Goal: Use online tool/utility: Use online tool/utility

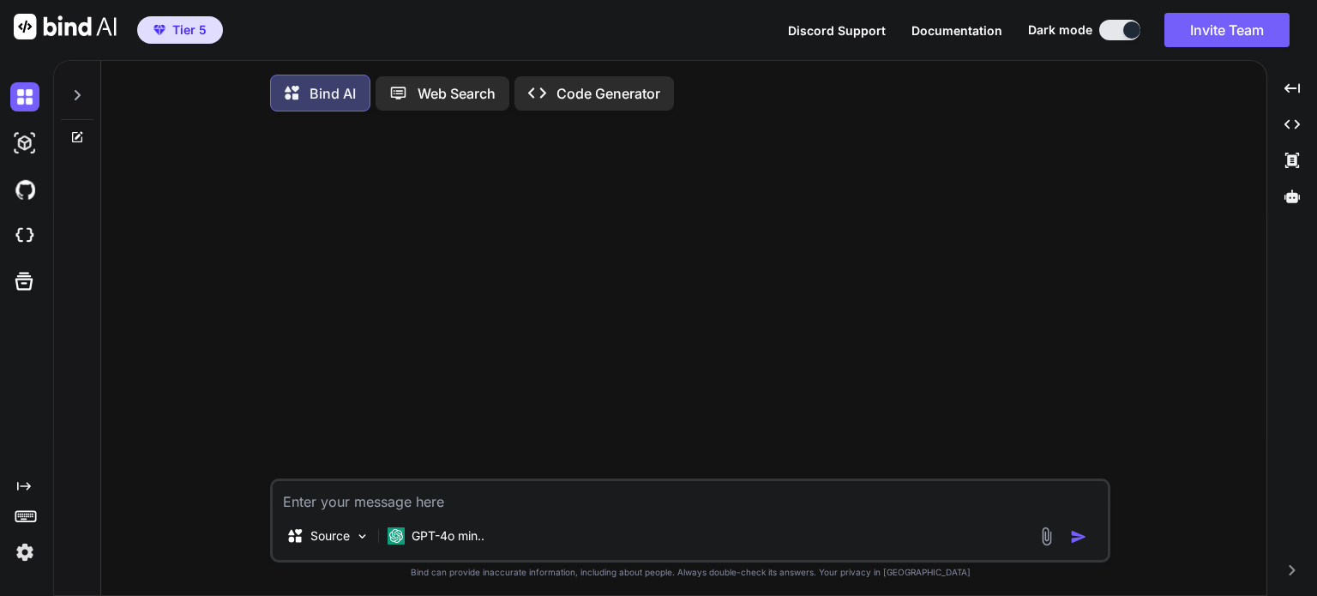
click at [432, 104] on div "Web Search" at bounding box center [443, 93] width 134 height 34
click at [597, 96] on p "Code Generator" at bounding box center [609, 93] width 104 height 21
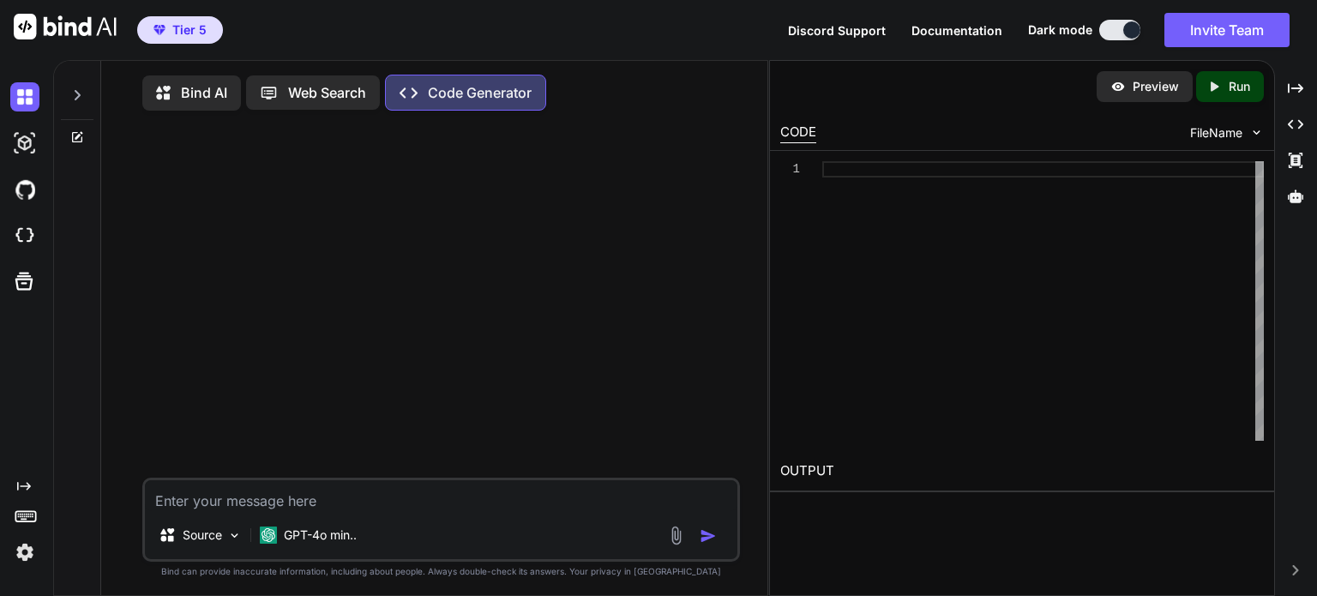
click at [316, 87] on p "Web Search" at bounding box center [327, 92] width 78 height 21
click at [203, 90] on p "Bind AI" at bounding box center [204, 92] width 46 height 21
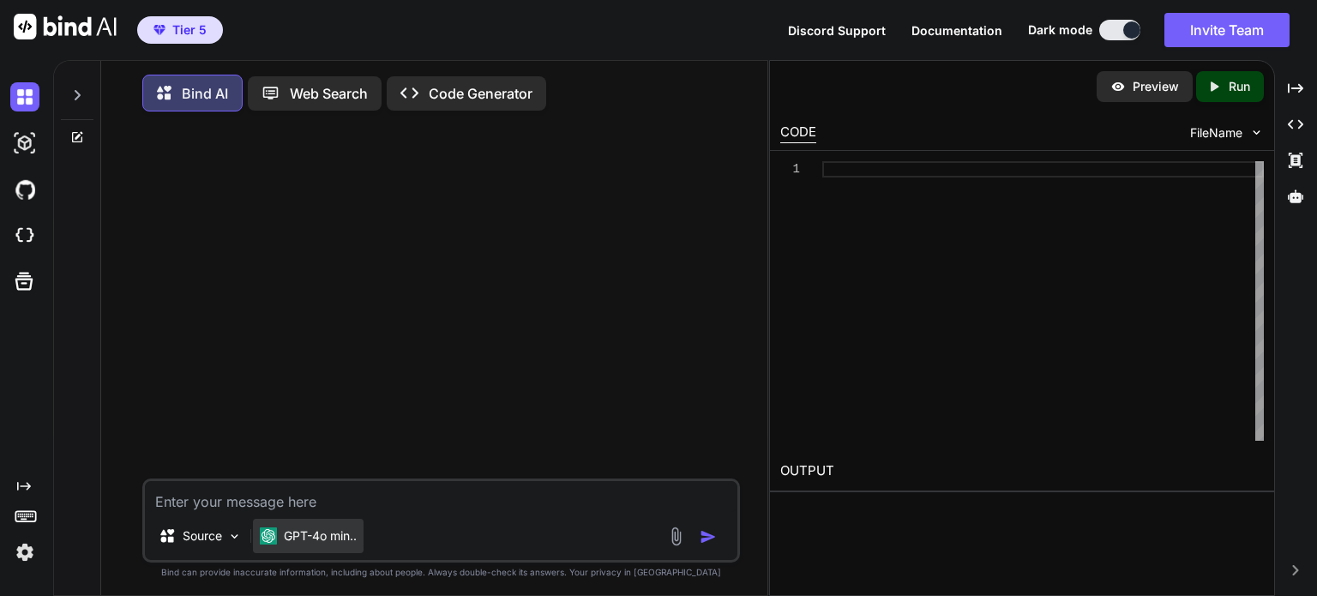
click at [343, 537] on p "GPT-4o min.." at bounding box center [320, 535] width 73 height 17
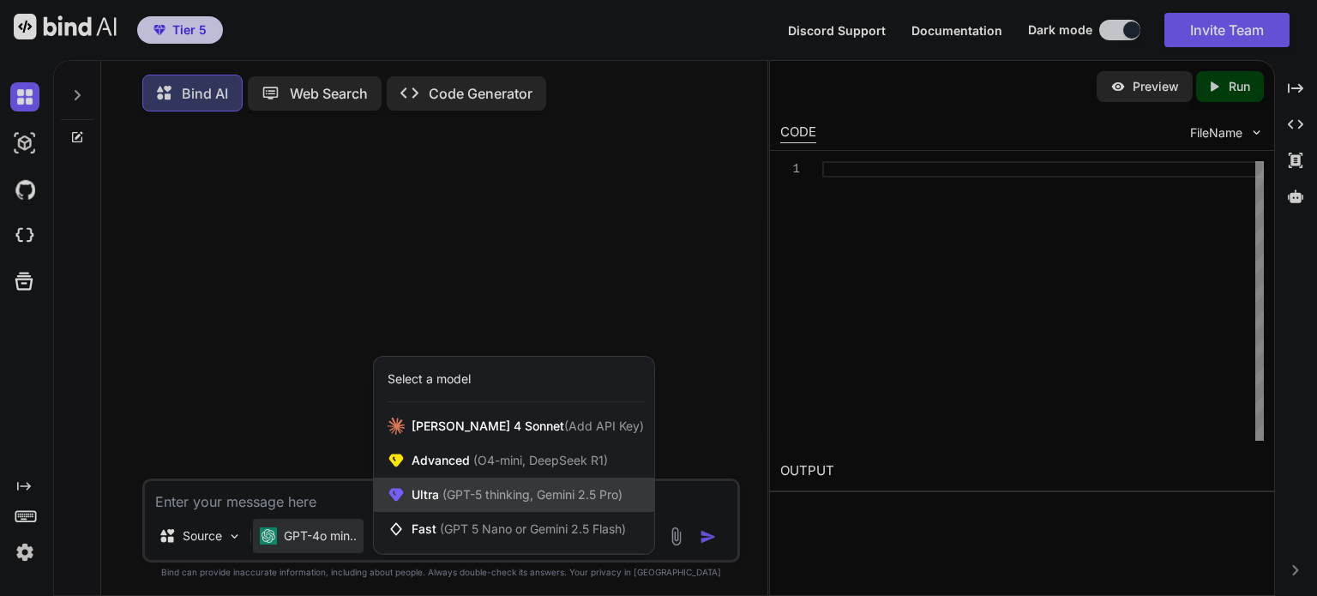
click at [575, 493] on span "(GPT-5 thinking, Gemini 2.5 Pro)" at bounding box center [531, 494] width 184 height 15
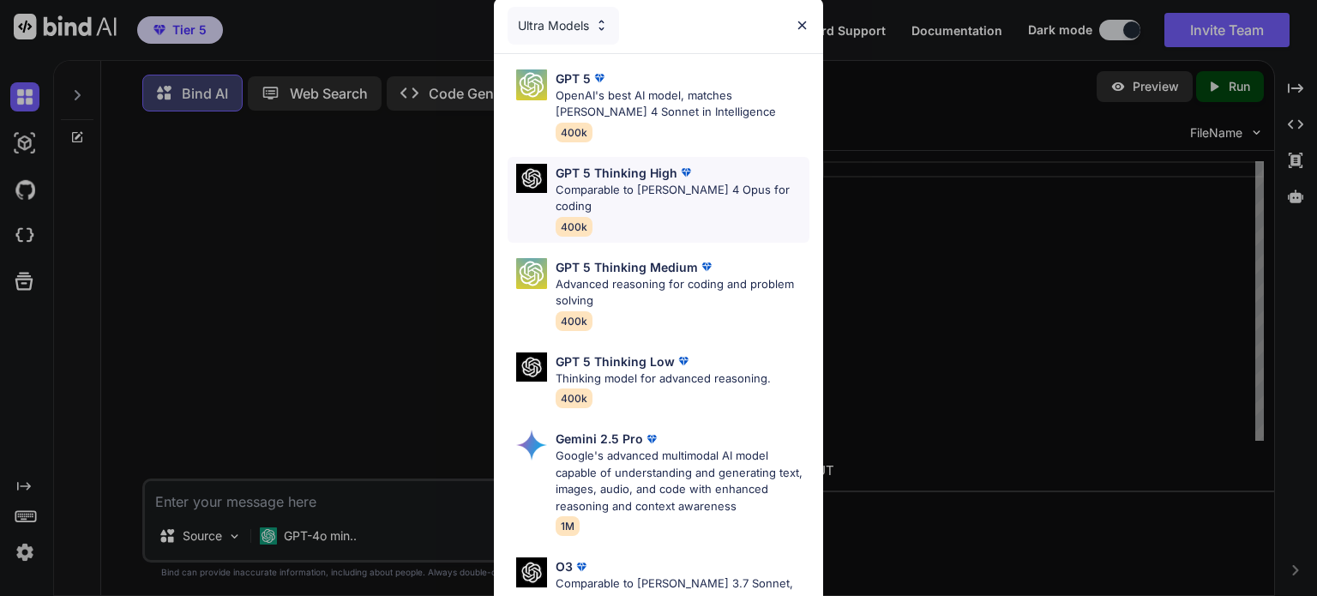
click at [652, 183] on p "Comparable to [PERSON_NAME] 4 Opus for coding" at bounding box center [683, 198] width 254 height 33
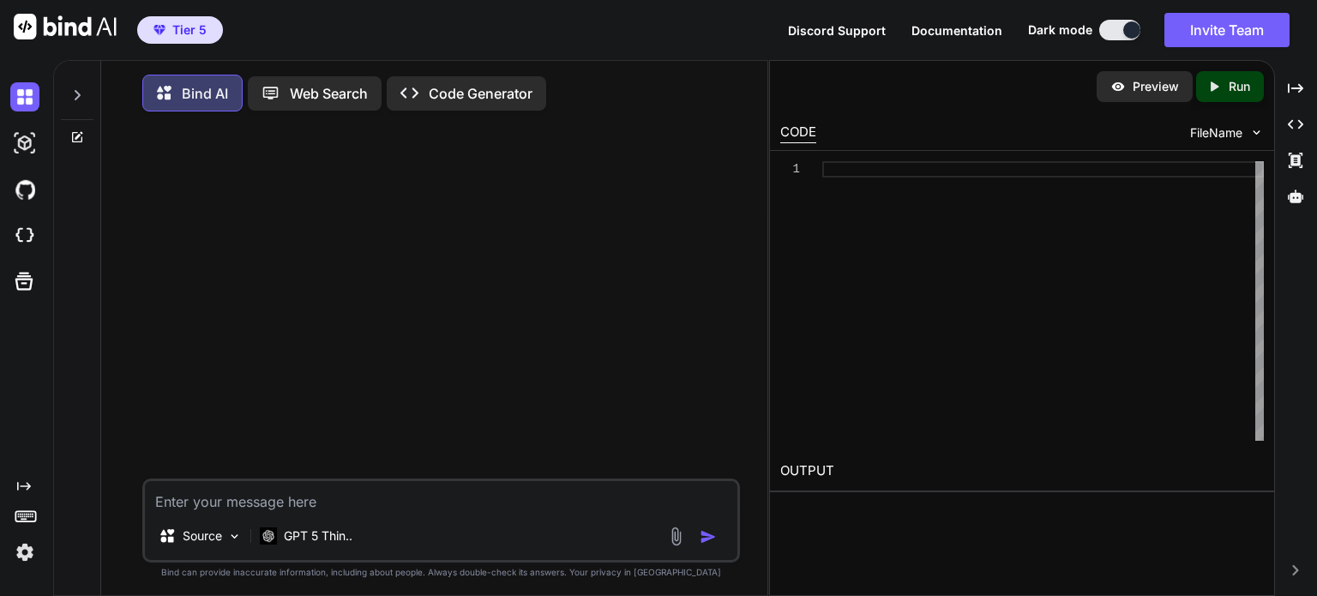
click at [474, 487] on textarea at bounding box center [441, 496] width 593 height 31
click at [766, 376] on div "Source GPT 5 Thin.. Created with Bind Always check its answers. Privacy in Bind…" at bounding box center [441, 362] width 653 height 474
drag, startPoint x: 768, startPoint y: 376, endPoint x: 1228, endPoint y: 363, distance: 459.9
click at [1228, 363] on div "Preview Created with Pixso. Run CODE FileName 1 OUTPUT" at bounding box center [1022, 328] width 506 height 536
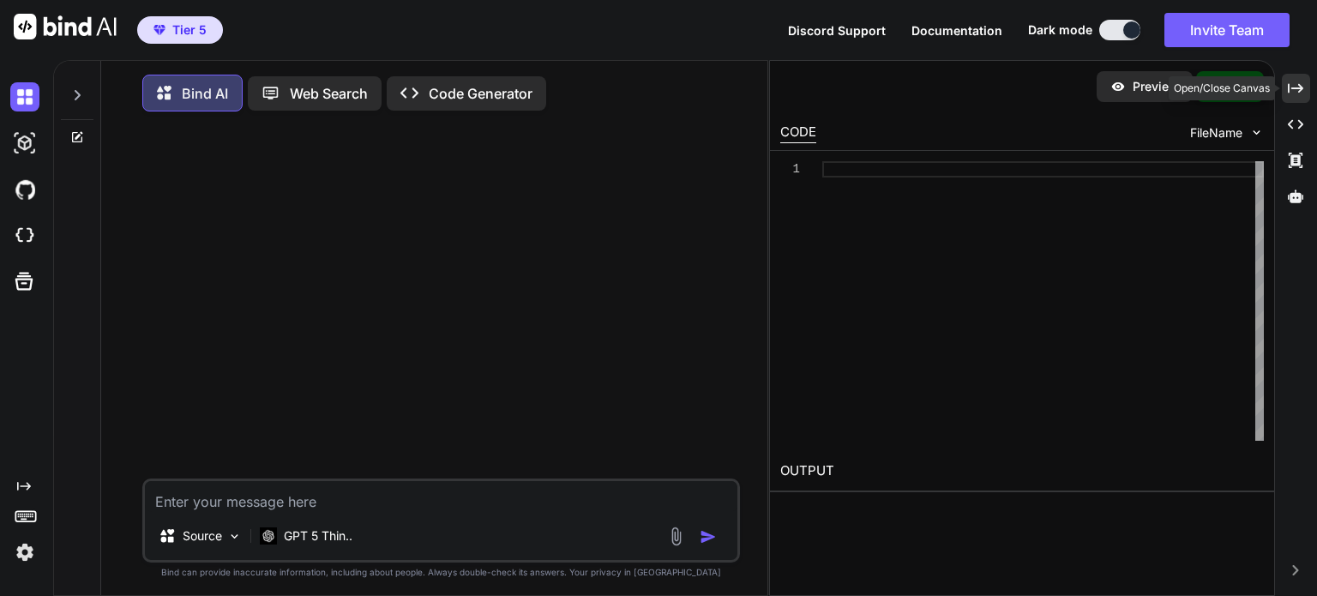
click at [1294, 92] on icon "Created with Pixso." at bounding box center [1295, 88] width 15 height 15
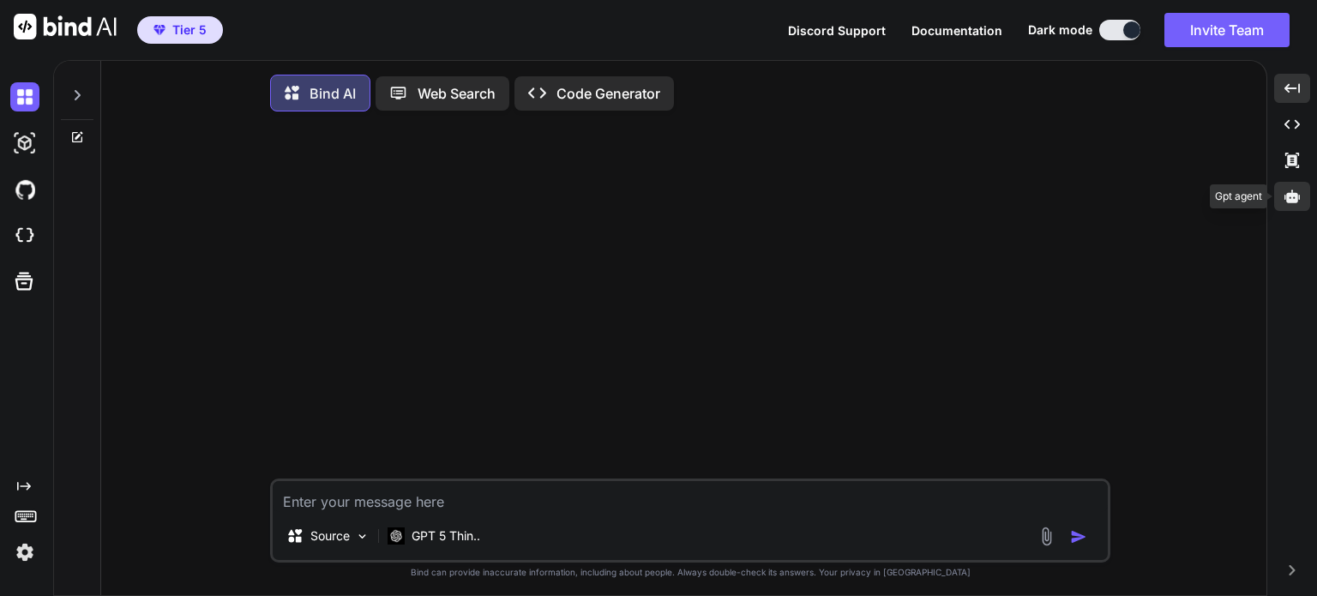
click at [1292, 191] on icon at bounding box center [1292, 196] width 15 height 13
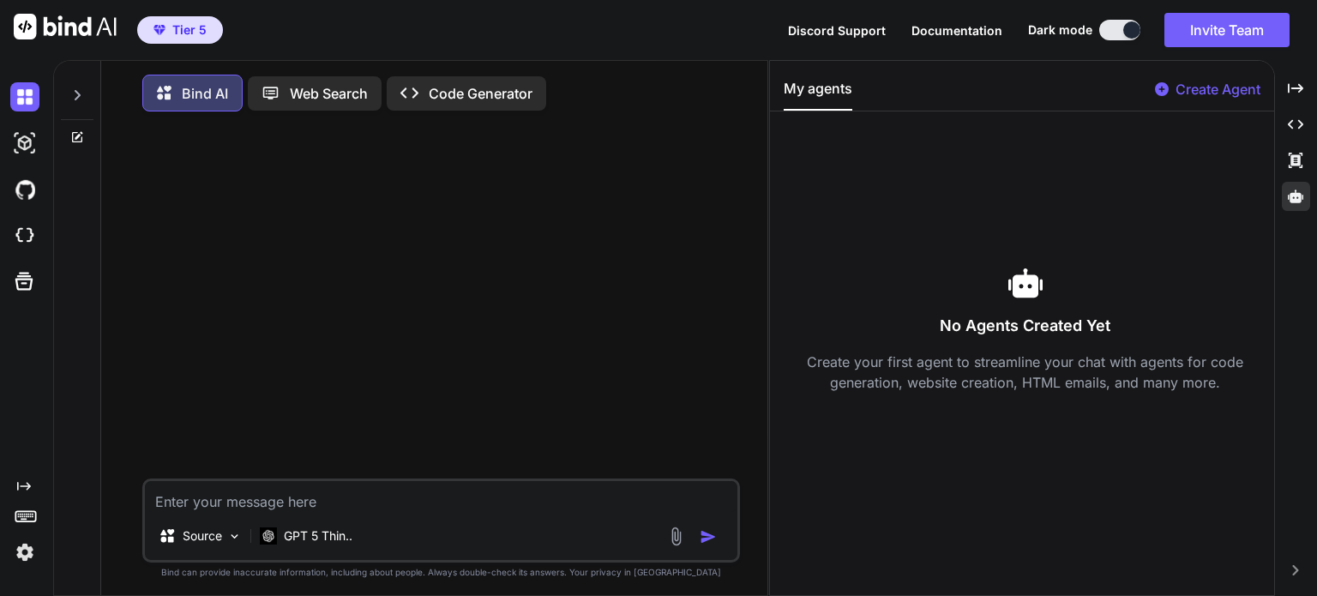
click at [1223, 93] on p "Create Agent" at bounding box center [1218, 89] width 85 height 21
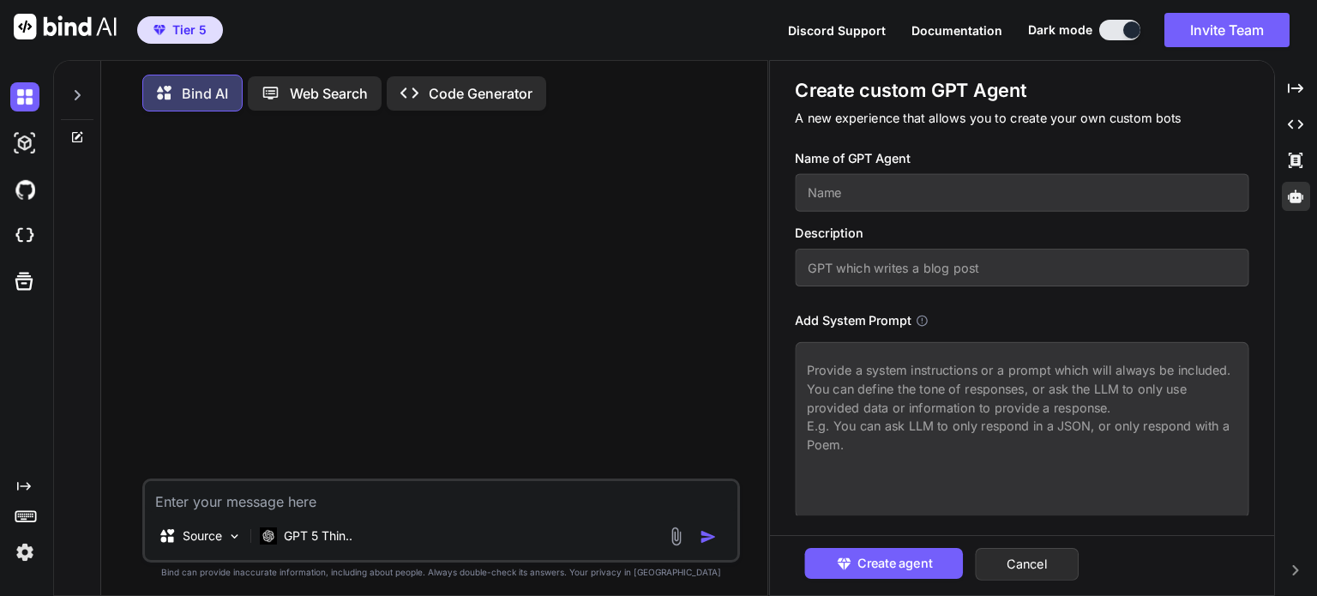
scroll to position [3, 0]
click at [719, 302] on div at bounding box center [443, 301] width 594 height 353
click at [1298, 87] on icon "Created with Pixso." at bounding box center [1295, 88] width 15 height 15
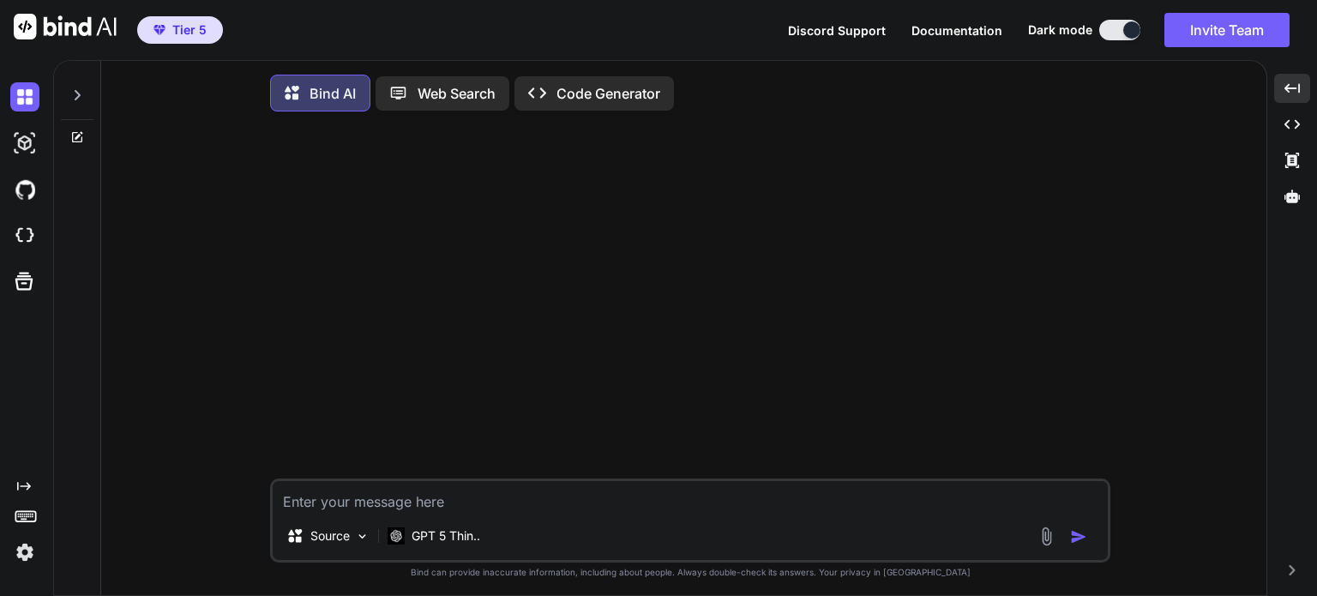
click at [367, 507] on textarea at bounding box center [690, 496] width 835 height 31
type textarea "x"
type textarea "a"
type textarea "x"
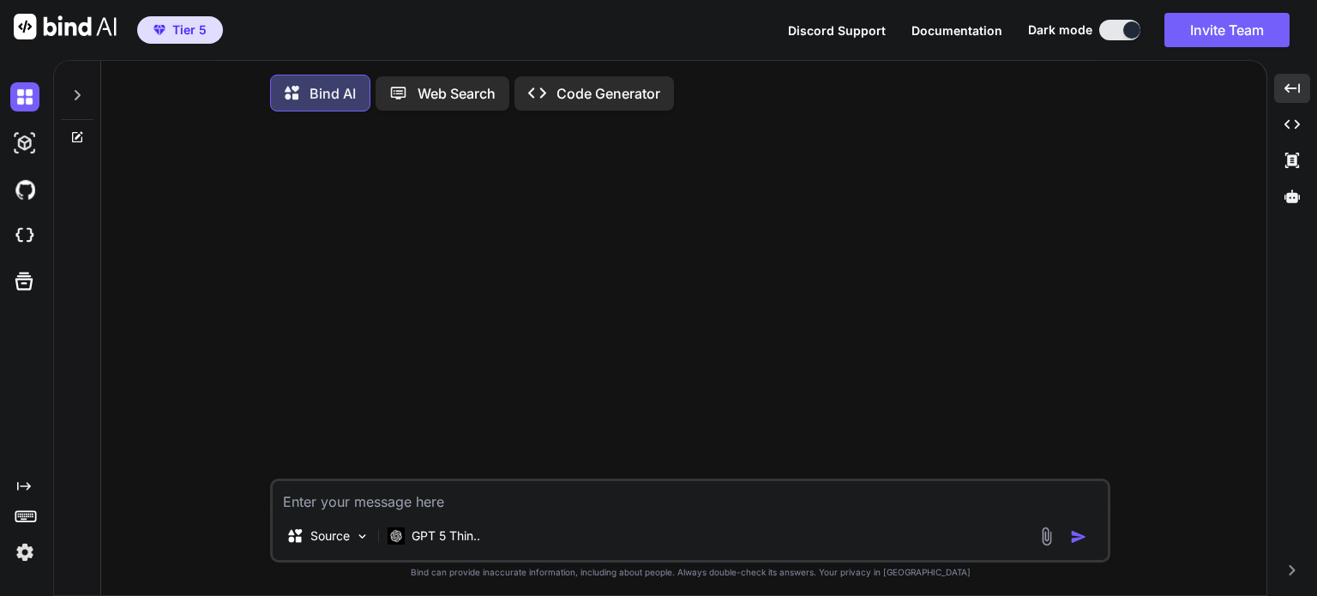
type textarea "a"
type textarea "x"
type textarea "ac"
type textarea "x"
type textarea "act"
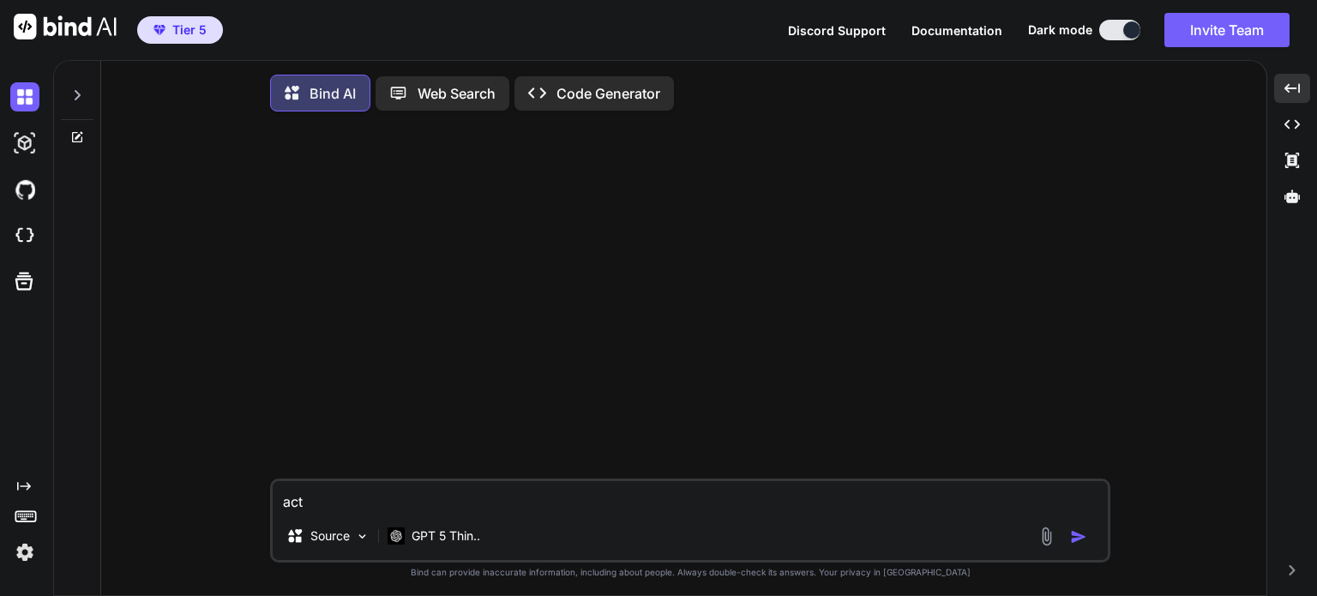
type textarea "x"
type textarea "act"
type textarea "x"
type textarea "act a"
type textarea "x"
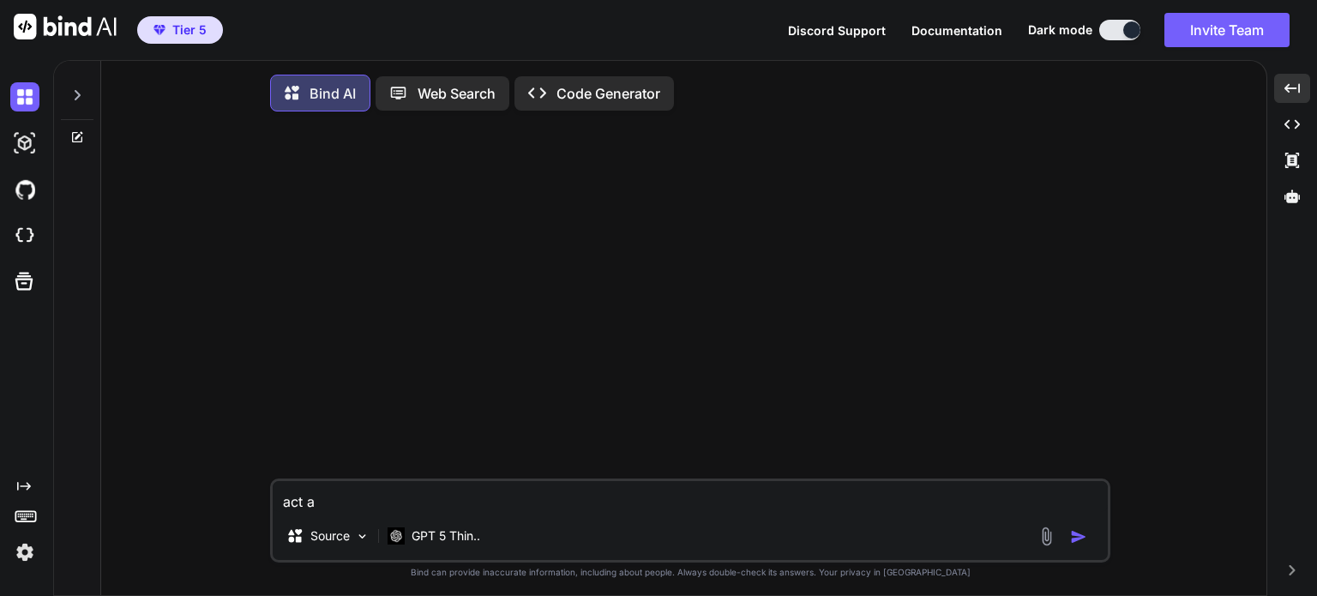
type textarea "act as"
type textarea "x"
type textarea "act as"
type textarea "x"
type textarea "act as m"
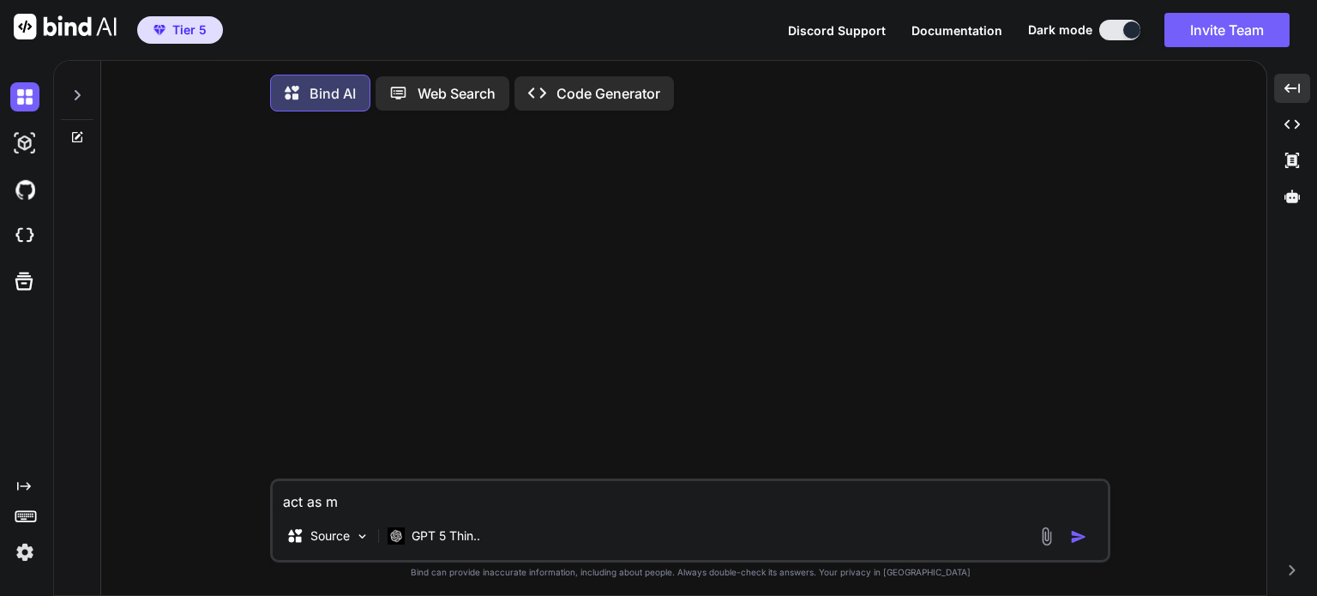
type textarea "x"
type textarea "act as mo"
type textarea "x"
type textarea "act as mov"
type textarea "x"
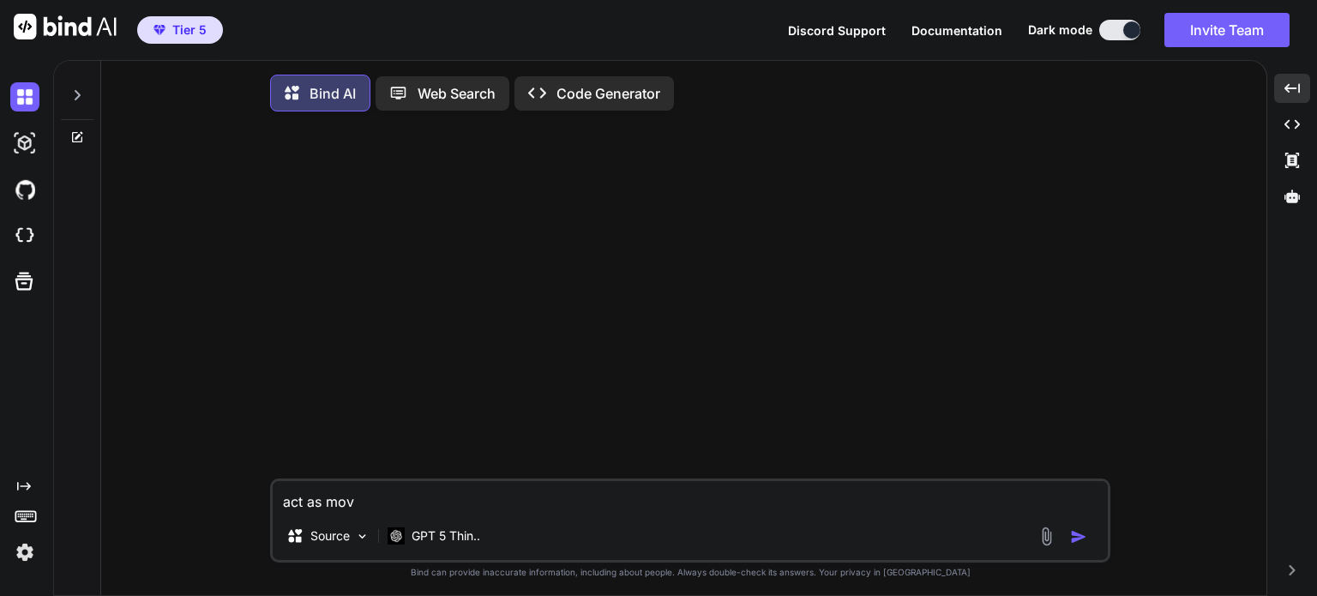
type textarea "act as movi"
type textarea "x"
type textarea "act as movie"
type textarea "x"
type textarea "act as movie"
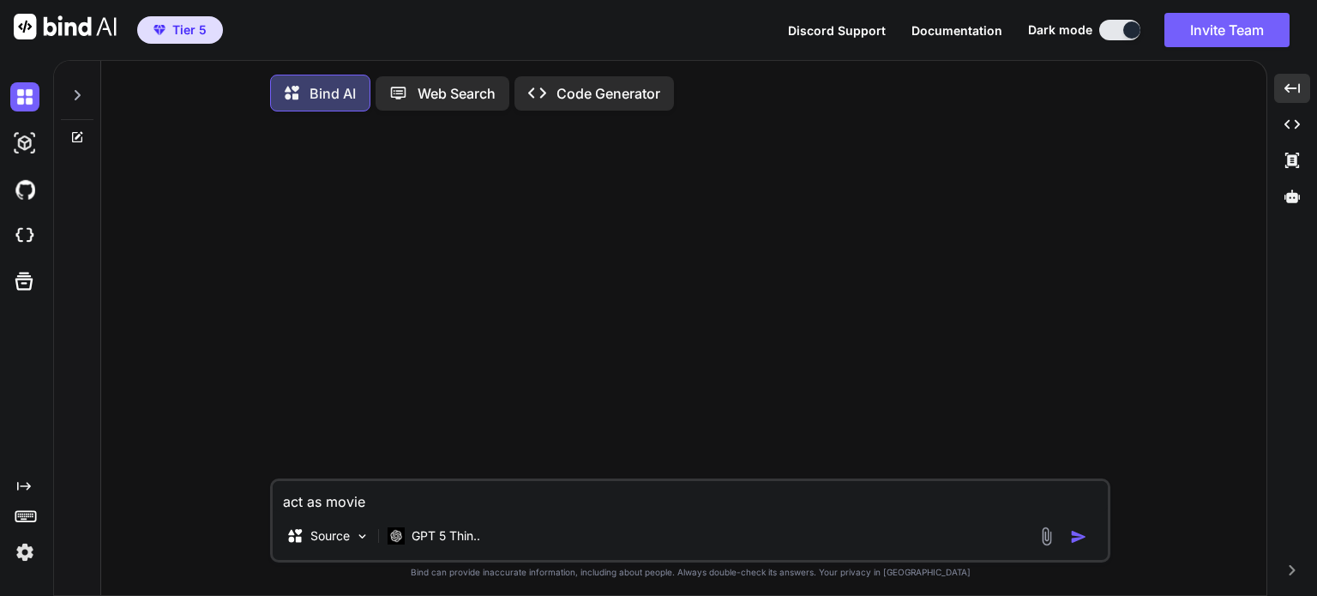
type textarea "x"
type textarea "act as movie f"
type textarea "x"
type textarea "act as movie fi"
type textarea "x"
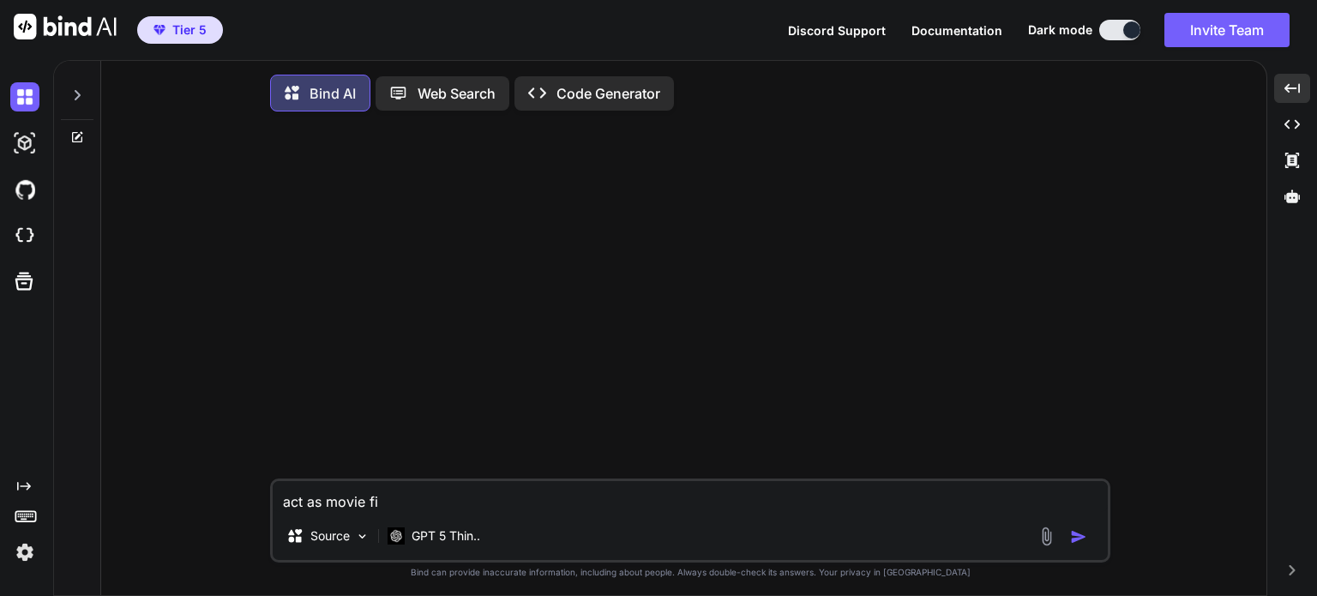
type textarea "act as movie fil"
type textarea "x"
type textarea "act as movie film"
type textarea "x"
type textarea "act as movie film"
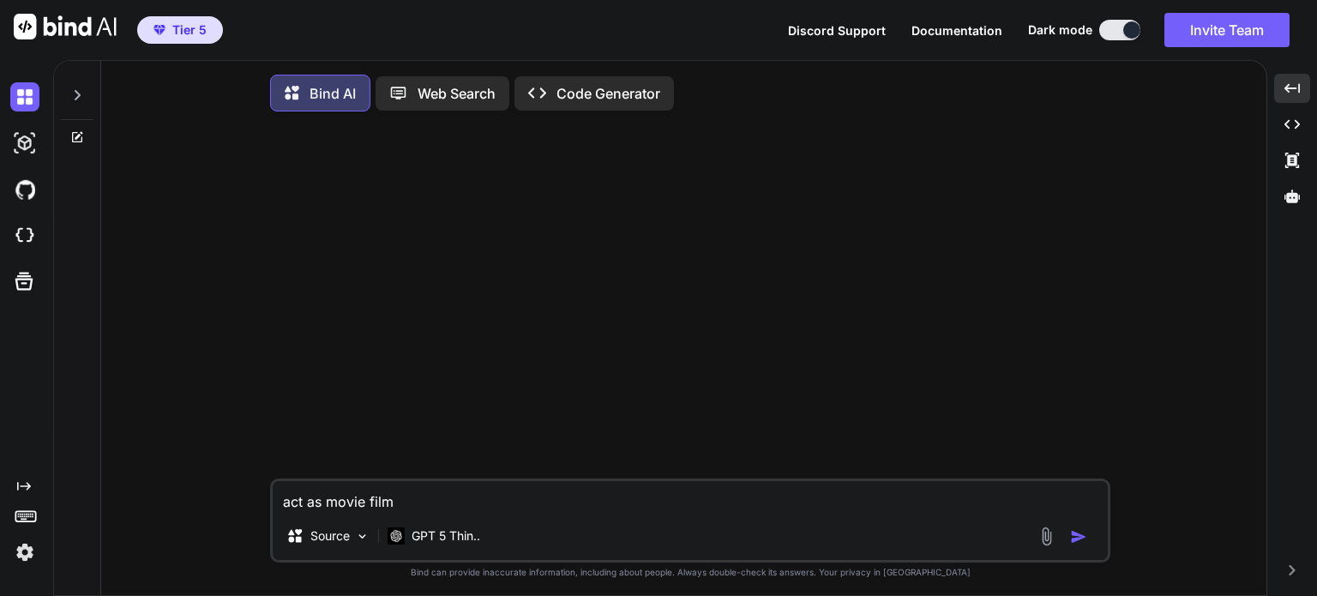
type textarea "x"
type textarea "act as movie film m"
type textarea "x"
type textarea "act as movie film ma"
type textarea "x"
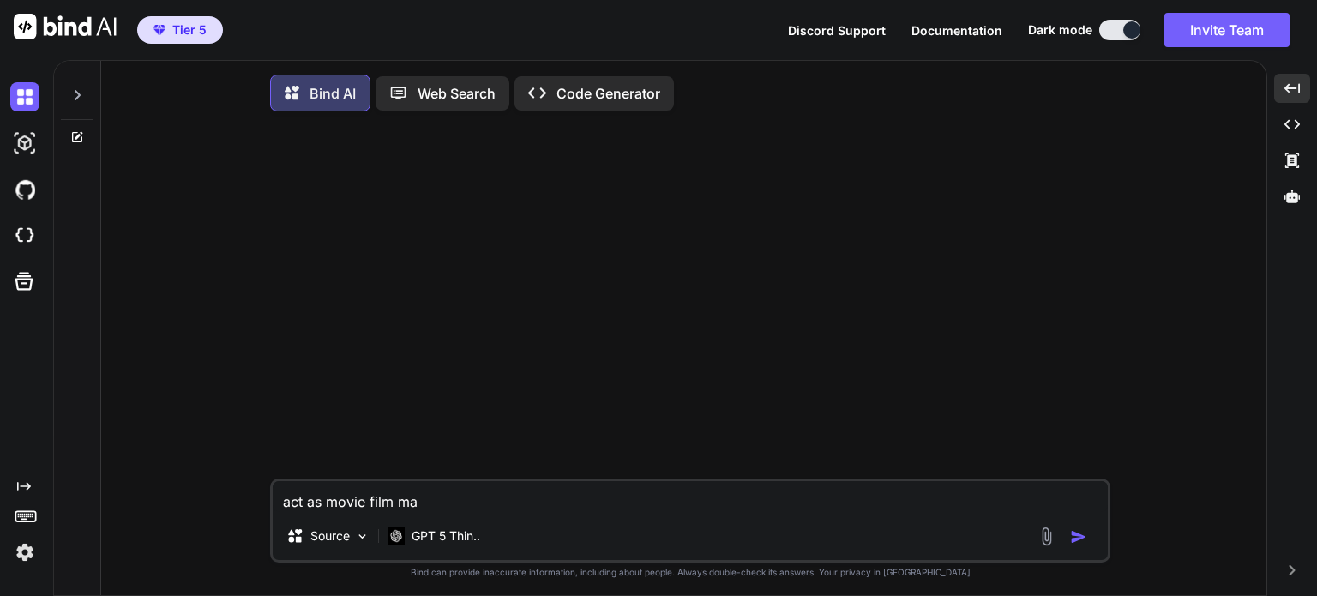
type textarea "act as movie film mak"
type textarea "x"
type textarea "act as movie film make"
type textarea "x"
type textarea "act as movie film maker"
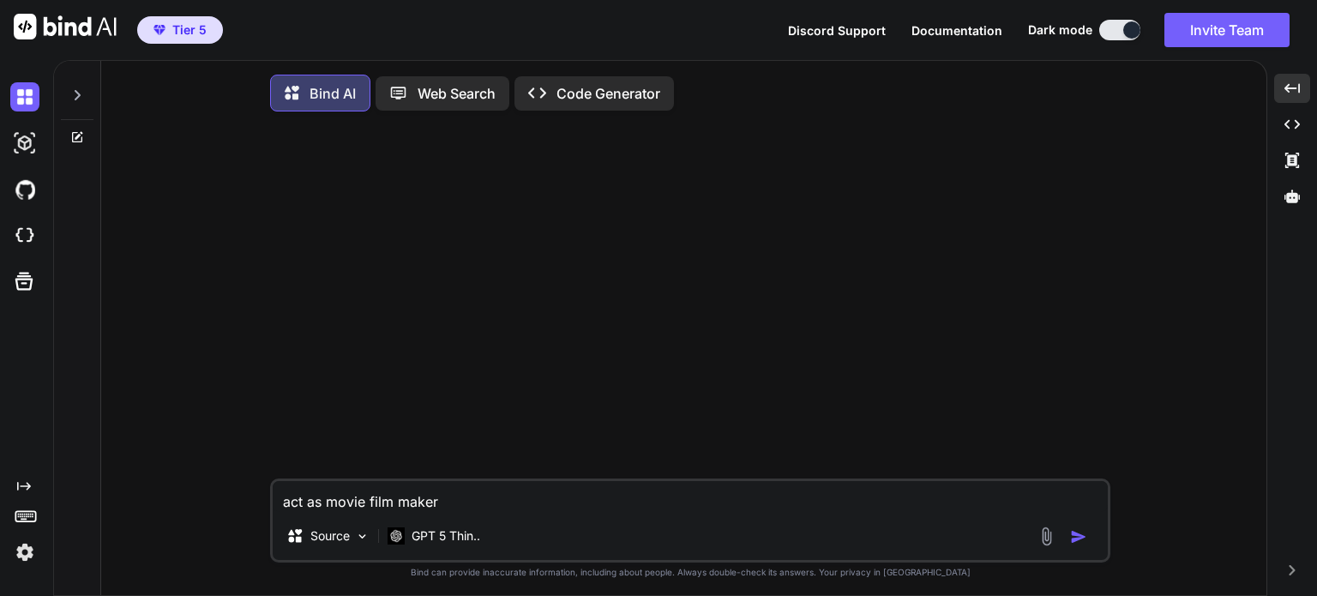
type textarea "x"
type textarea "act as movie film maker."
type textarea "x"
type textarea "act as movie film maker."
type textarea "x"
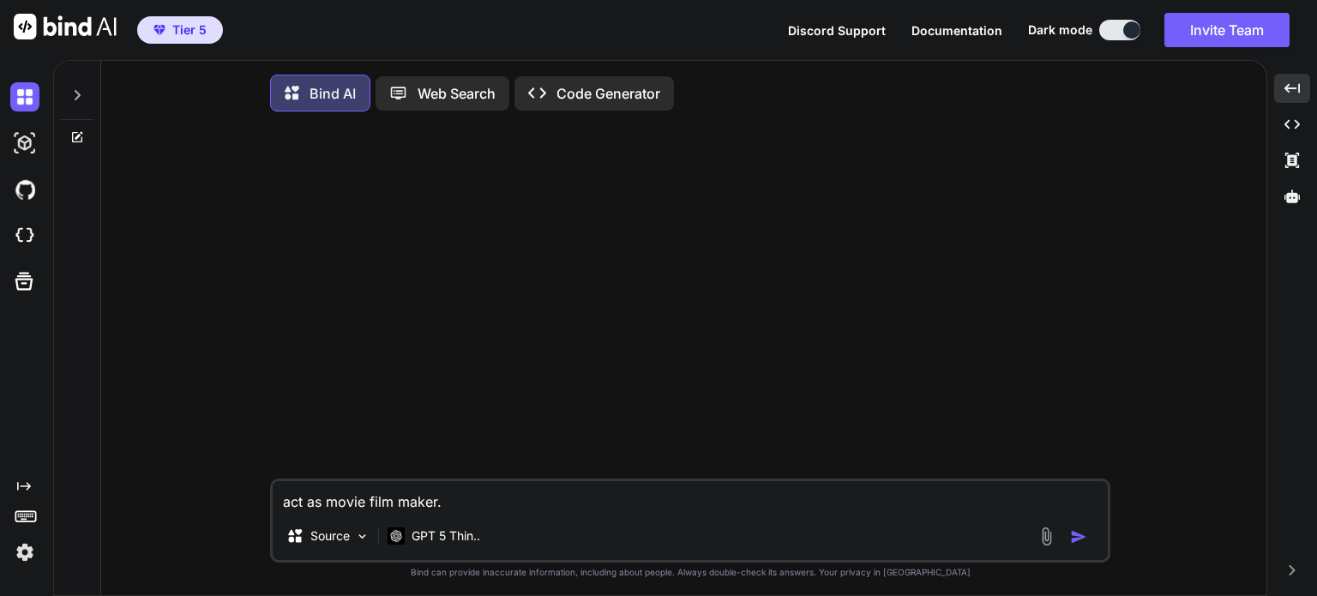
type textarea "act as movie film maker."
type textarea "x"
type textarea "act as movie film maker."
type textarea "x"
type textarea "act as movie film maker. I"
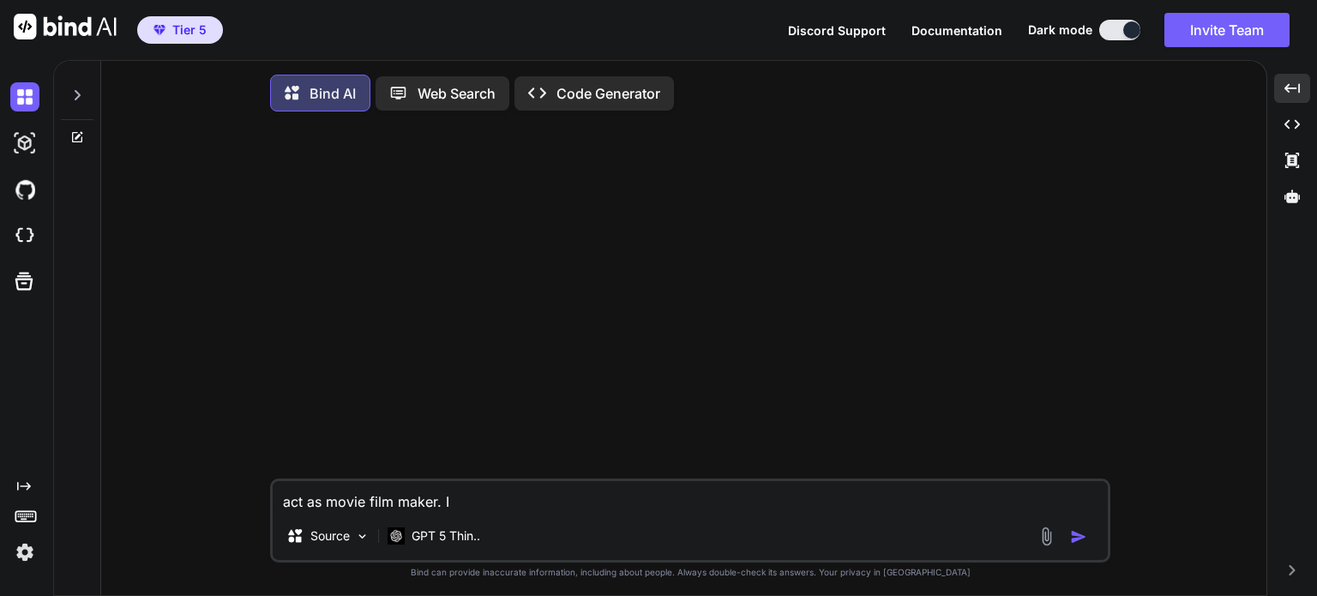
type textarea "x"
type textarea "act as movie film maker. Iw"
type textarea "x"
type textarea "act as movie film maker. Iwi"
type textarea "x"
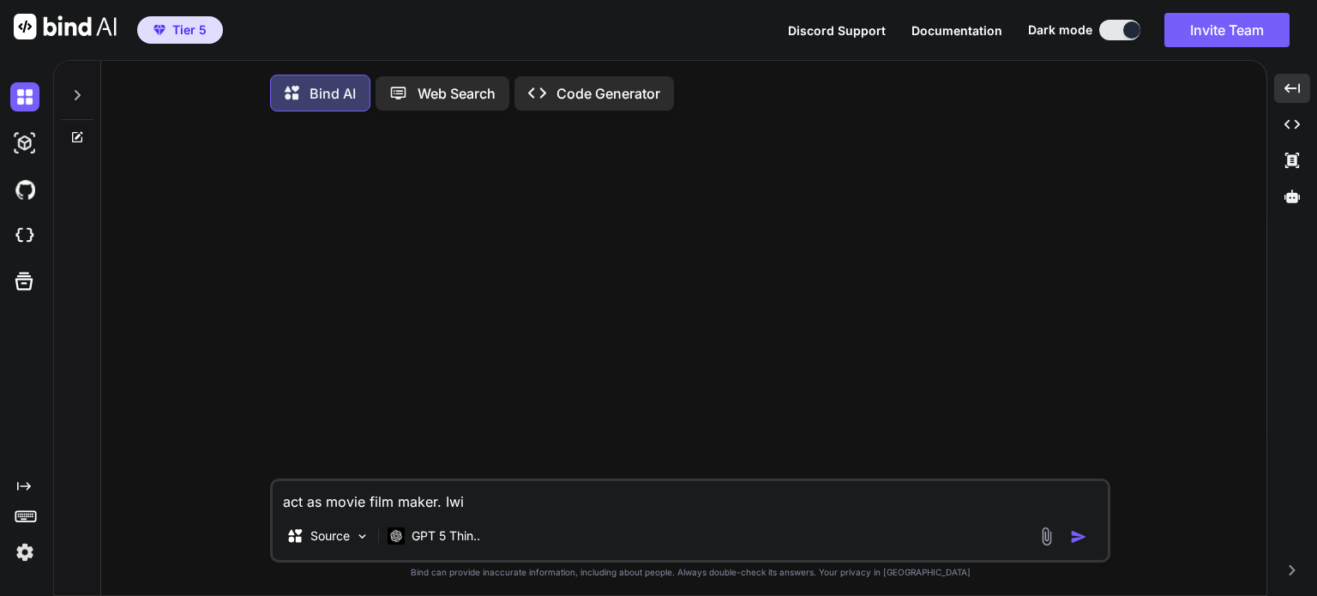
type textarea "act as movie film maker. Iw"
type textarea "x"
type textarea "act as movie film maker. I"
type textarea "x"
type textarea "act as movie film maker. I"
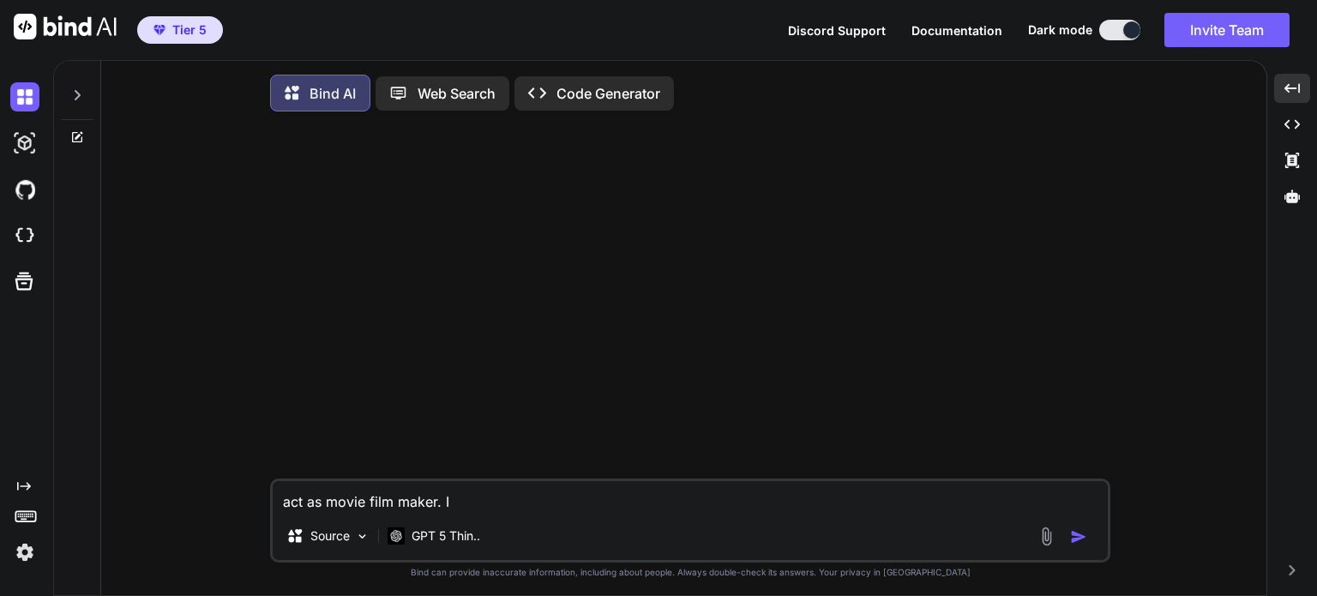
type textarea "x"
type textarea "act as movie film maker. I w"
type textarea "x"
type textarea "act as movie film maker. I wi"
type textarea "x"
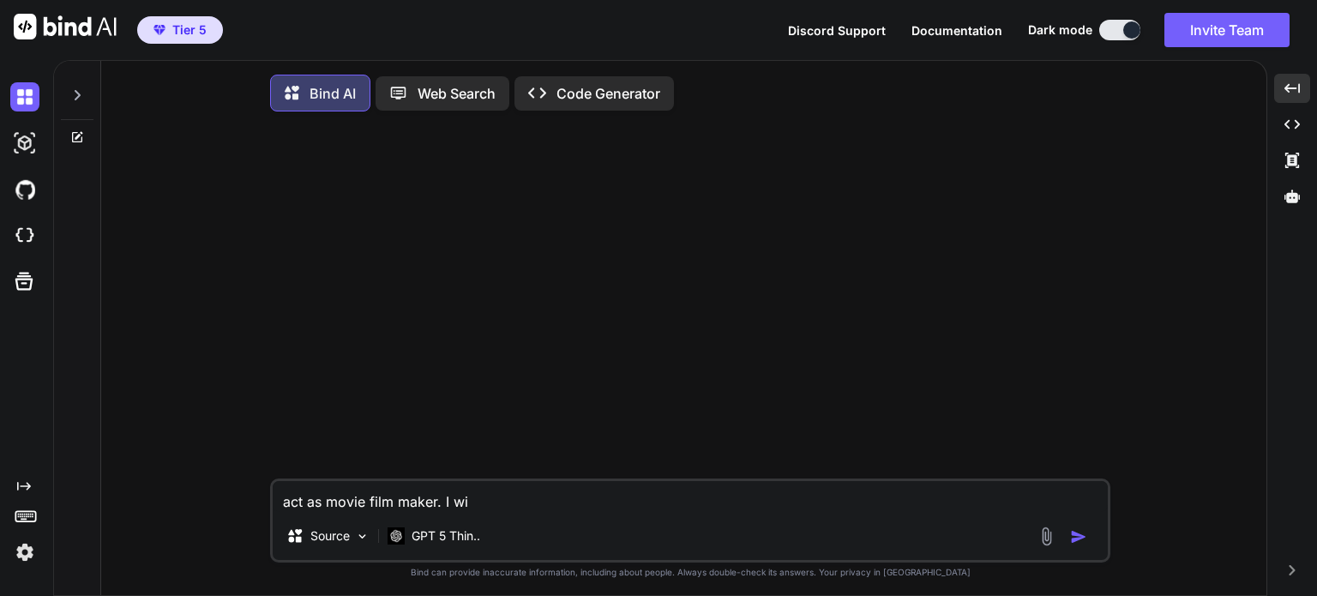
type textarea "act as movie film maker. I wil"
type textarea "x"
type textarea "act as movie film maker. I will"
type textarea "x"
type textarea "act as movie film maker. I will"
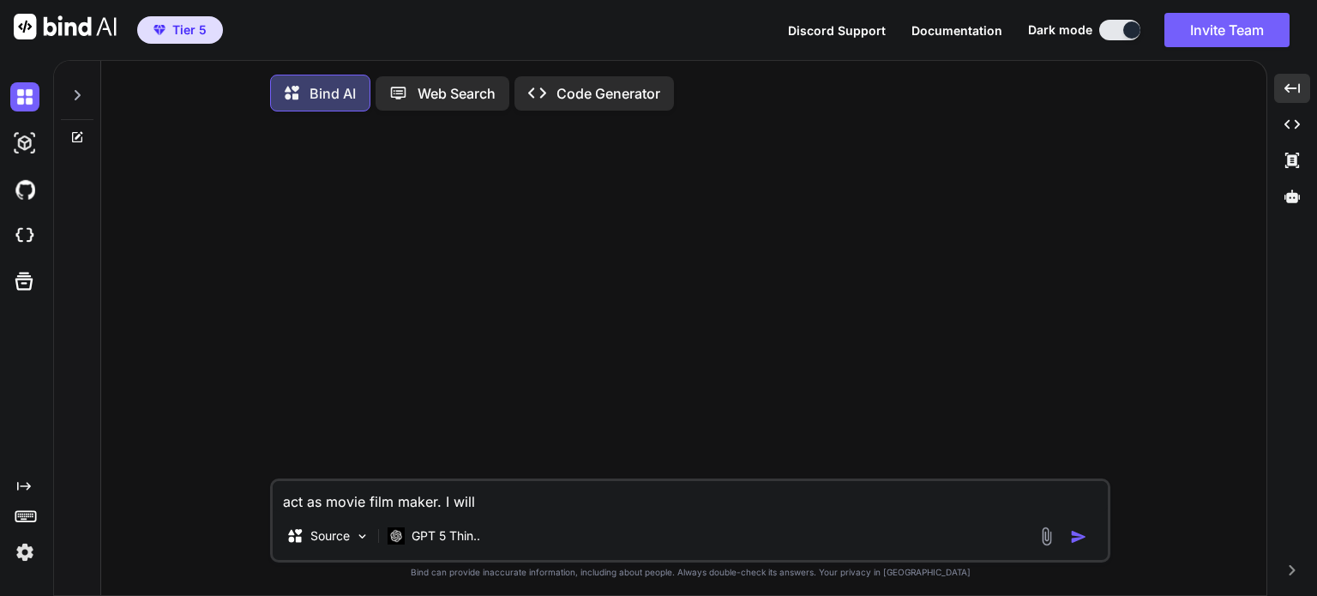
type textarea "x"
type textarea "act as movie film maker. I will p"
type textarea "x"
type textarea "act as movie film maker. I will pr"
type textarea "x"
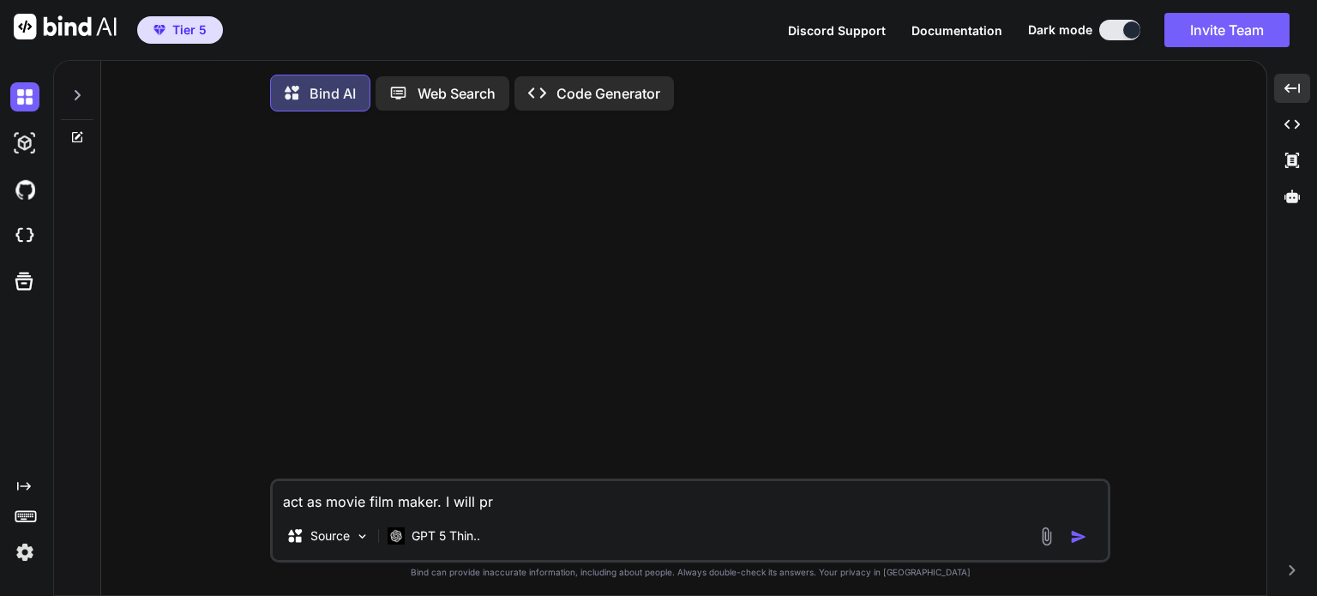
type textarea "act as movie film maker. I will pro"
type textarea "x"
type textarea "act as movie film maker. I will prov"
type textarea "x"
type textarea "act as movie film maker. I will provi"
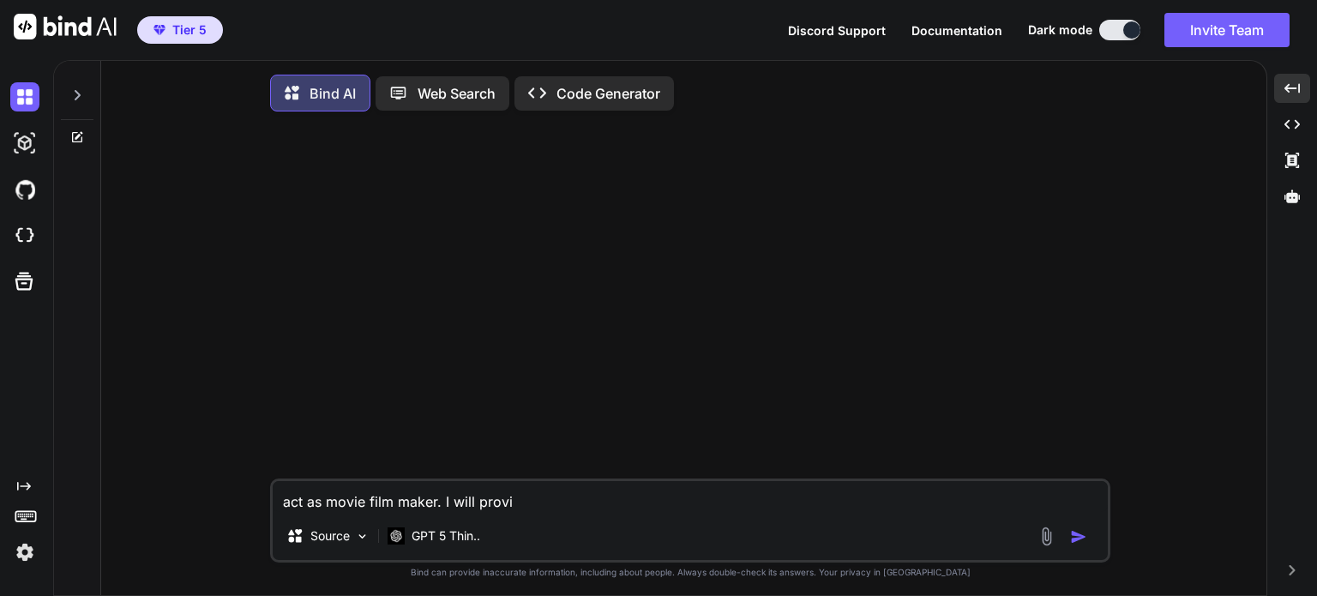
type textarea "x"
type textarea "act as movie film maker. I will provid"
type textarea "x"
type textarea "act as movie film maker. I will provide"
type textarea "x"
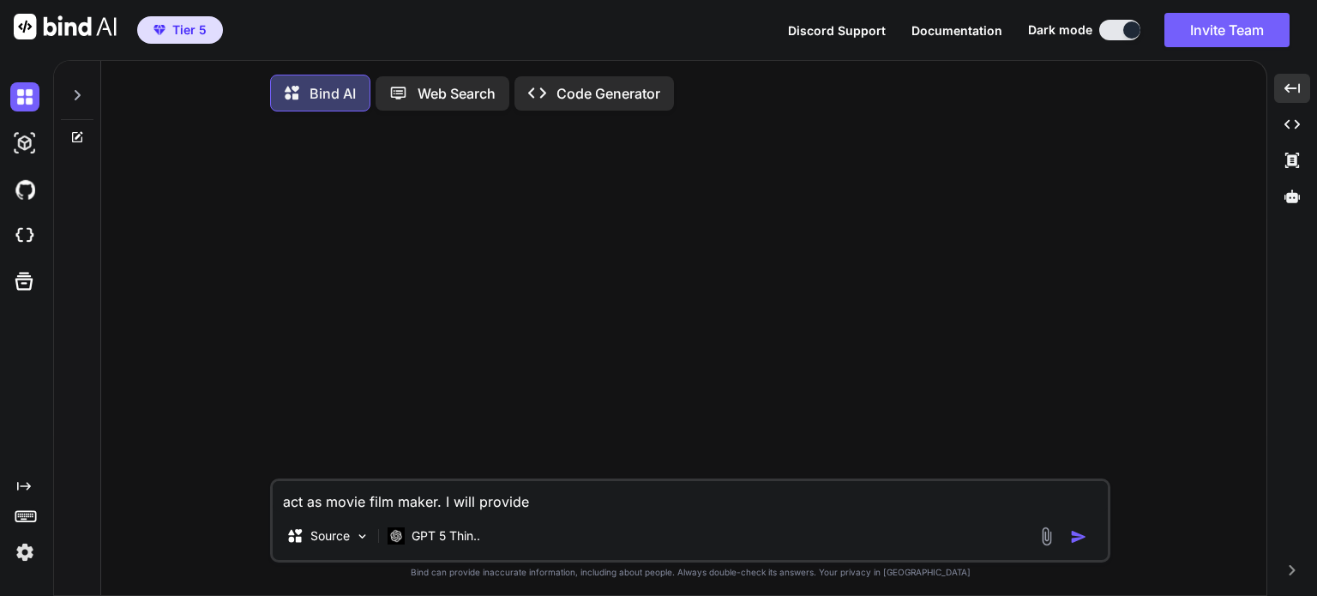
type textarea "act as movie film maker. I will provide"
type textarea "x"
type textarea "act as movie film maker. I will provide y"
type textarea "x"
type textarea "act as movie film maker. I will provide yo"
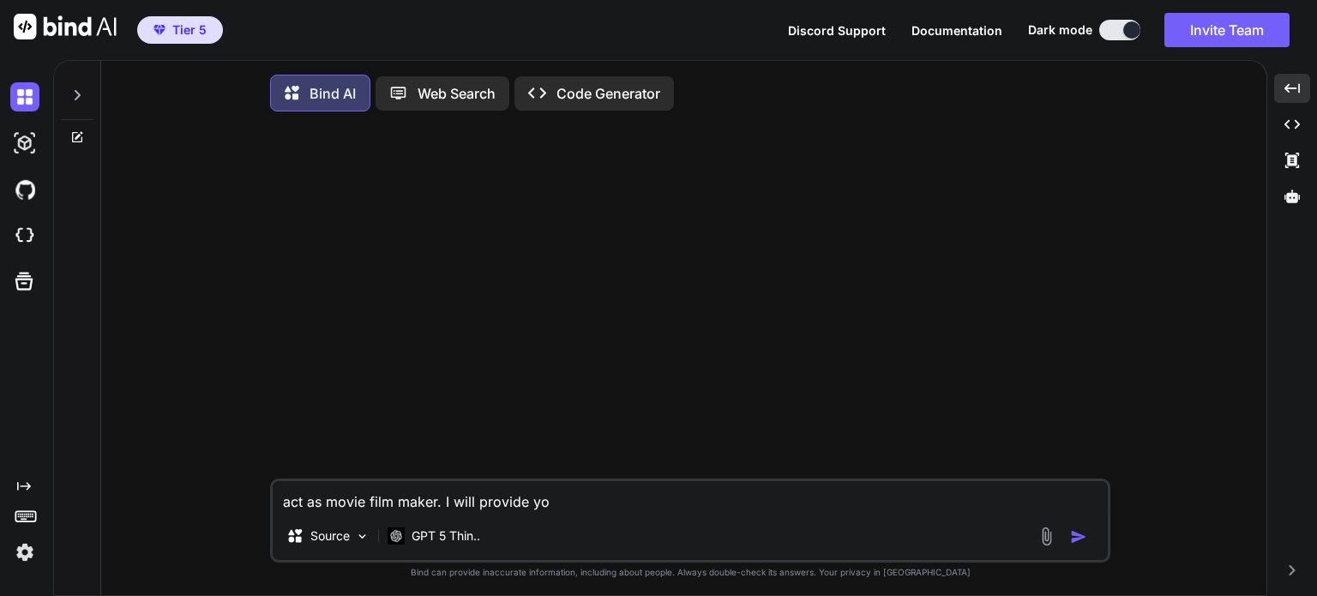
type textarea "x"
type textarea "act as movie film maker. I will provide you"
type textarea "x"
type textarea "act as movie film maker. I will provide you"
type textarea "x"
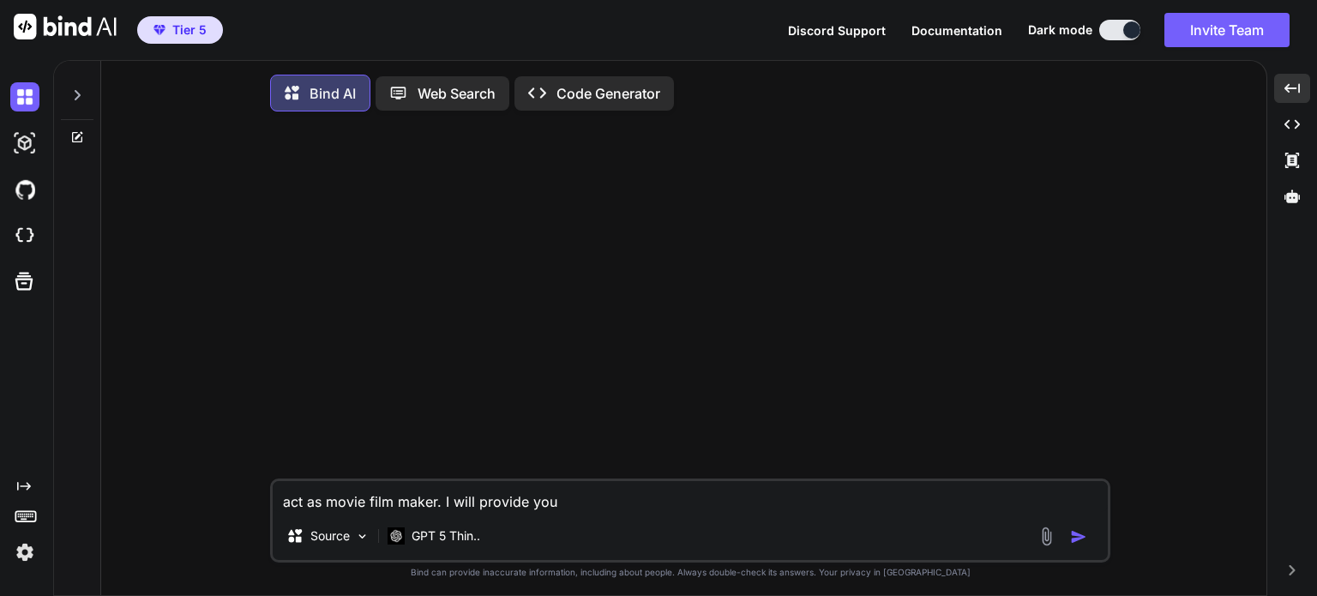
type textarea "act as movie film maker. I will provide you t"
type textarea "x"
type textarea "act as movie film maker. I will provide you th"
type textarea "x"
type textarea "act as movie film maker. I will provide you the"
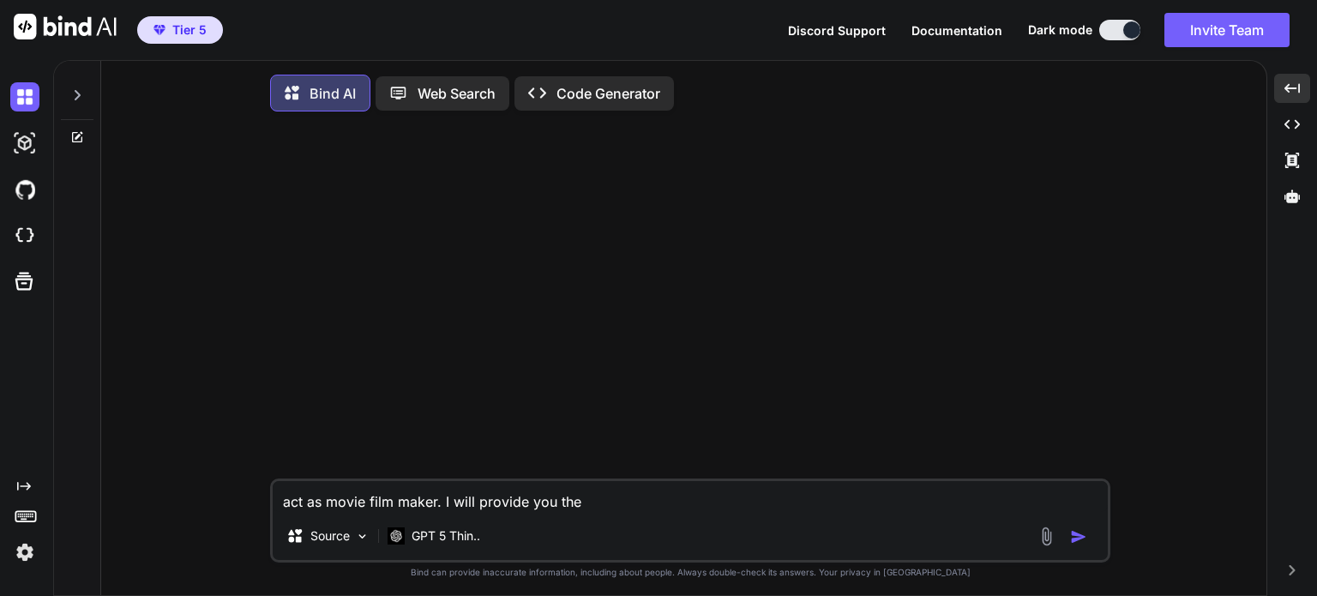
type textarea "x"
type textarea "act as movie film maker. I will provide you the"
type textarea "x"
type textarea "act as movie film maker. I will provide you the l"
type textarea "x"
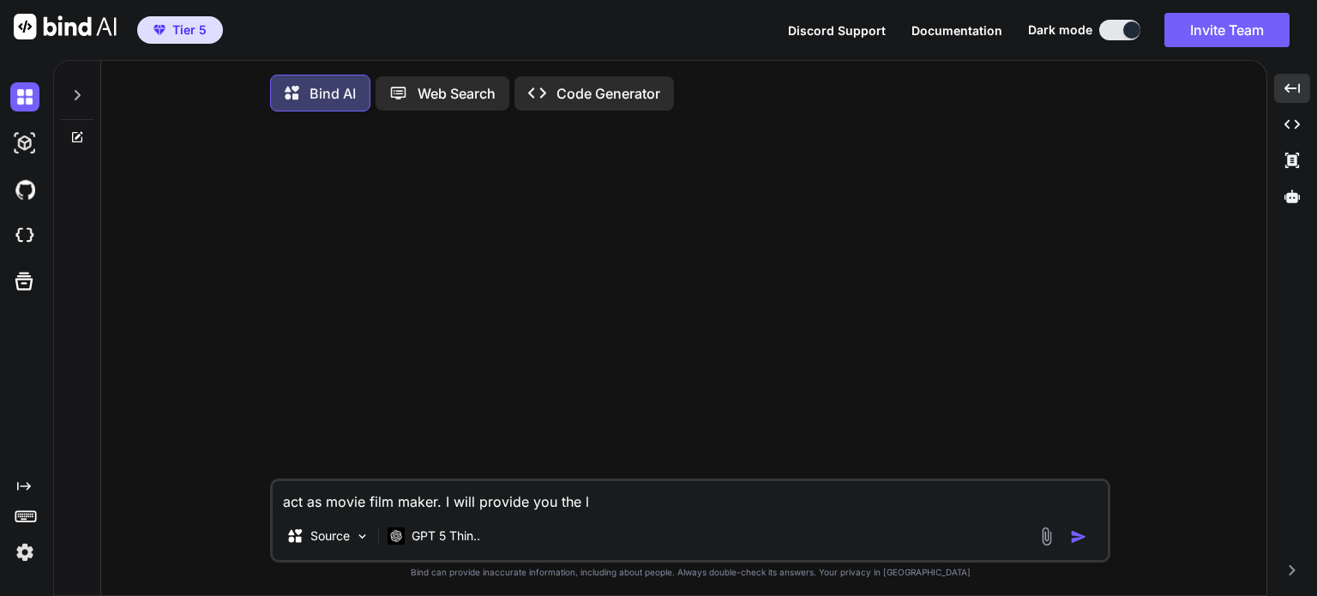
type textarea "act as movie film maker. I will provide you the ly"
type textarea "x"
type textarea "act as movie film maker. I will provide you the lyr"
type textarea "x"
type textarea "act as movie film maker. I will provide you the lyri"
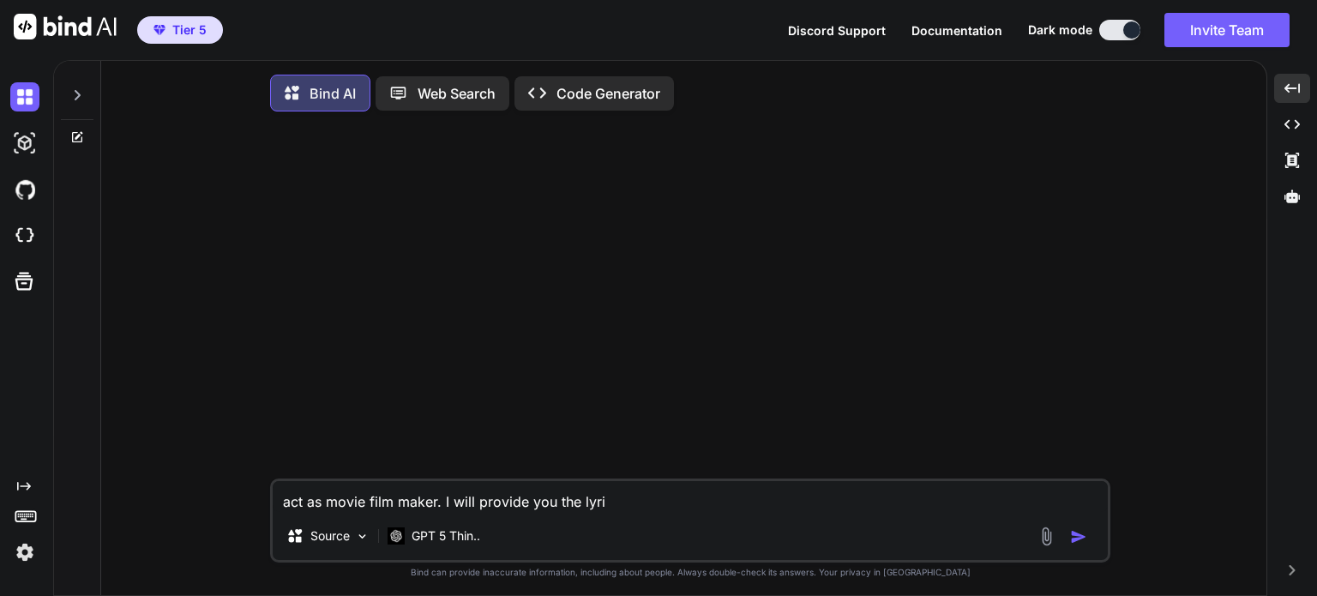
type textarea "x"
type textarea "act as movie film maker. I will provide you the lyric"
type textarea "x"
type textarea "act as movie film maker. I will provide you the lyric"
type textarea "x"
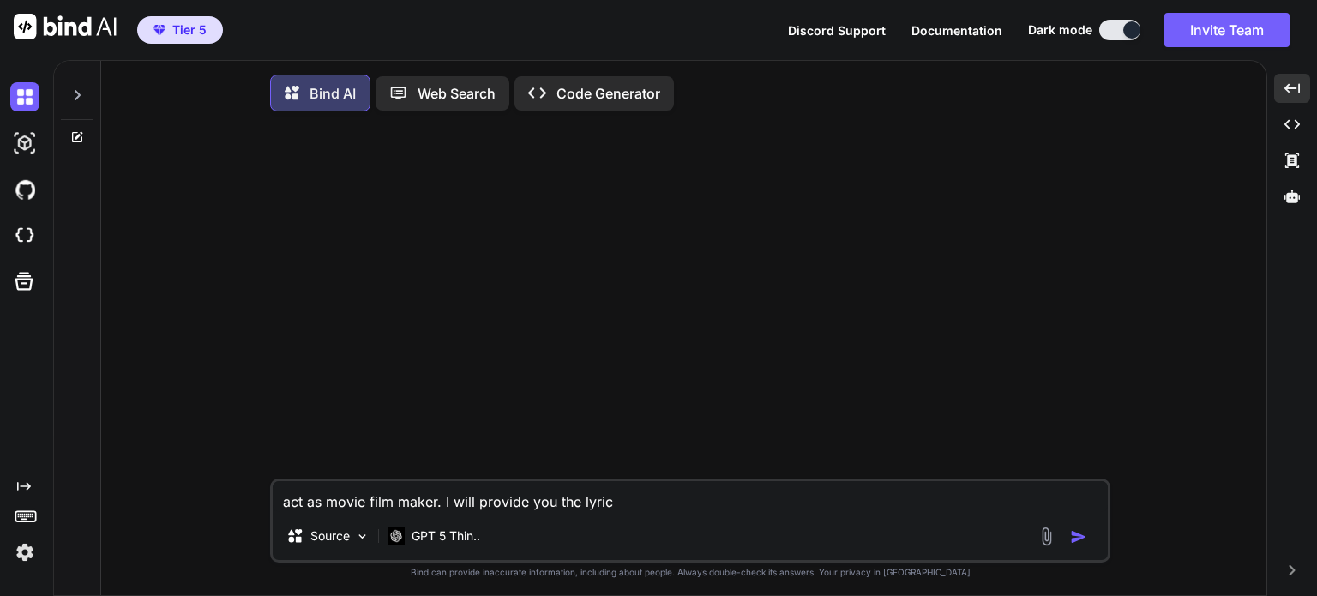
type textarea "act as movie film maker. I will provide you the lyric o"
type textarea "x"
type textarea "act as movie film maker. I will provide you the lyric of"
type textarea "x"
type textarea "act as movie film maker. I will provide you the lyric of"
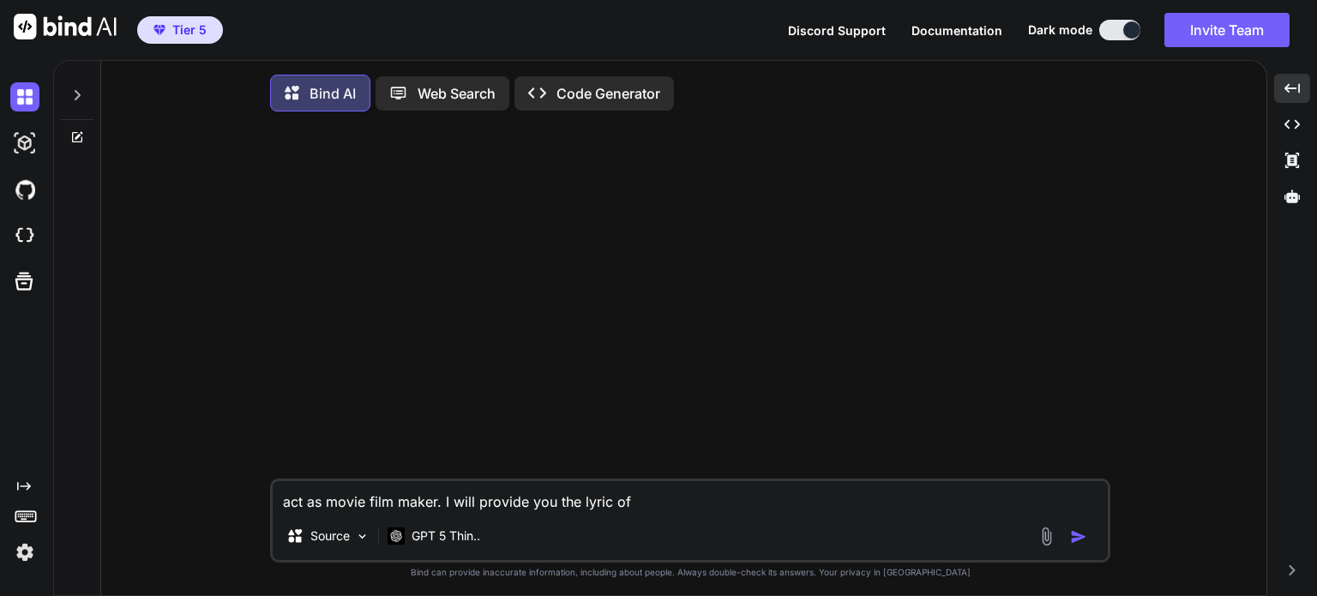
type textarea "x"
type textarea "act as movie film maker. I will provide you the lyric of t"
type textarea "x"
type textarea "act as movie film maker. I will provide you the lyric of th"
type textarea "x"
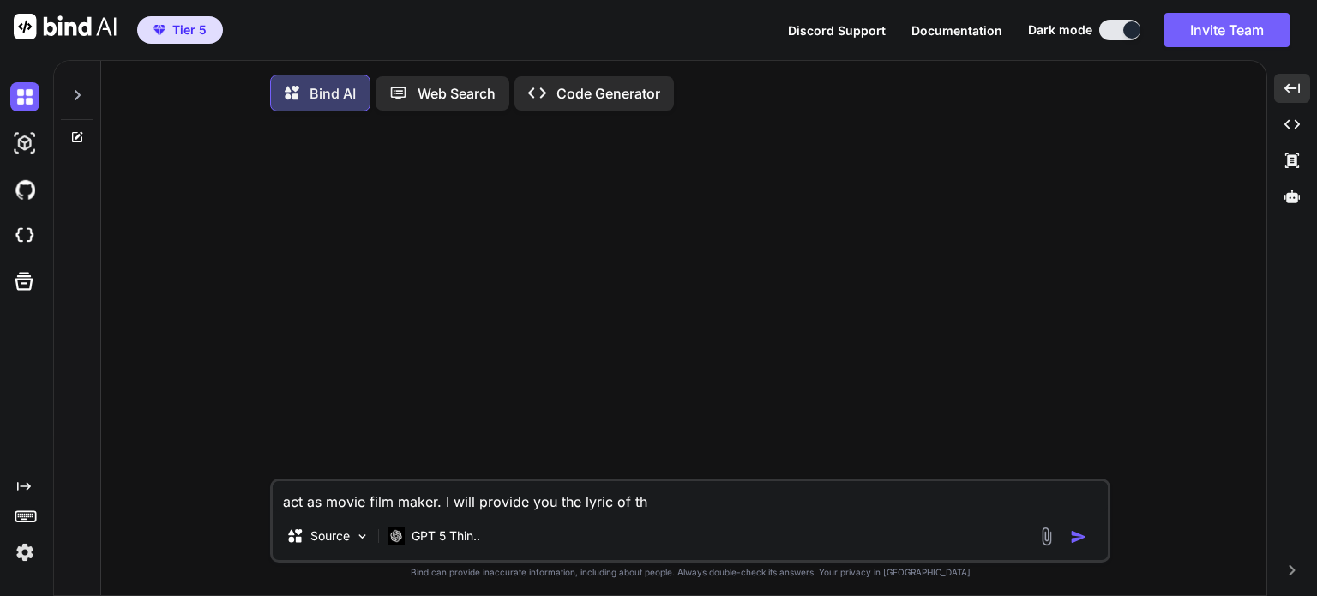
type textarea "act as movie film maker. I will provide you the lyric of the"
type textarea "x"
type textarea "act as movie film maker. I will provide you the lyric of the"
type textarea "x"
type textarea "act as movie film maker. I will provide you the lyric of the s"
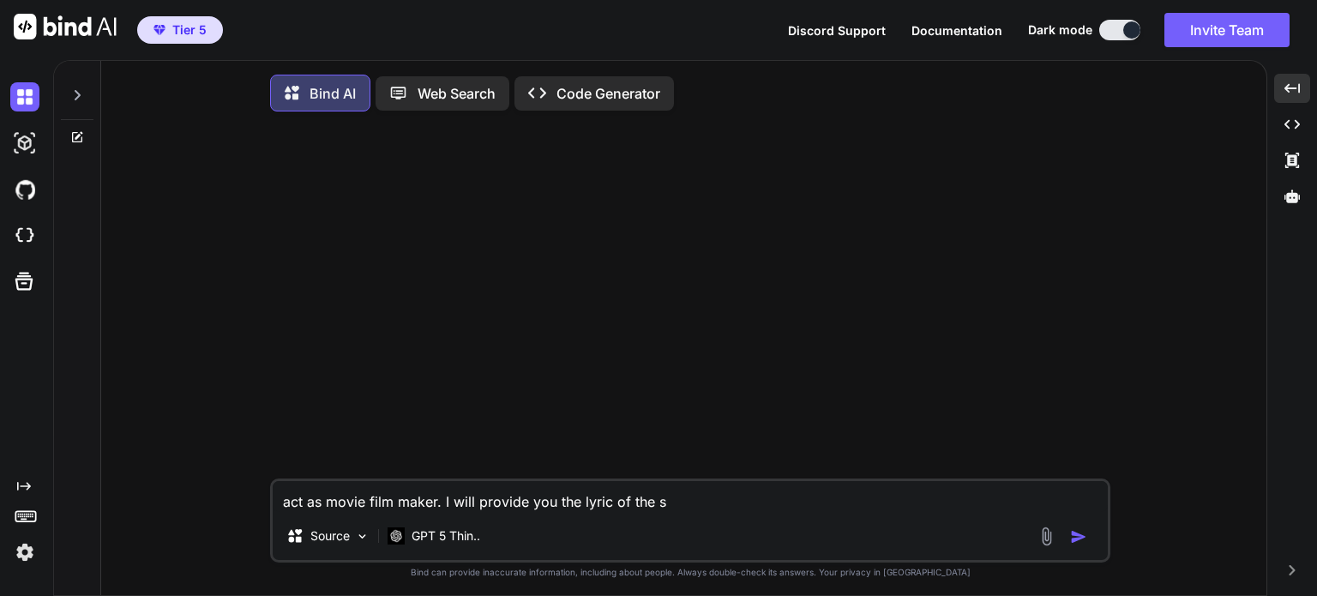
type textarea "x"
type textarea "act as movie film maker. I will provide you the lyric of the so"
type textarea "x"
type textarea "act as movie film maker. I will provide you the lyric of the son"
type textarea "x"
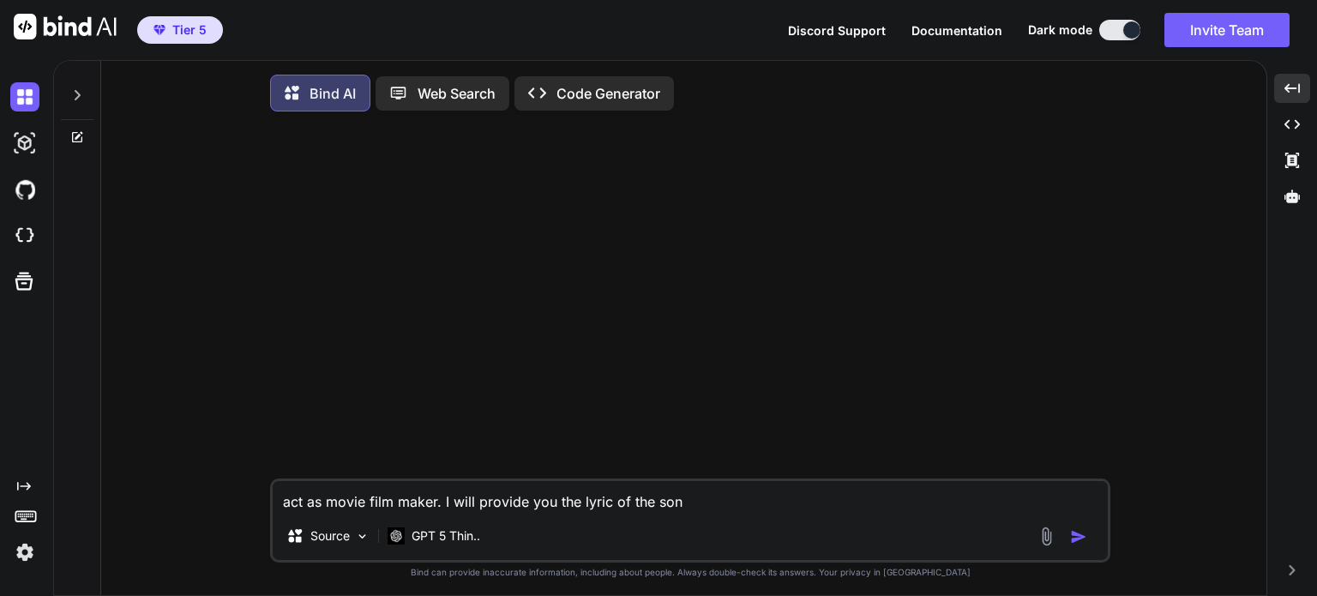
type textarea "act as movie film maker. I will provide you the lyric of the song"
type textarea "x"
type textarea "act as movie film maker. I will provide you the lyric of the song."
type textarea "x"
type textarea "act as movie film maker. I will provide you the lyric of the song."
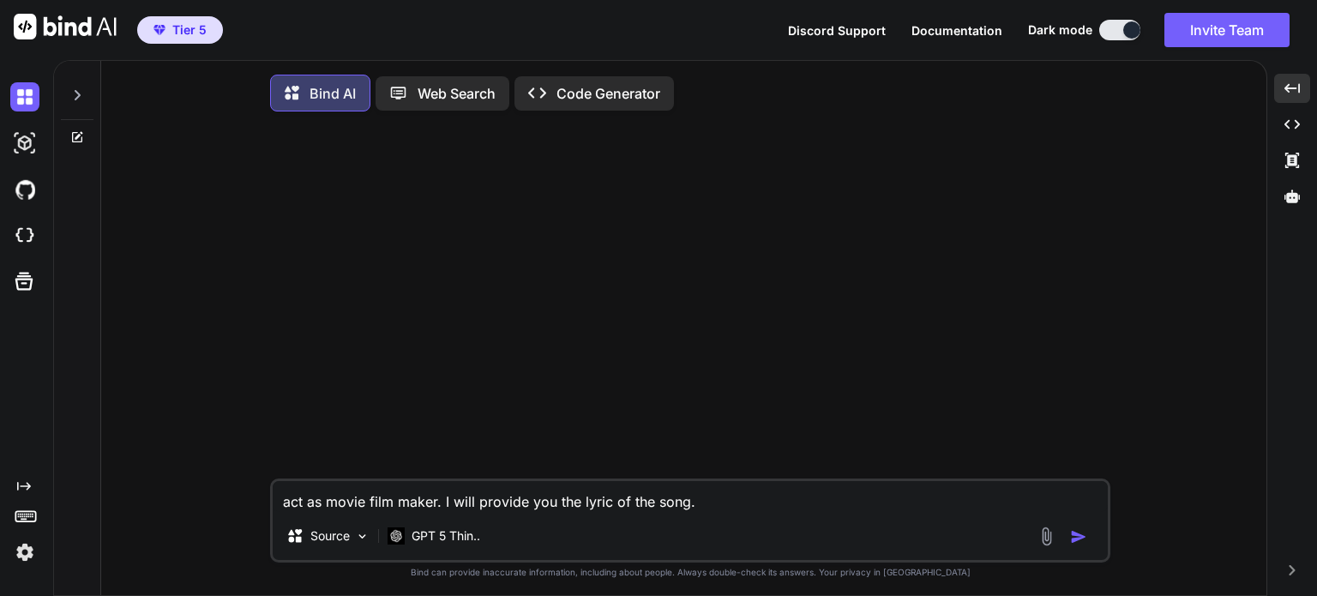
type textarea "x"
type textarea "act as movie film maker. I will provide you the lyric of the song. l"
type textarea "x"
type textarea "act as movie film maker. I will provide you the lyric of the song. le"
type textarea "x"
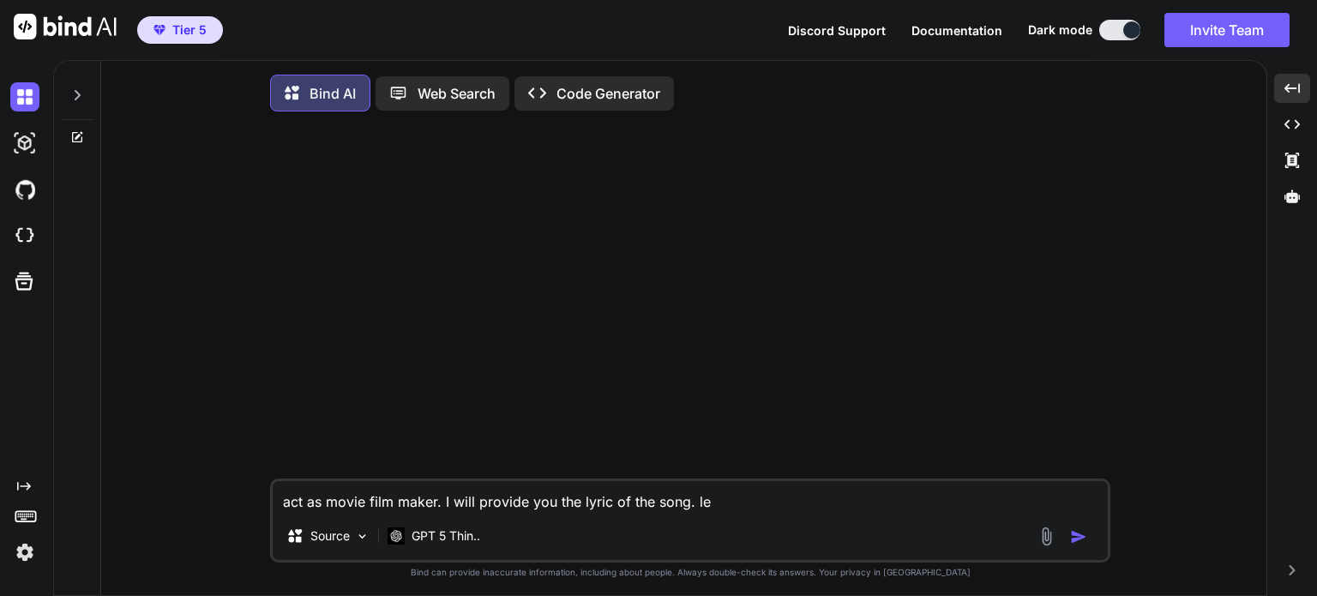
type textarea "act as movie film maker. I will provide you the lyric of the song. let"
type textarea "x"
type textarea "act as movie film maker. I will provide you the lyric of the song. let"
type textarea "x"
type textarea "act as movie film maker. I will provide you the lyric of the song. let y"
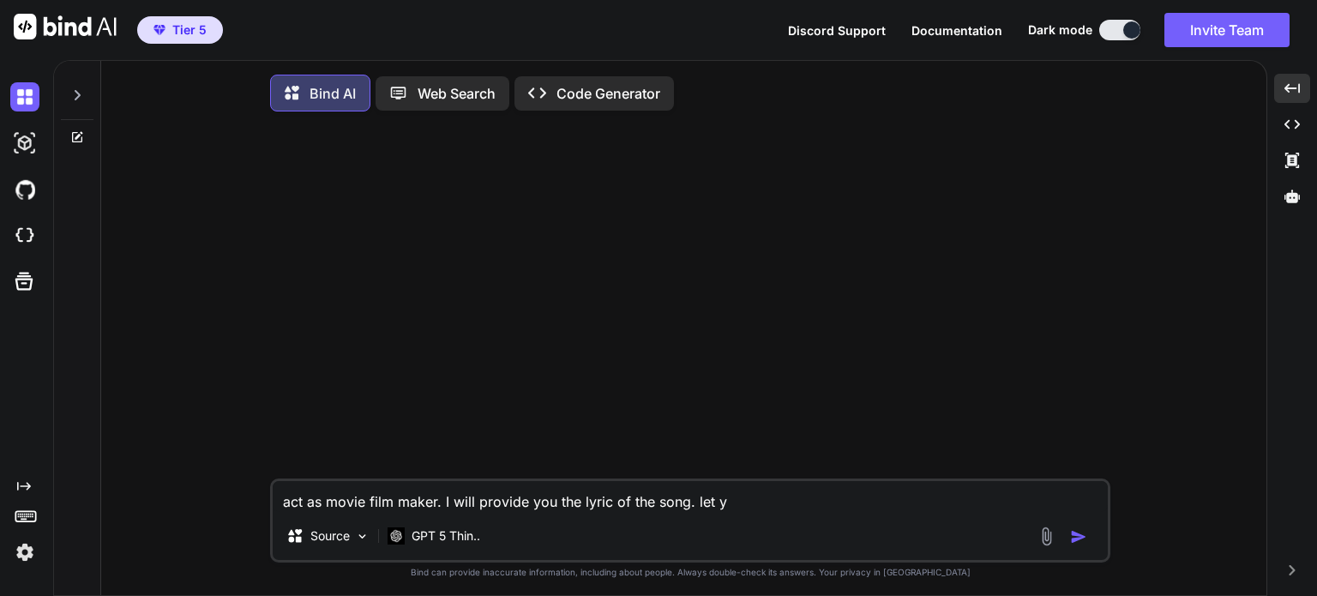
type textarea "x"
type textarea "act as movie film maker. I will provide you the lyric of the song. let yo"
type textarea "x"
type textarea "act as movie film maker. I will provide you the lyric of the song. let you"
type textarea "x"
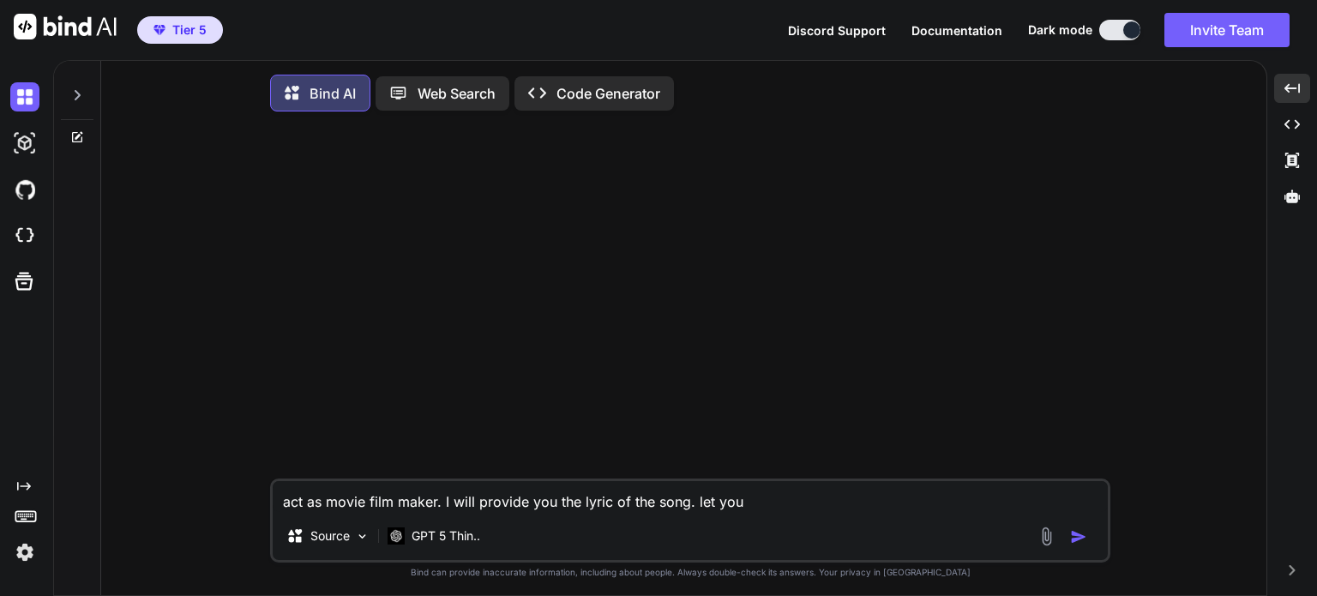
type textarea "act as movie film maker. I will provide you the lyric of the song. let you"
type textarea "x"
type textarea "act as movie film maker. I will provide you the lyric of the song. let you g"
type textarea "x"
type textarea "act as movie film maker. I will provide you the lyric of the song. let you ge"
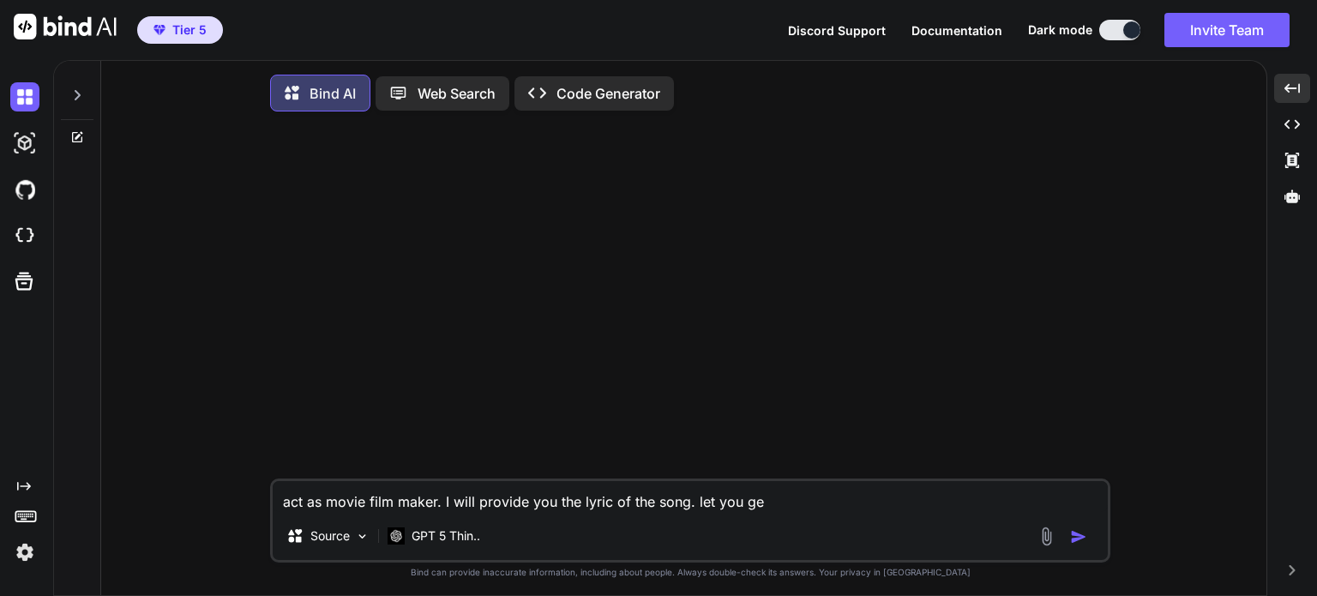
type textarea "x"
type textarea "act as movie film maker. I will provide you the lyric of the song. let you gen"
type textarea "x"
type textarea "act as movie film maker. I will provide you the lyric of the song. let you gene"
type textarea "x"
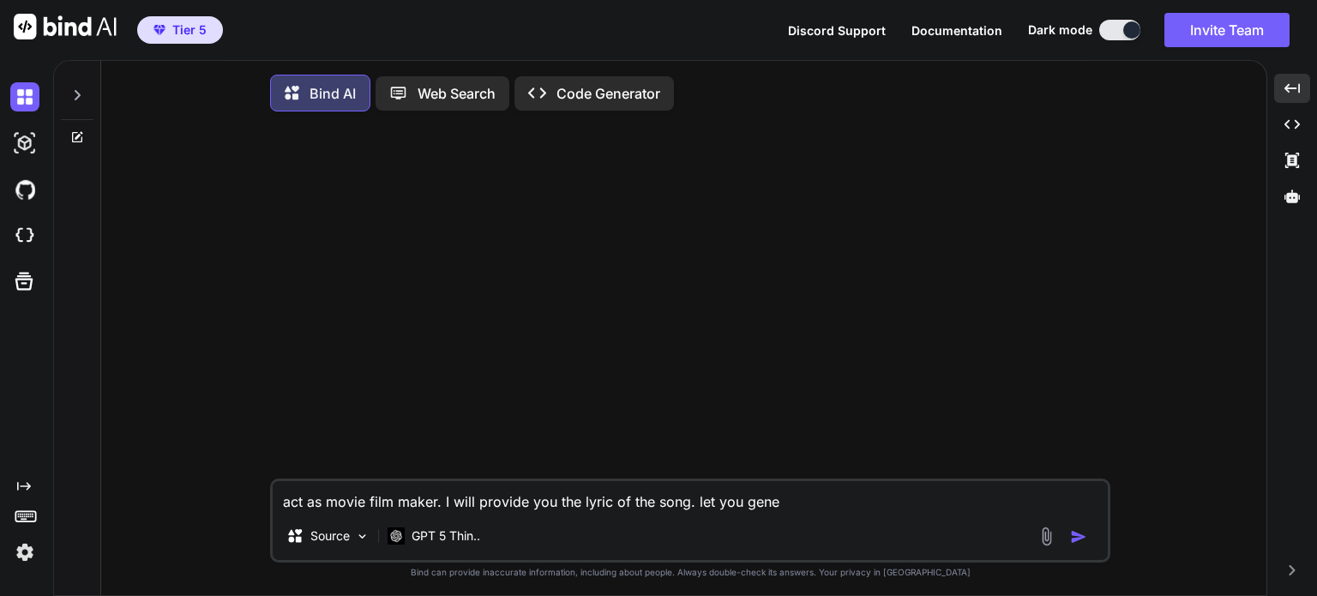
type textarea "act as movie film maker. I will provide you the lyric of the song. let you gener"
type textarea "x"
type textarea "act as movie film maker. I will provide you the lyric of the song. let you gene…"
type textarea "x"
type textarea "act as movie film maker. I will provide you the lyric of the song. let you gene…"
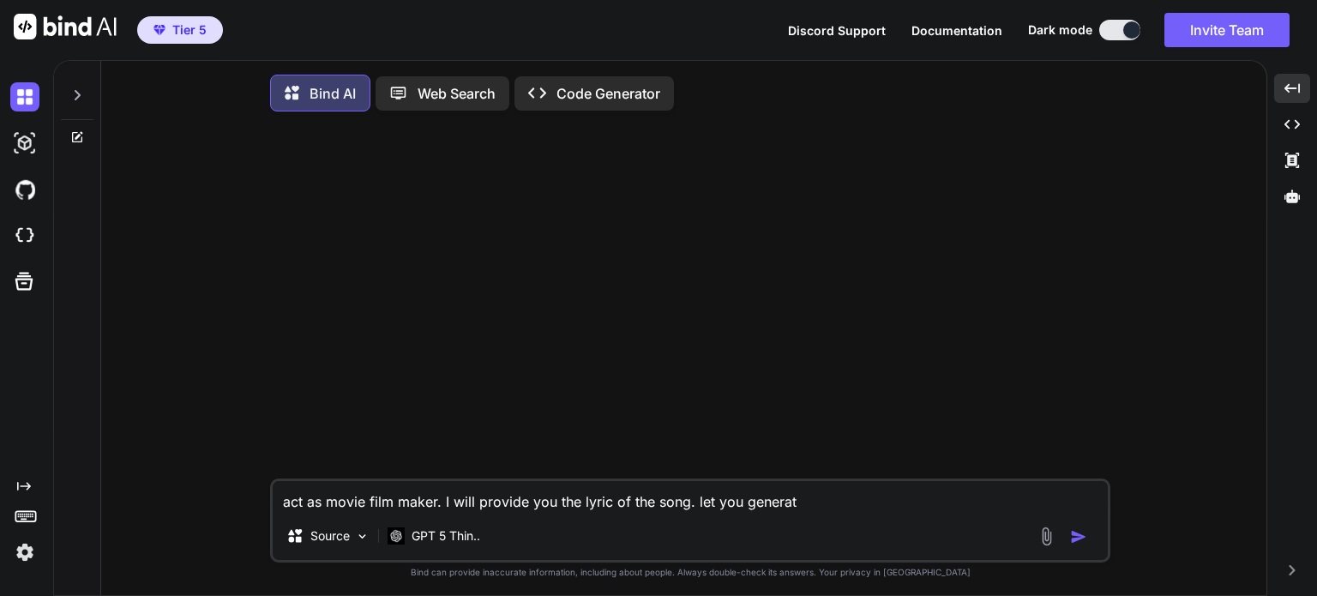
type textarea "x"
type textarea "act as movie film maker. I will provide you the lyric of the song. let you gene…"
type textarea "x"
type textarea "act as movie film maker. I will provide you the lyric of the song. let you gene…"
type textarea "x"
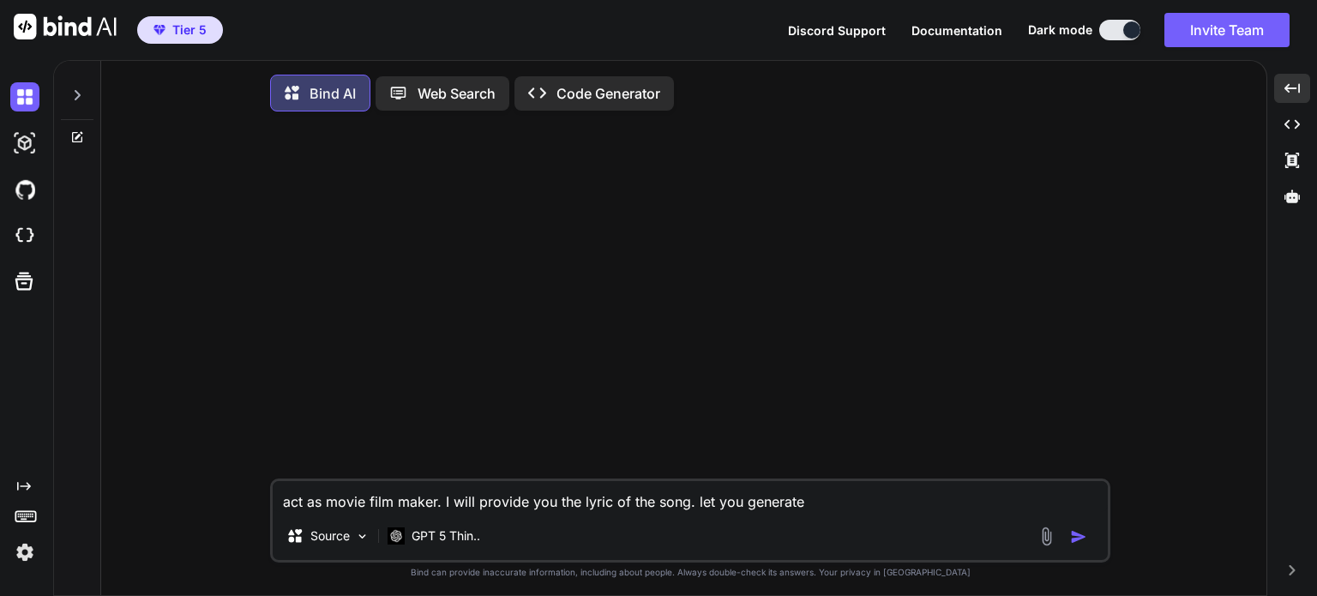
type textarea "act as movie film maker. I will provide you the lyric of the song. let you gene…"
type textarea "x"
type textarea "act as movie film maker. I will provide you the lyric of the song. let you gene…"
type textarea "x"
type textarea "act as movie film maker. I will provide you the lyric of the song. let you gene…"
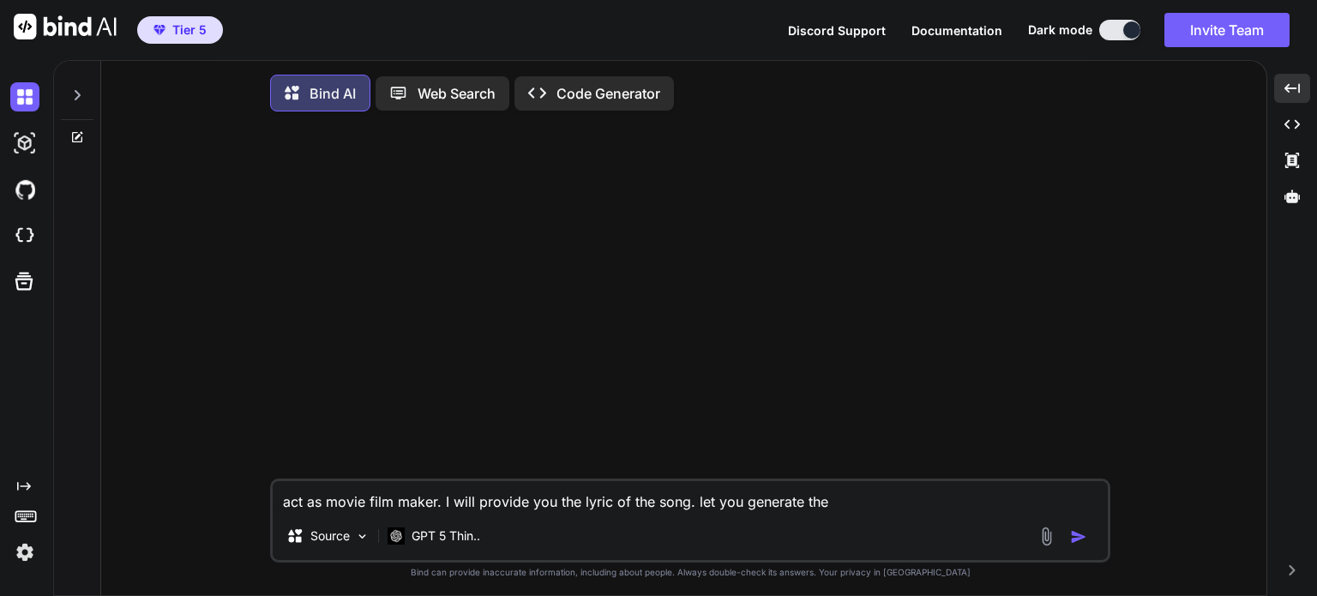
type textarea "x"
type textarea "act as movie film maker. I will provide you the lyric of the song. let you gene…"
type textarea "x"
type textarea "act as movie film maker. I will provide you the lyric of the song. let you gene…"
type textarea "x"
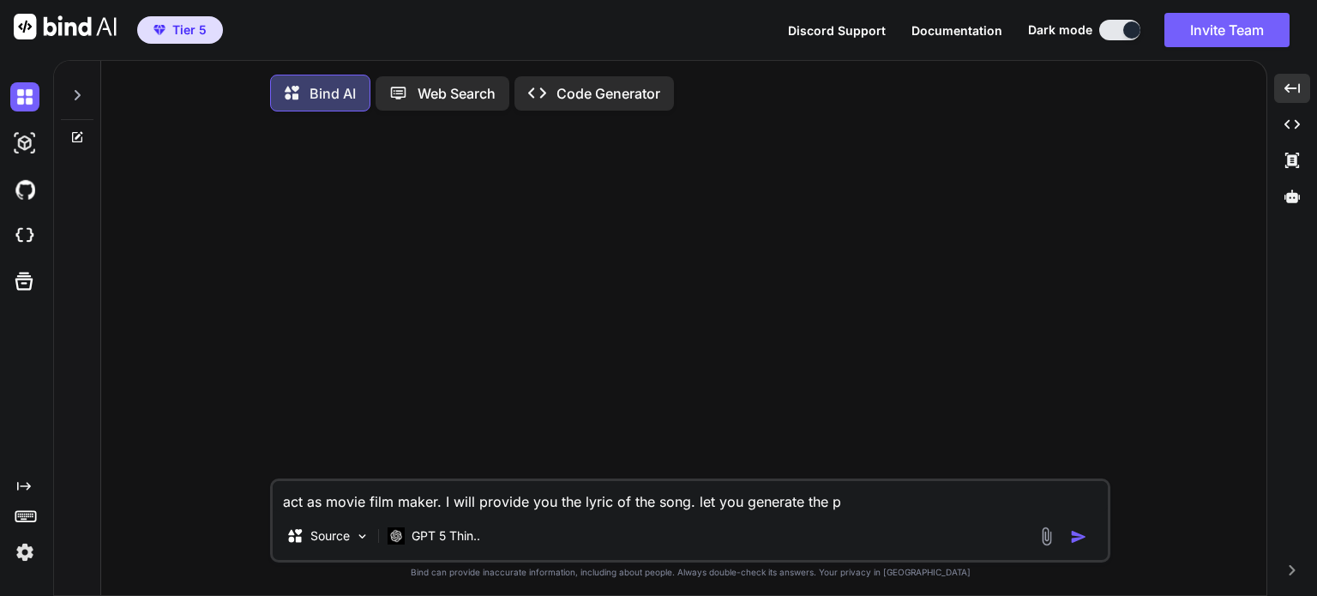
type textarea "act as movie film maker. I will provide you the lyric of the song. let you gene…"
type textarea "x"
type textarea "act as movie film maker. I will provide you the lyric of the song. let you gene…"
type textarea "x"
type textarea "act as movie film maker. I will provide you the lyric of the song. let you gene…"
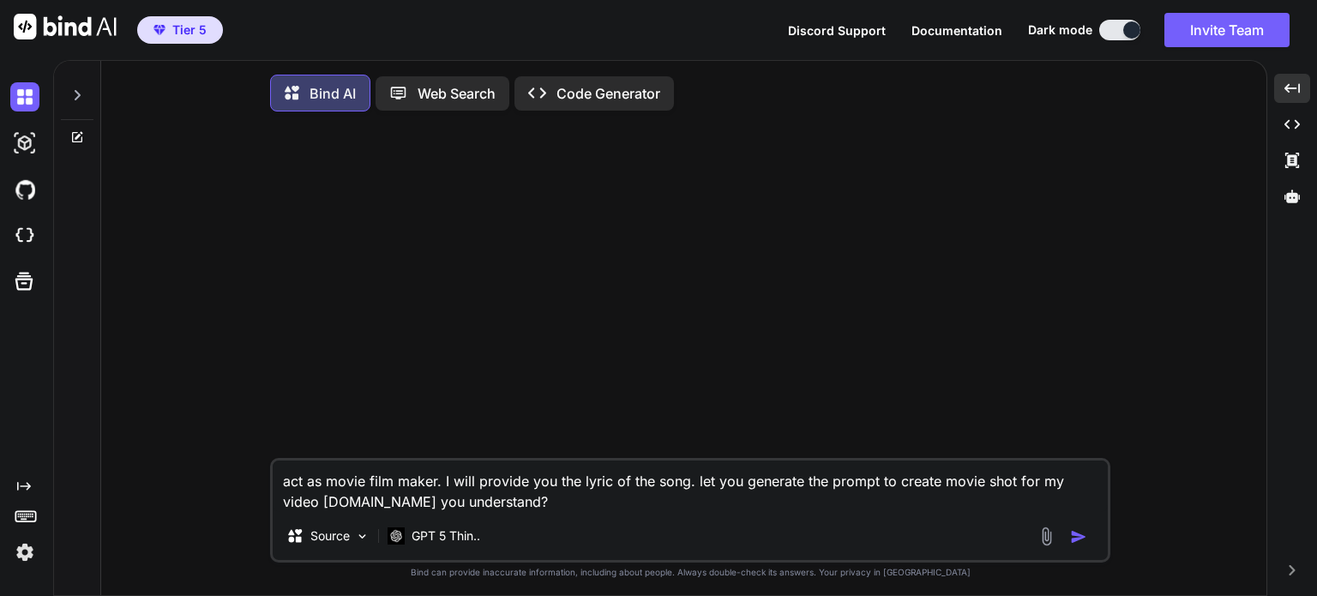
click at [1078, 542] on img "button" at bounding box center [1078, 536] width 17 height 17
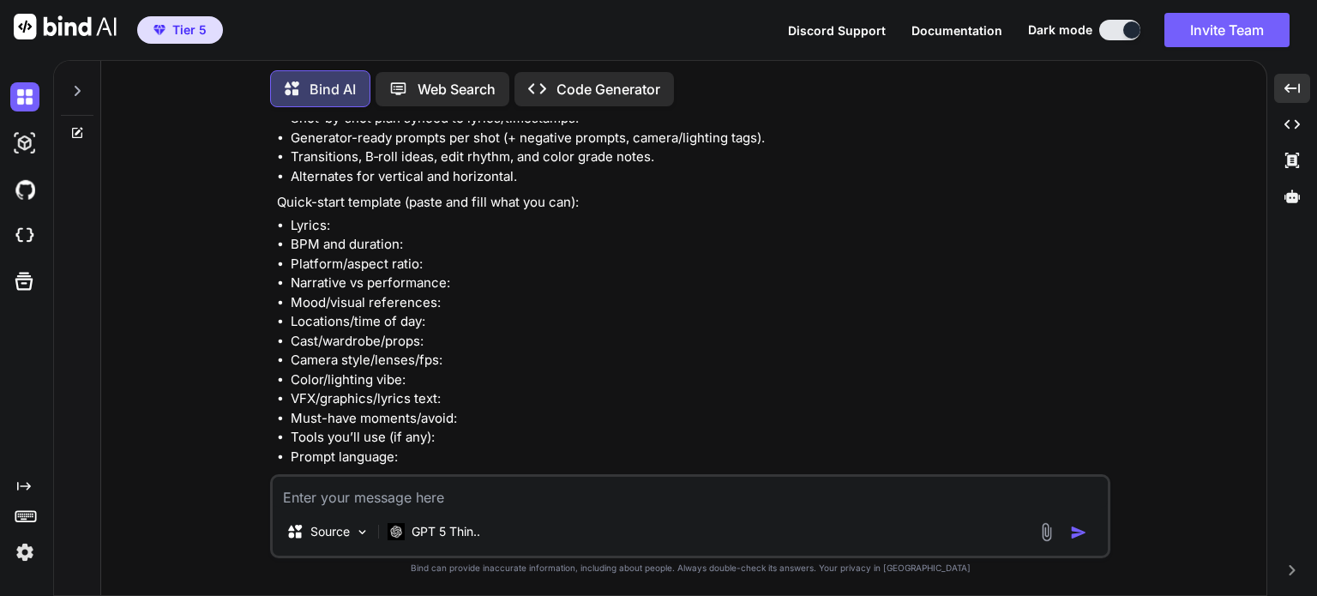
scroll to position [512, 0]
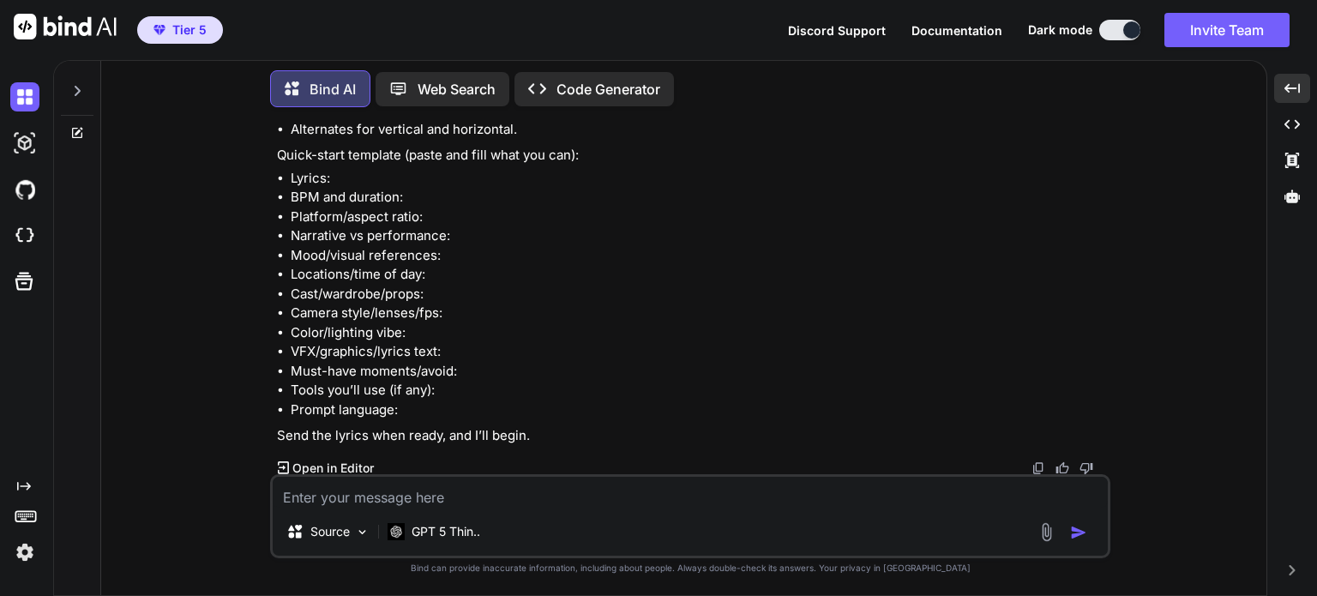
click at [293, 462] on p "Open in Editor" at bounding box center [332, 468] width 81 height 17
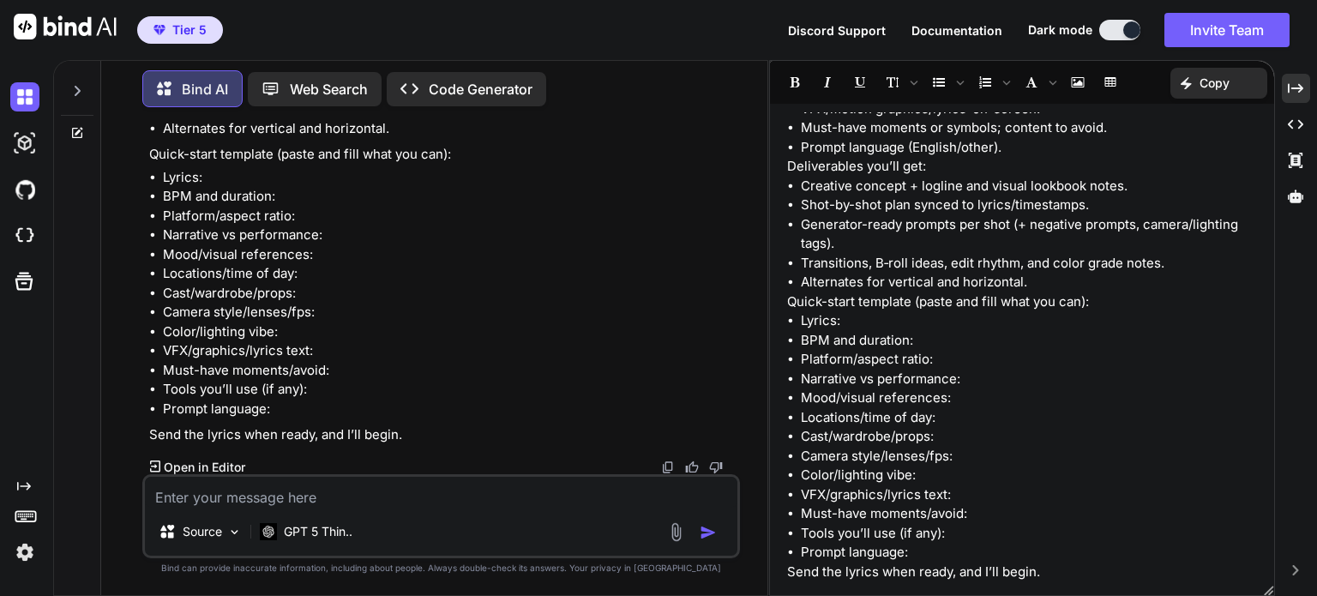
scroll to position [551, 0]
click at [421, 493] on textarea at bounding box center [441, 492] width 593 height 31
drag, startPoint x: 708, startPoint y: 531, endPoint x: 815, endPoint y: 434, distance: 143.9
click at [709, 531] on img "button" at bounding box center [708, 532] width 17 height 17
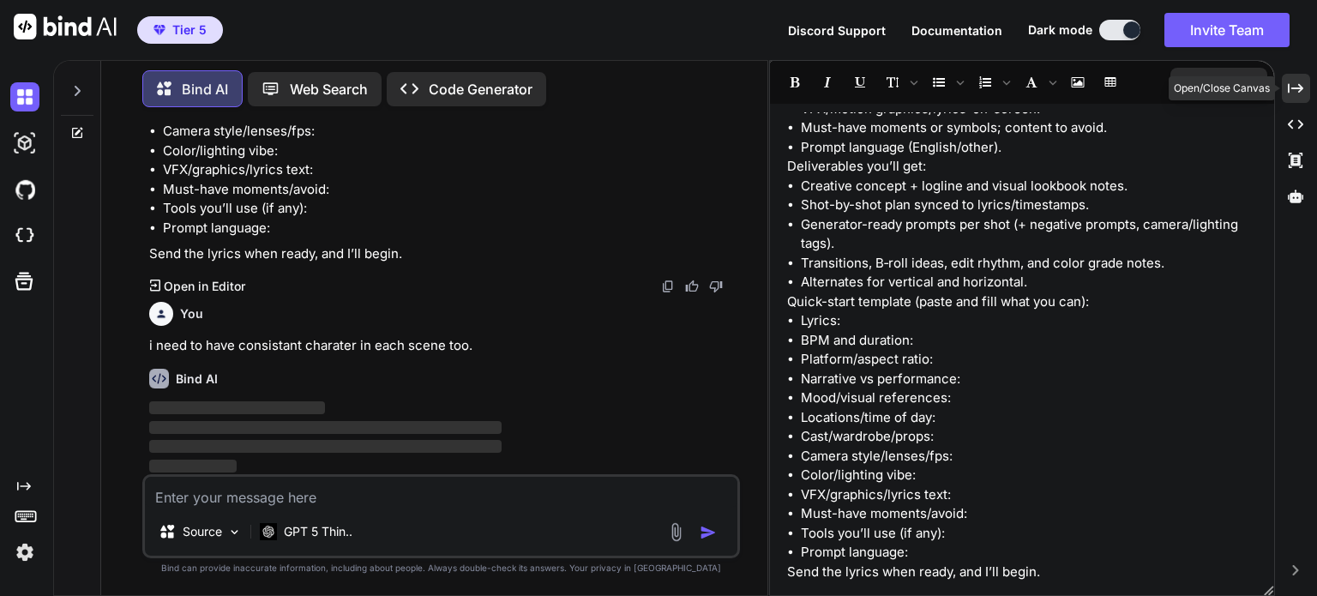
click at [1299, 81] on icon "Created with Pixso." at bounding box center [1295, 88] width 15 height 15
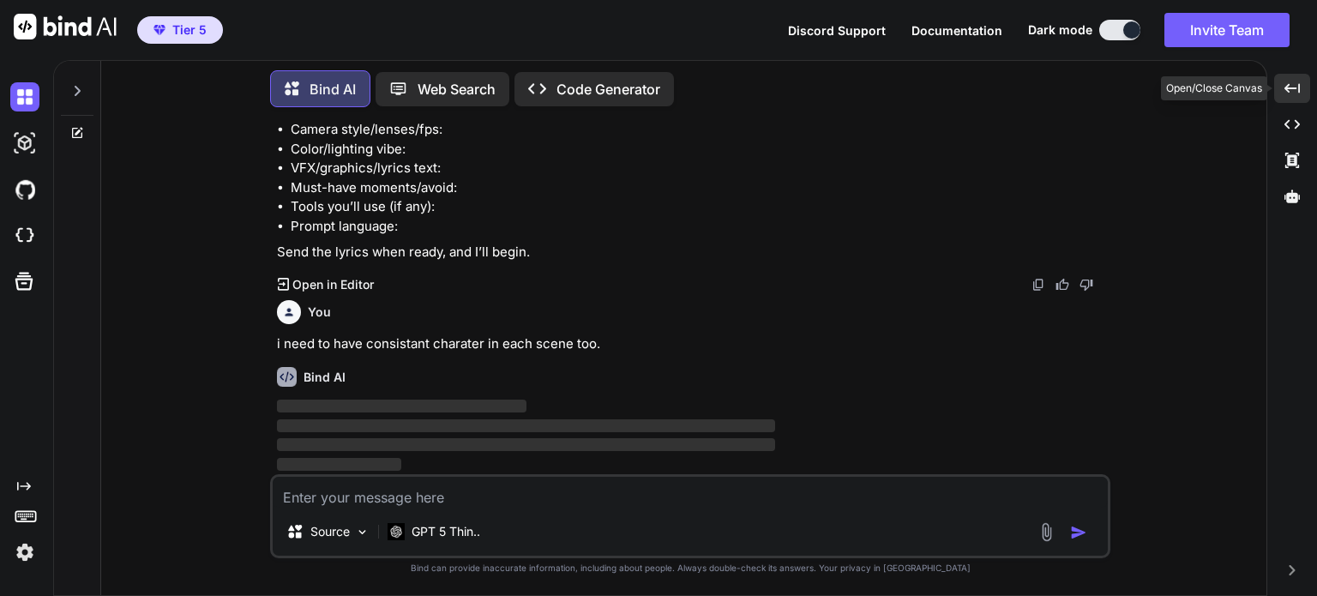
scroll to position [693, 0]
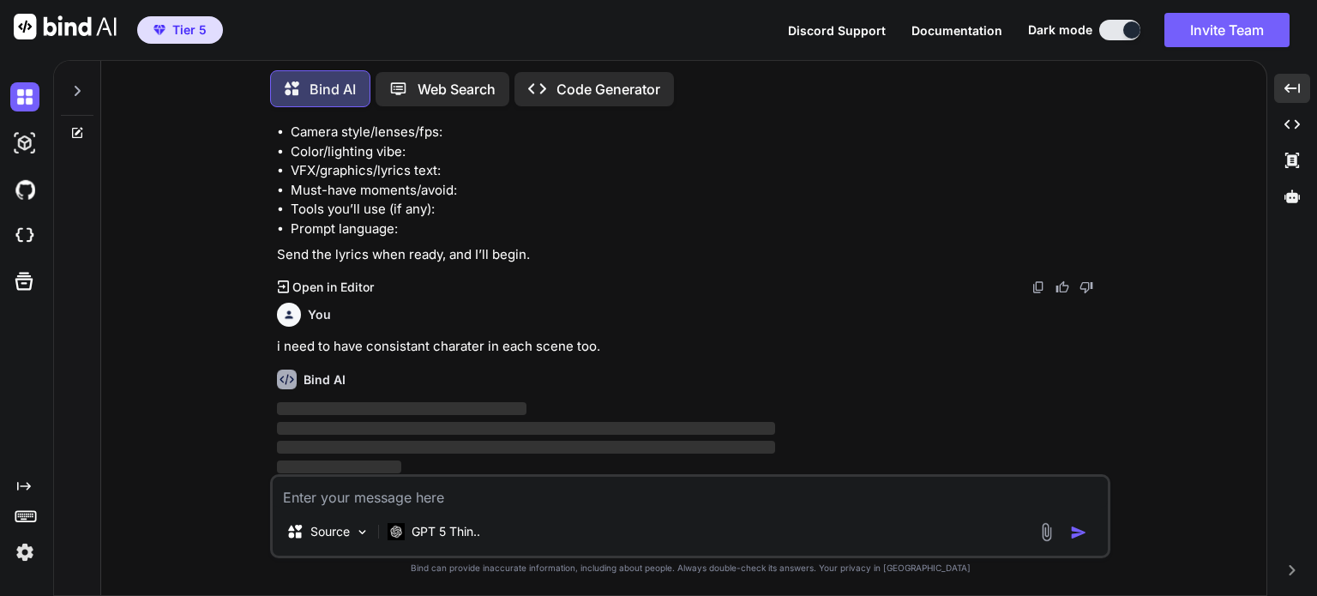
click at [17, 545] on img at bounding box center [24, 552] width 29 height 29
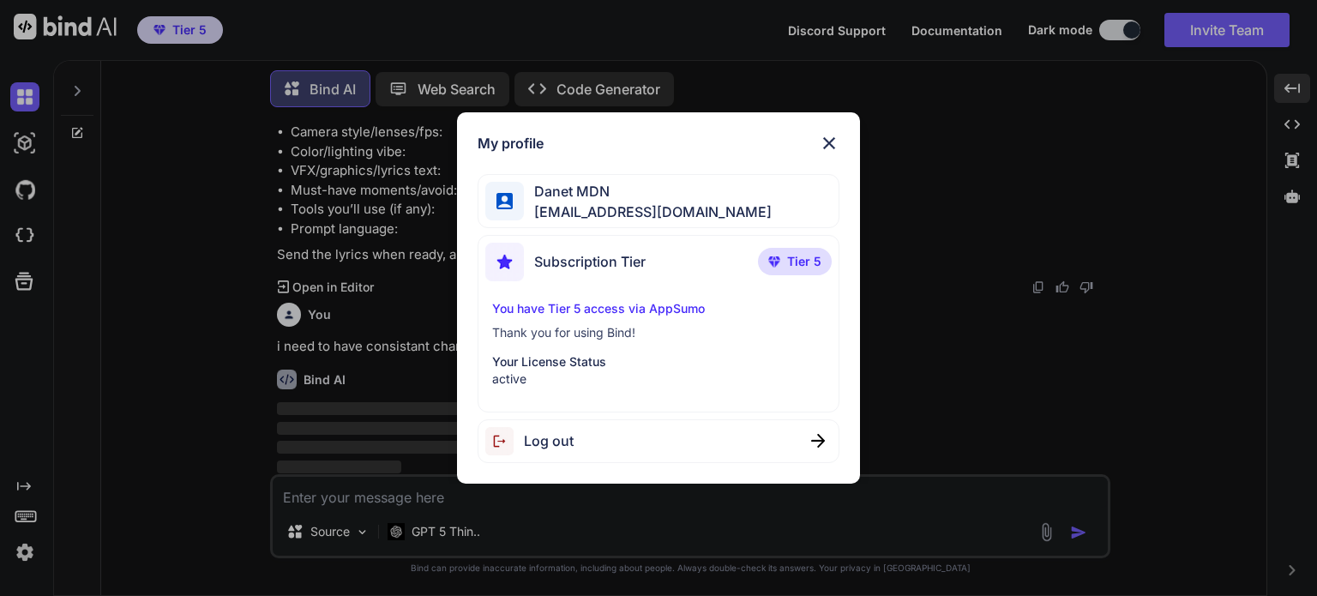
click at [826, 145] on img at bounding box center [829, 143] width 21 height 21
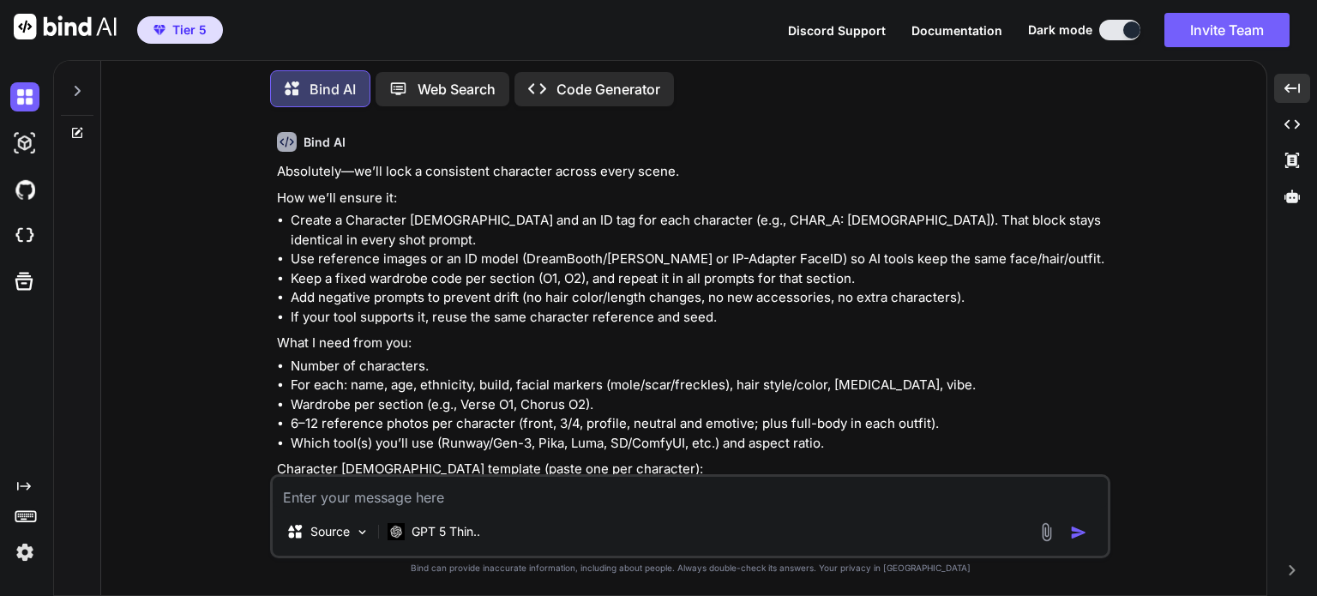
scroll to position [972, 0]
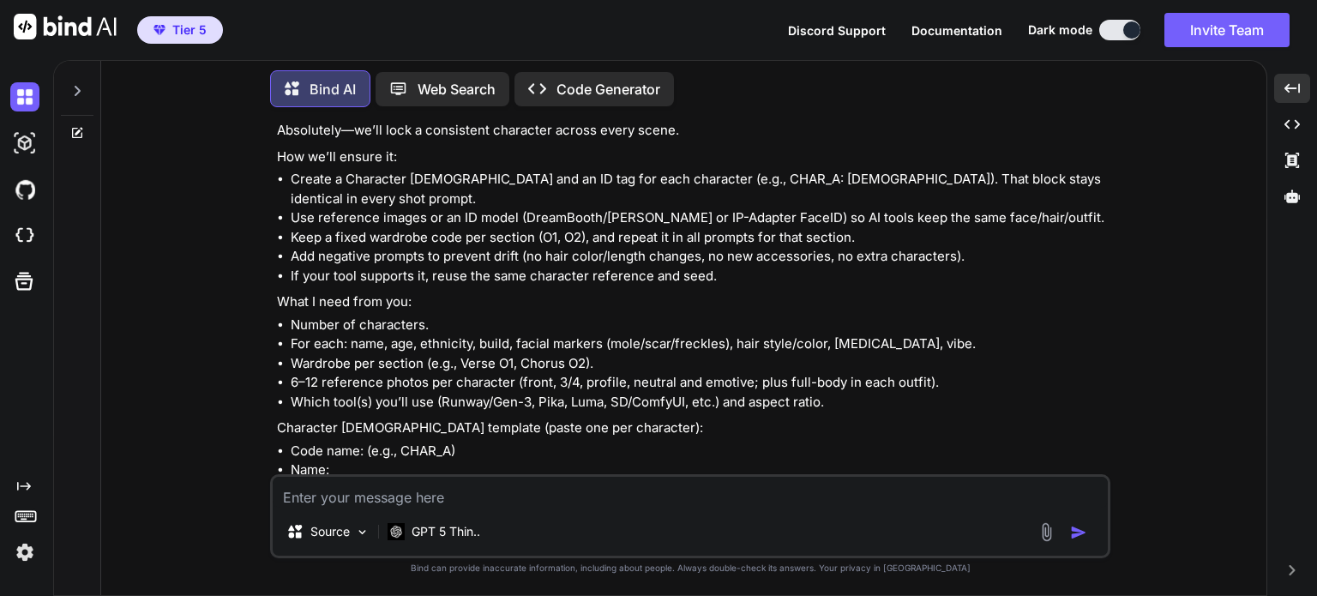
click at [561, 493] on textarea at bounding box center [690, 492] width 835 height 31
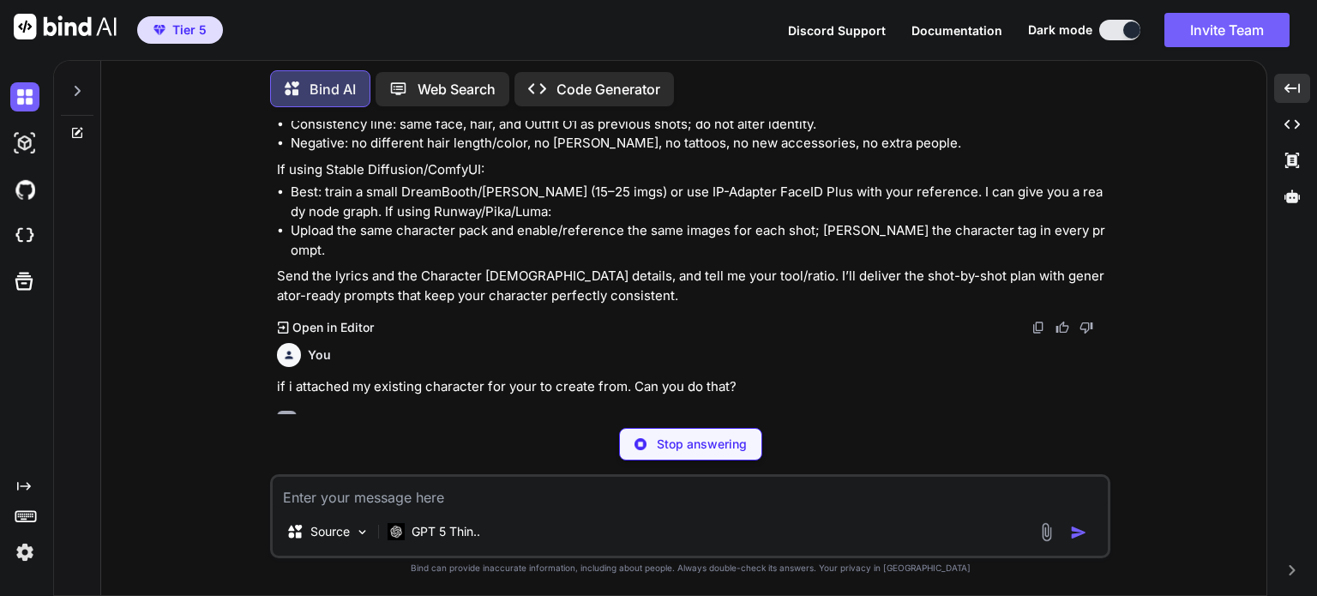
scroll to position [1753, 0]
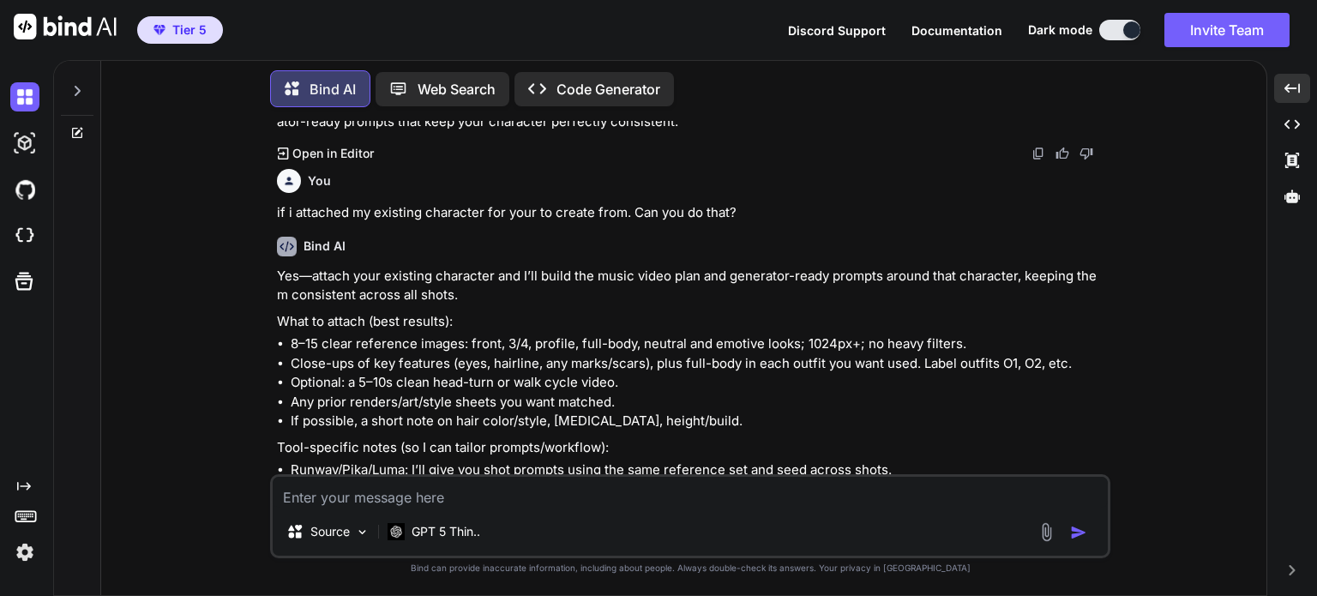
click at [1042, 541] on img at bounding box center [1047, 532] width 20 height 20
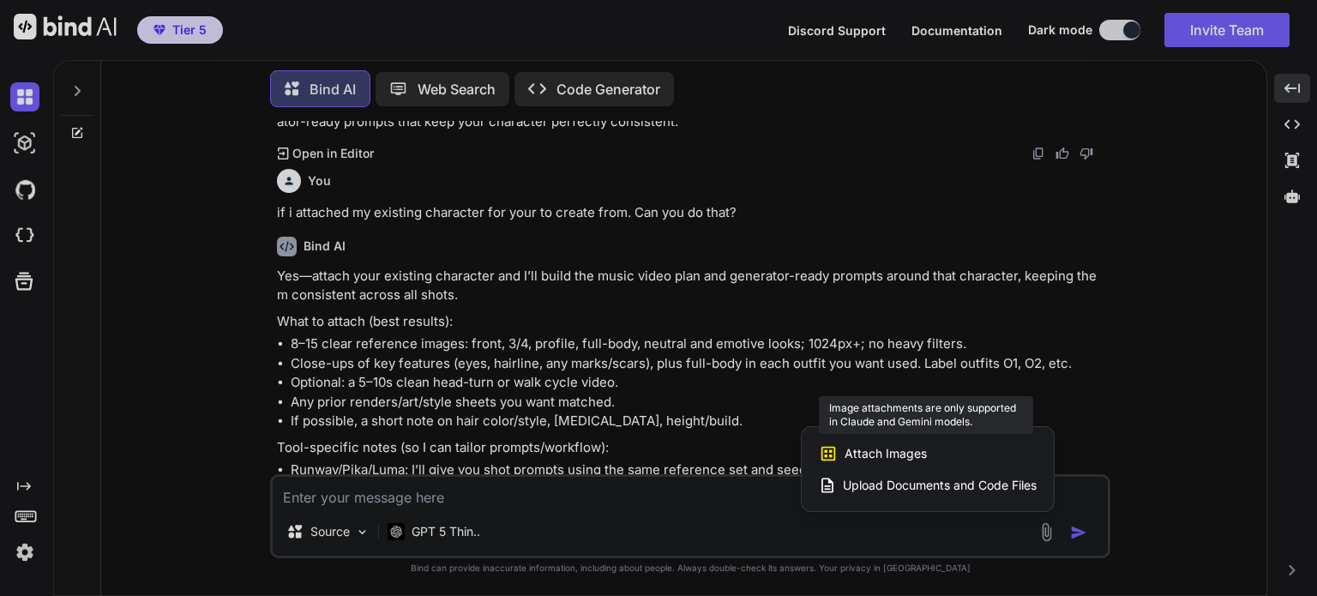
click at [949, 450] on div "Attach Images Image attachments are only supported in Claude and Gemini models." at bounding box center [928, 453] width 218 height 33
click at [885, 455] on span "Attach Images" at bounding box center [886, 453] width 82 height 17
click at [887, 455] on span "Attach Images" at bounding box center [886, 453] width 82 height 17
click at [826, 453] on icon at bounding box center [829, 454] width 15 height 15
click at [906, 455] on span "Attach Images" at bounding box center [886, 453] width 82 height 17
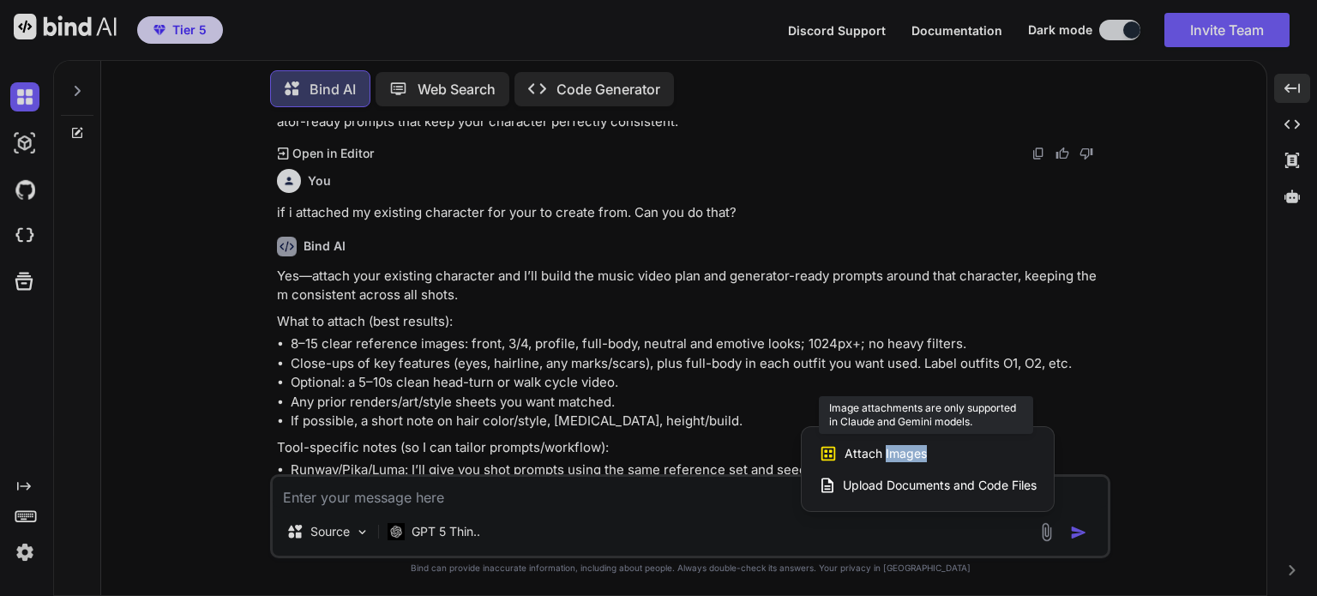
click at [906, 455] on span "Attach Images" at bounding box center [886, 453] width 82 height 17
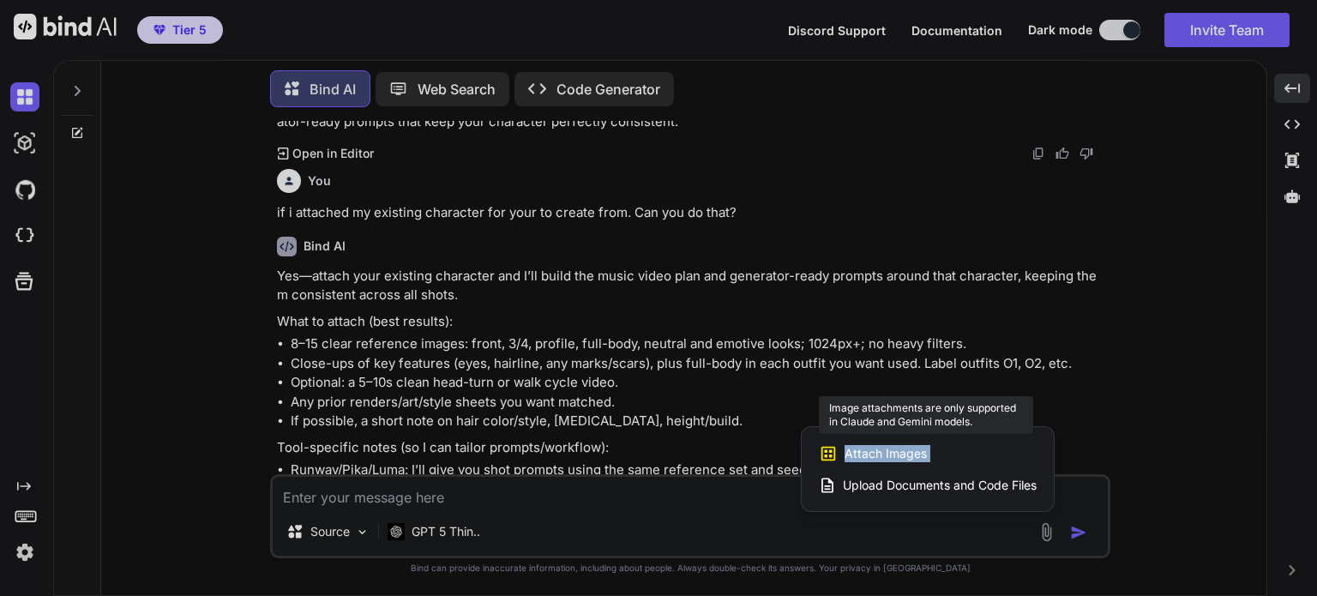
click at [906, 455] on span "Attach Images" at bounding box center [886, 453] width 82 height 17
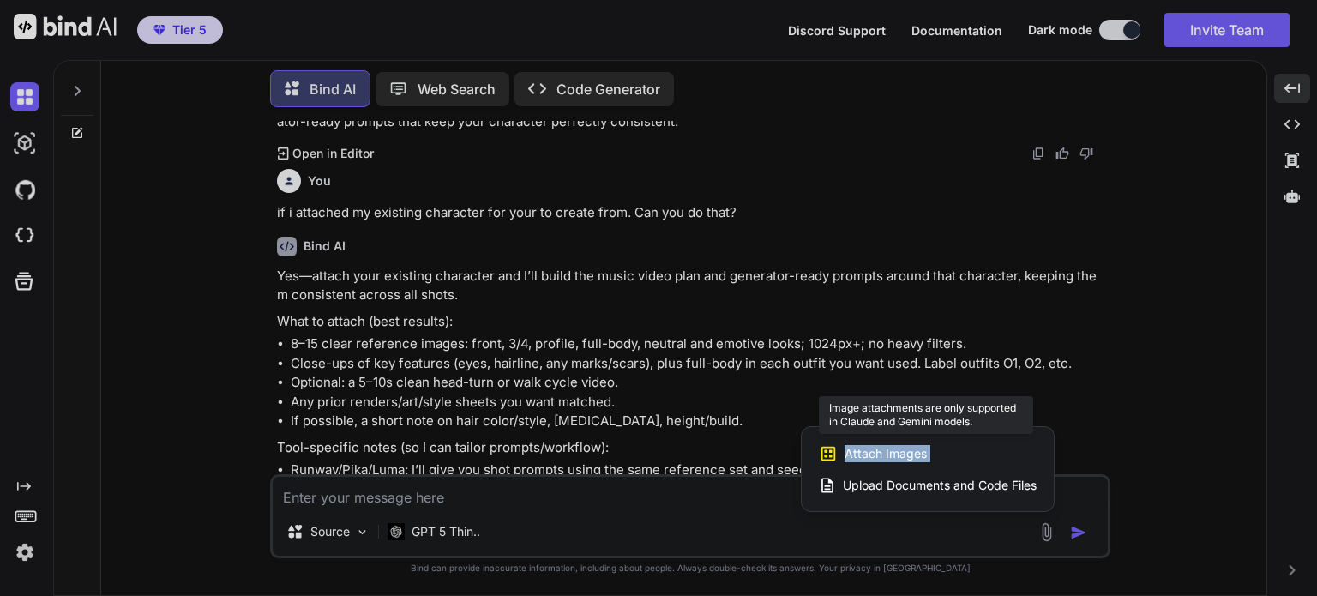
click at [906, 455] on span "Attach Images" at bounding box center [886, 453] width 82 height 17
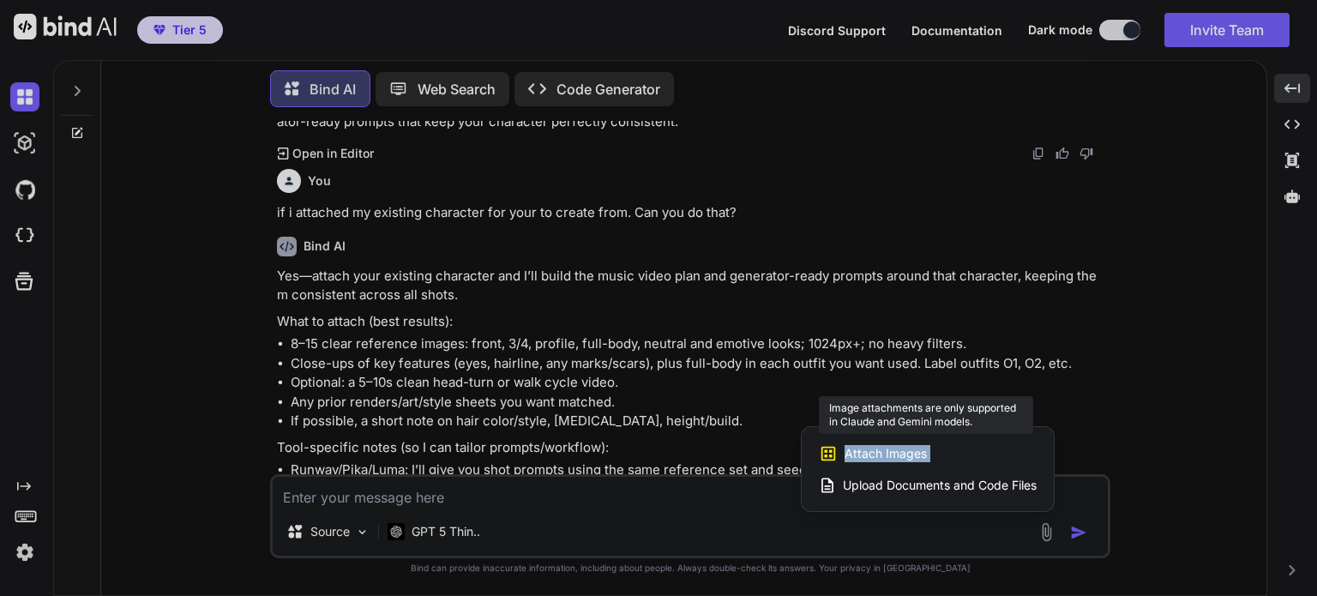
click at [906, 455] on span "Attach Images" at bounding box center [886, 453] width 82 height 17
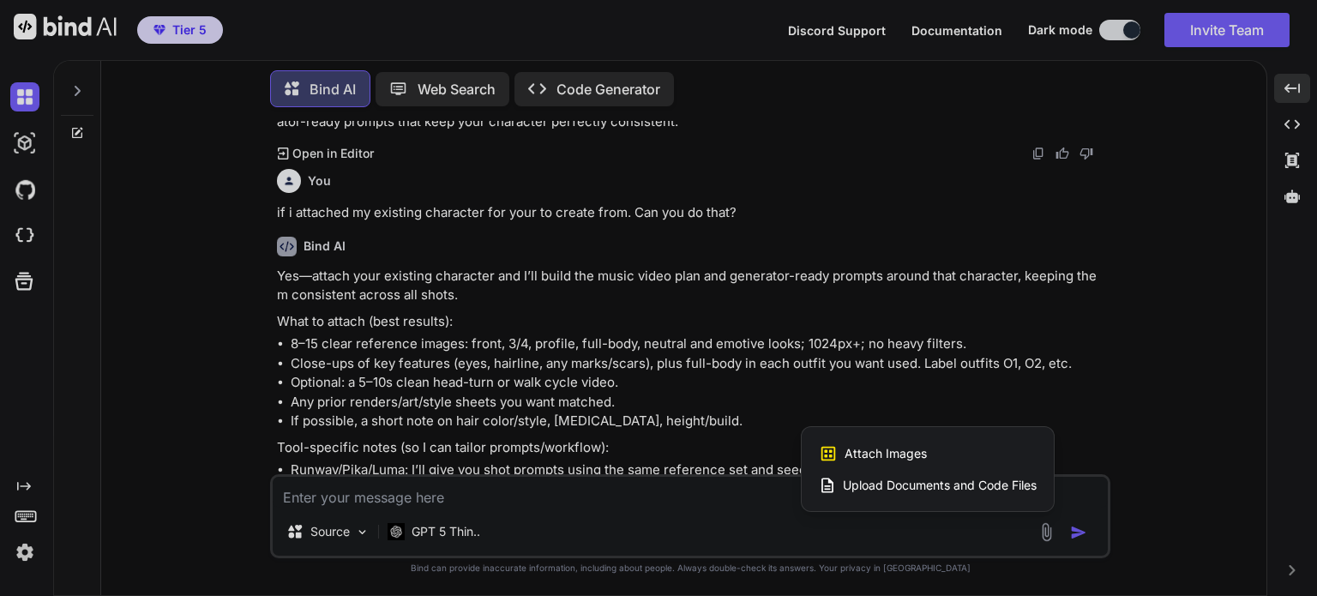
click at [443, 535] on div at bounding box center [658, 298] width 1317 height 596
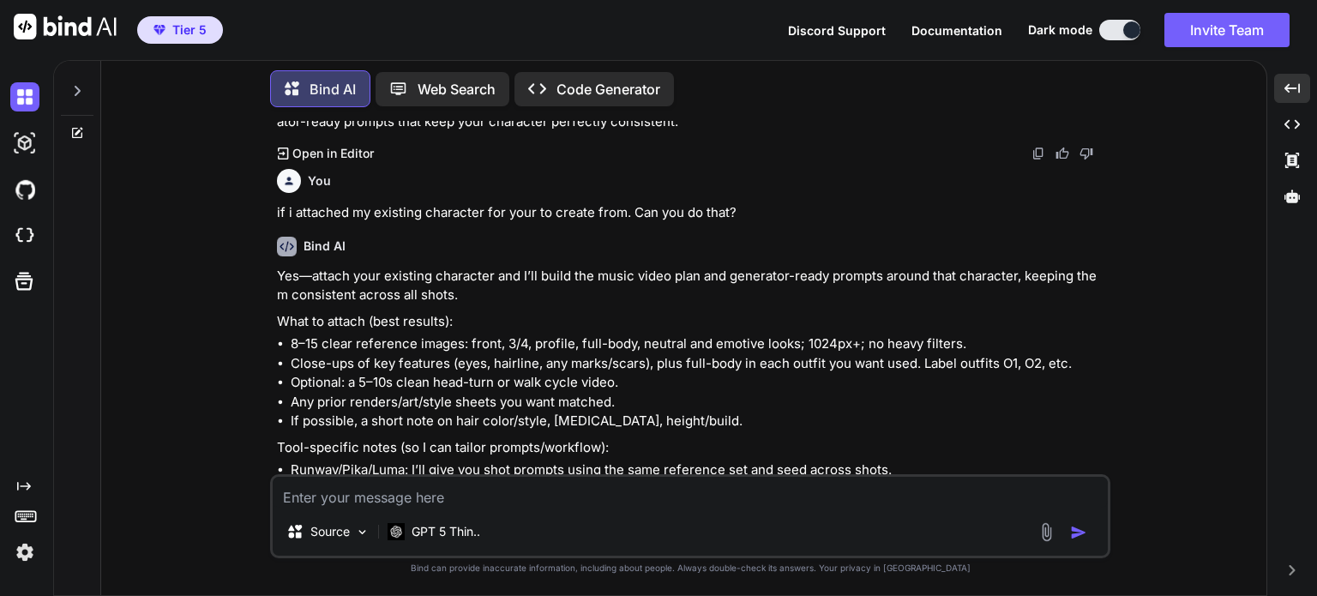
click at [443, 535] on p "GPT 5 Thin.." at bounding box center [446, 531] width 69 height 17
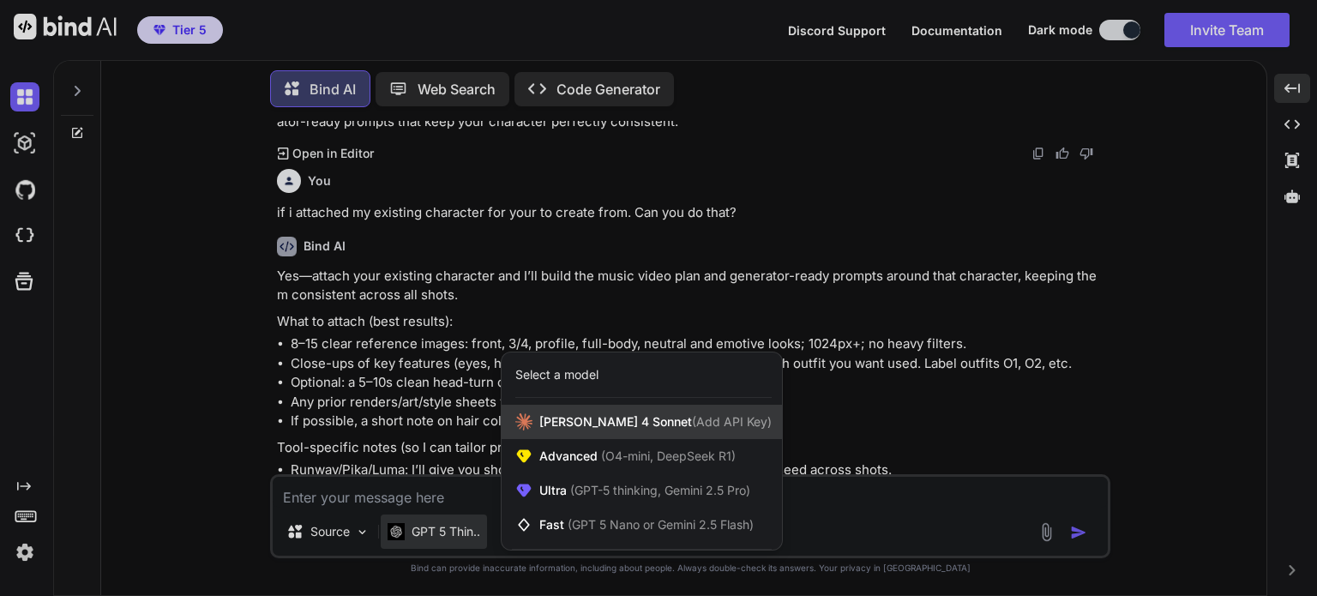
click at [627, 430] on span "[PERSON_NAME] 4 Sonnet (Add API Key)" at bounding box center [655, 421] width 232 height 17
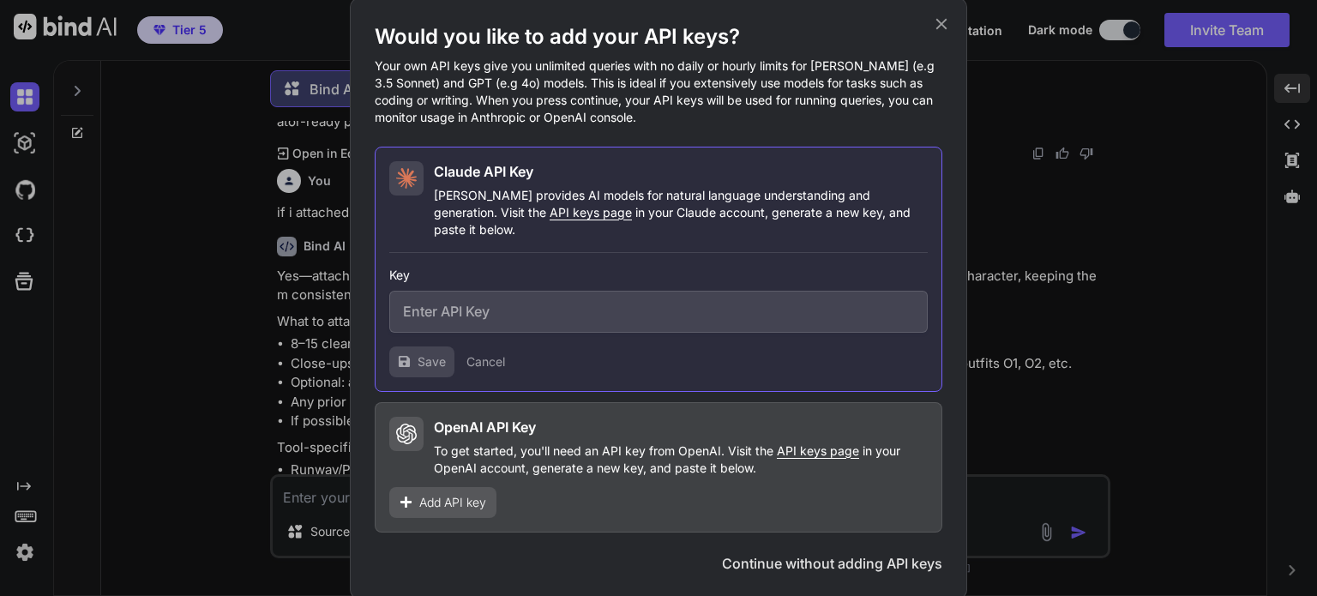
click at [947, 27] on icon at bounding box center [941, 24] width 19 height 19
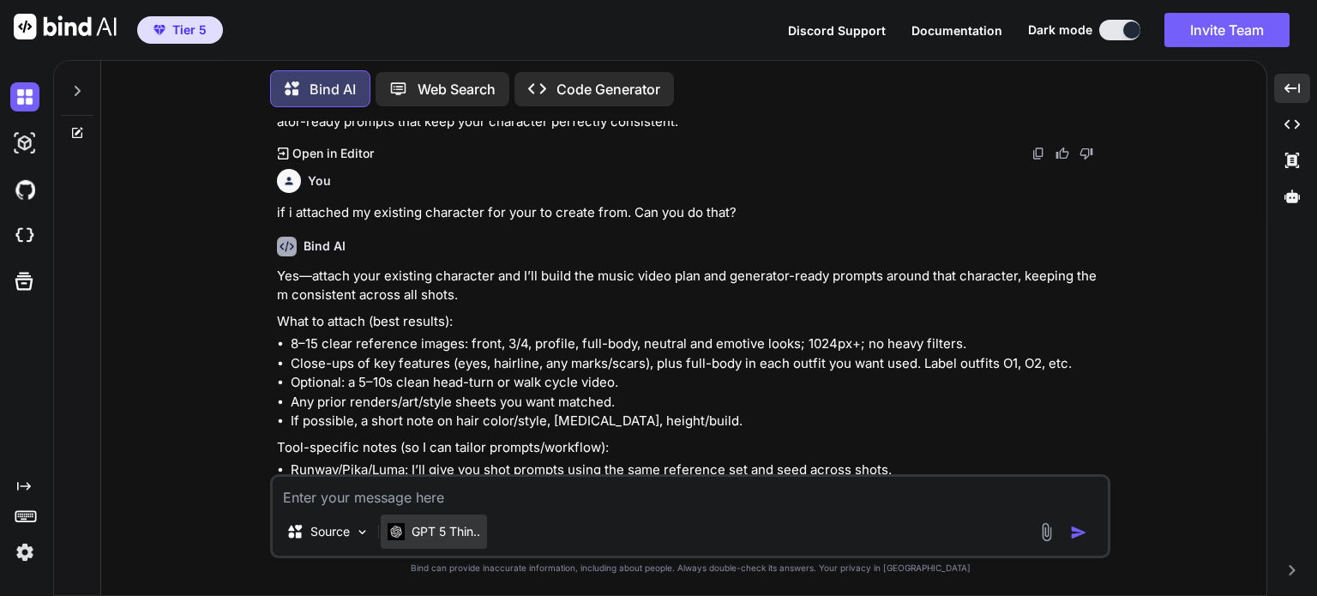
click at [437, 530] on p "GPT 5 Thin.." at bounding box center [446, 531] width 69 height 17
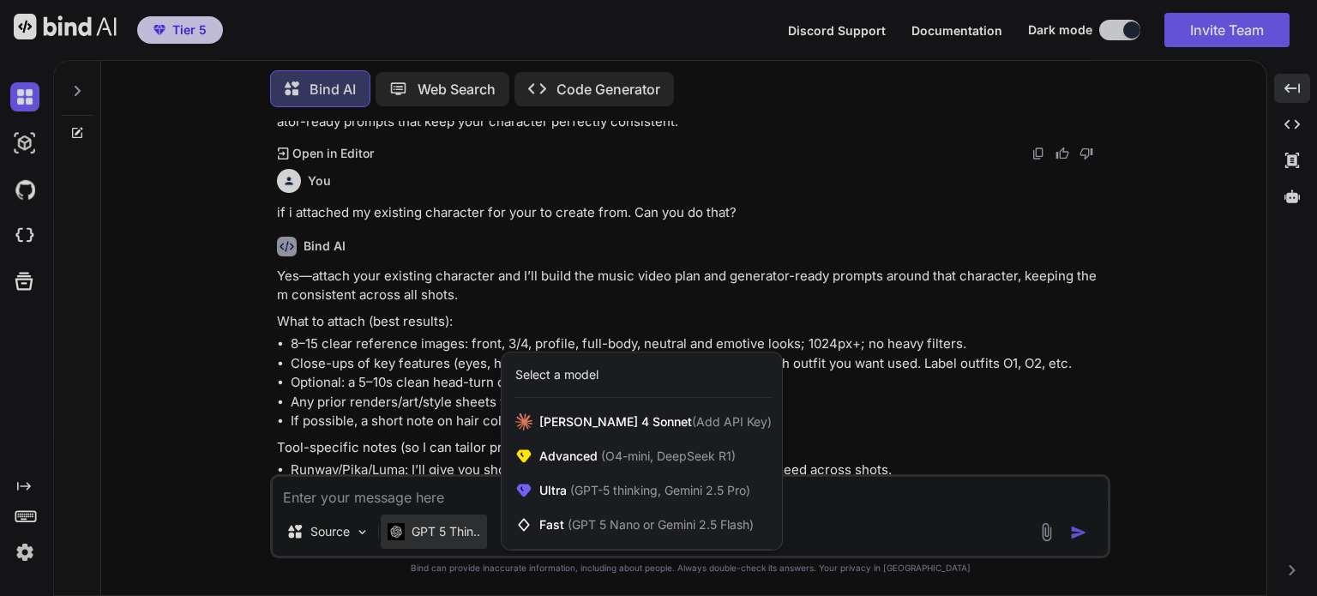
click at [573, 374] on div "Select a model" at bounding box center [556, 374] width 83 height 17
click at [192, 445] on div at bounding box center [658, 298] width 1317 height 596
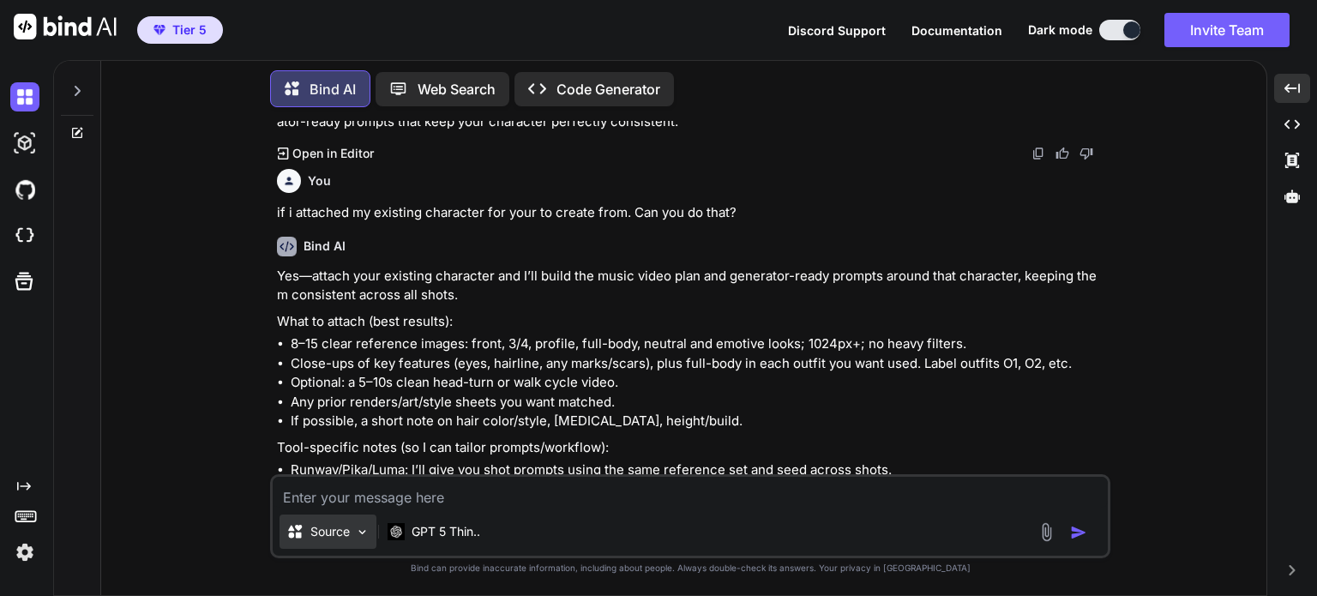
click at [359, 527] on img at bounding box center [362, 532] width 15 height 15
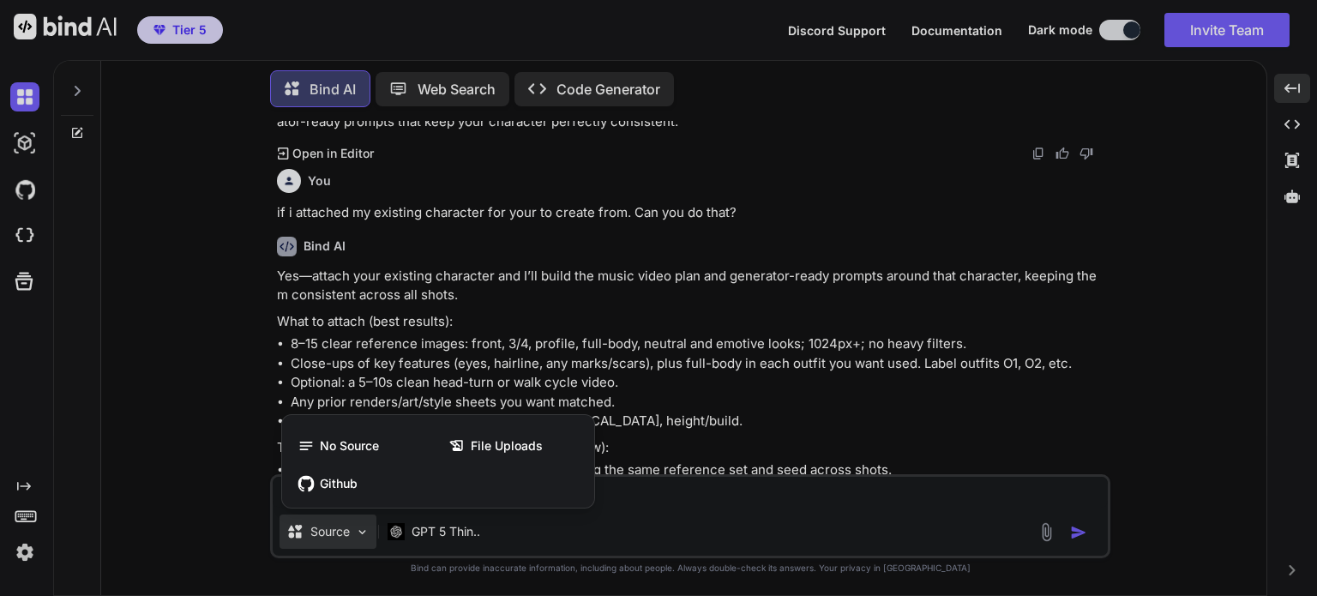
click at [707, 521] on div at bounding box center [658, 298] width 1317 height 596
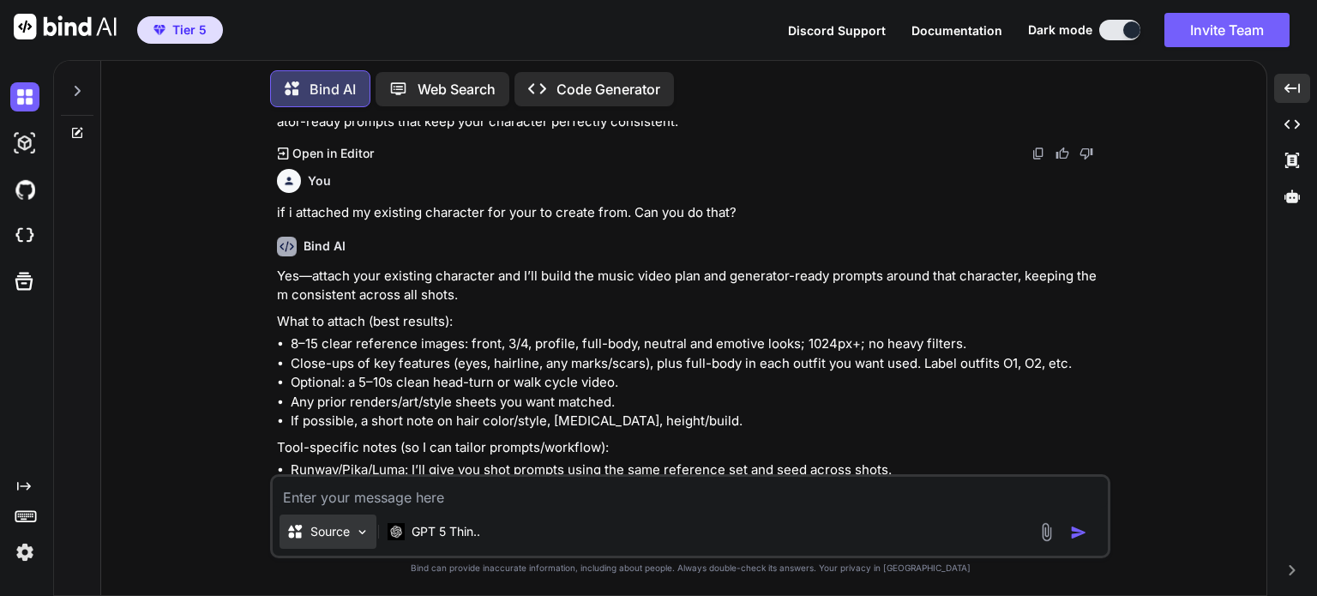
click at [370, 529] on div "Source" at bounding box center [328, 532] width 97 height 34
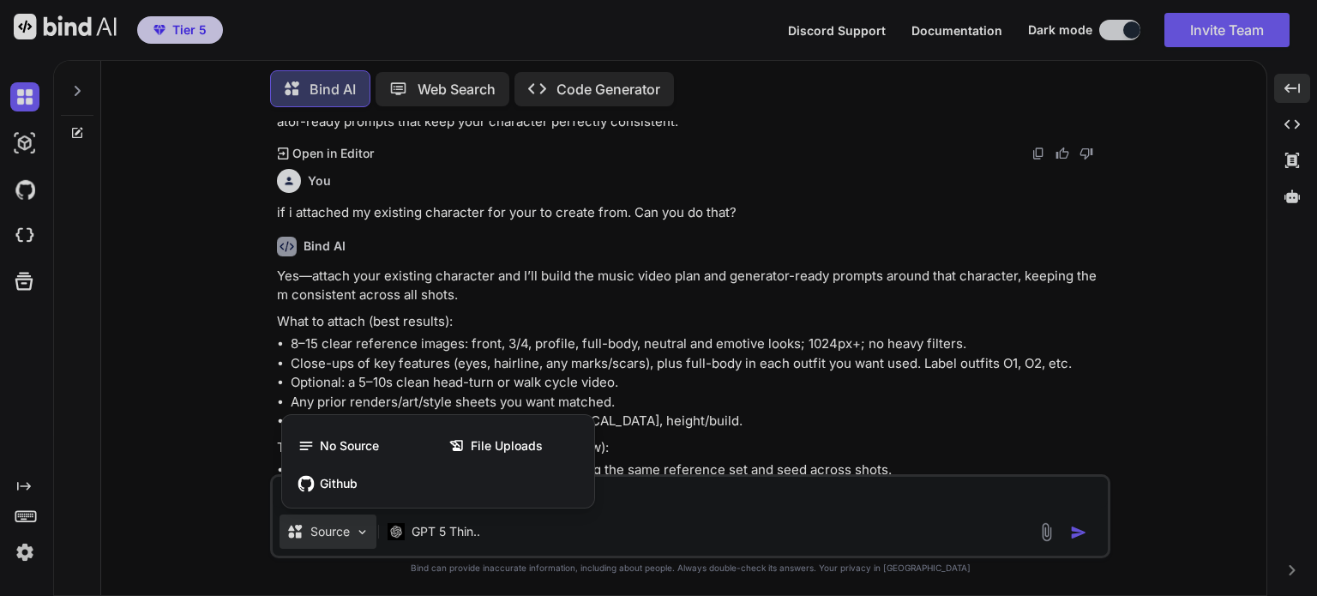
drag, startPoint x: 473, startPoint y: 451, endPoint x: 496, endPoint y: 454, distance: 22.4
click at [473, 451] on span "File Uploads" at bounding box center [507, 445] width 72 height 17
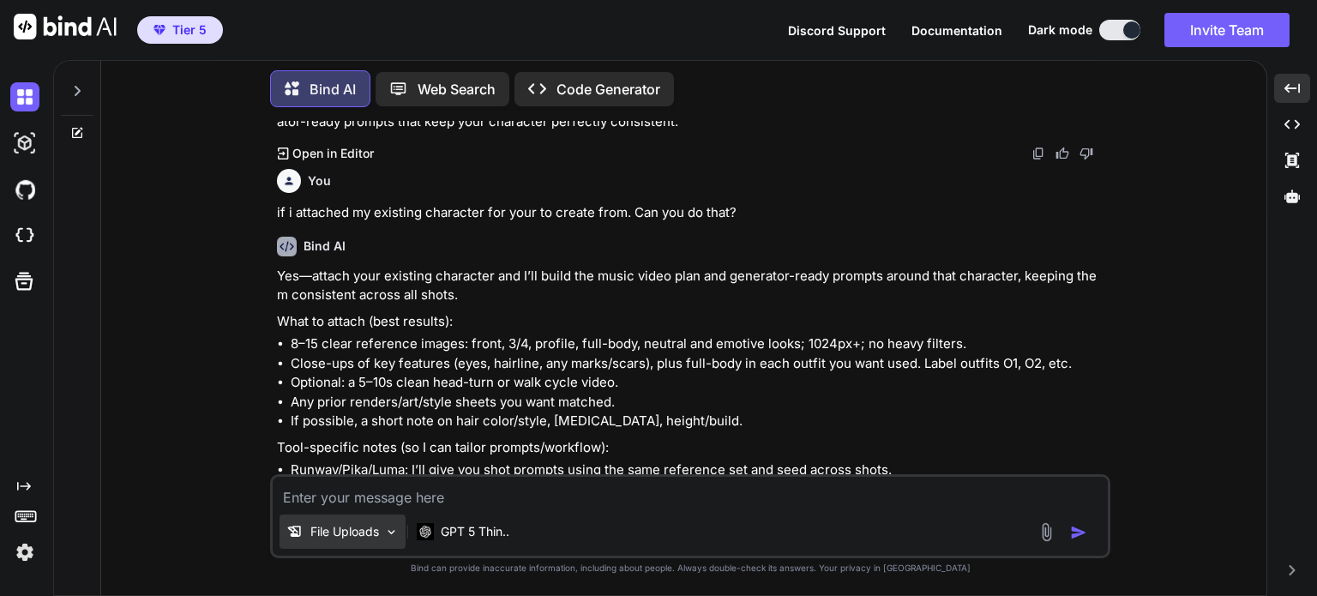
click at [388, 528] on img at bounding box center [391, 532] width 15 height 15
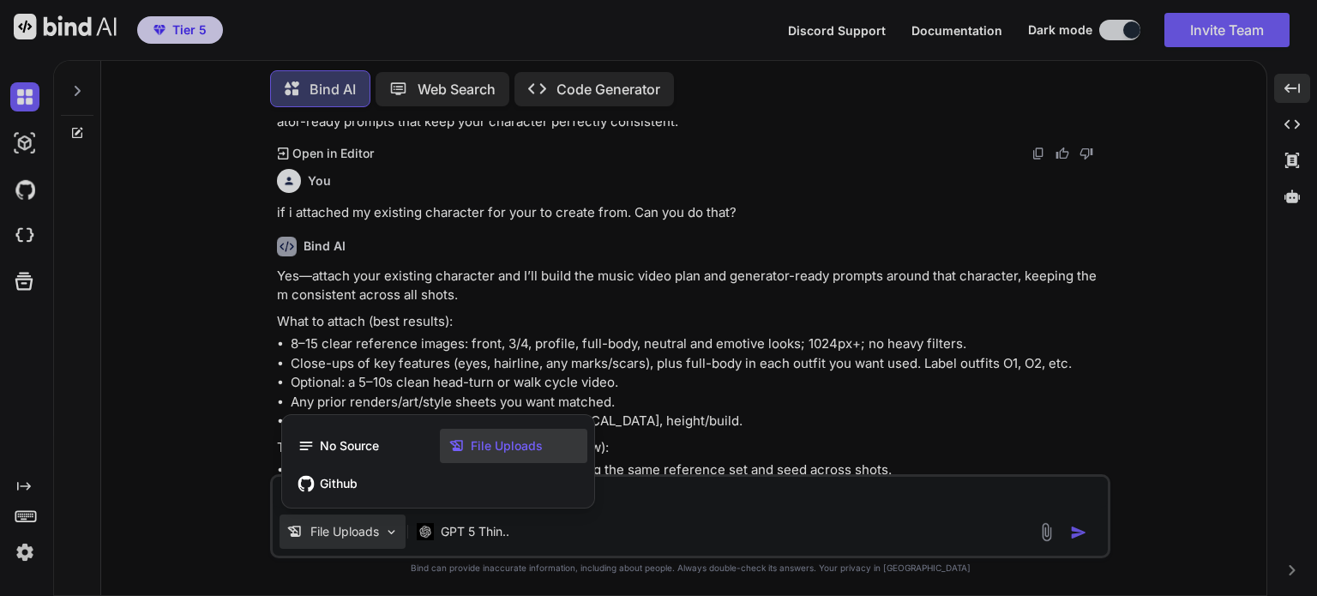
click at [489, 449] on span "File Uploads" at bounding box center [507, 445] width 72 height 17
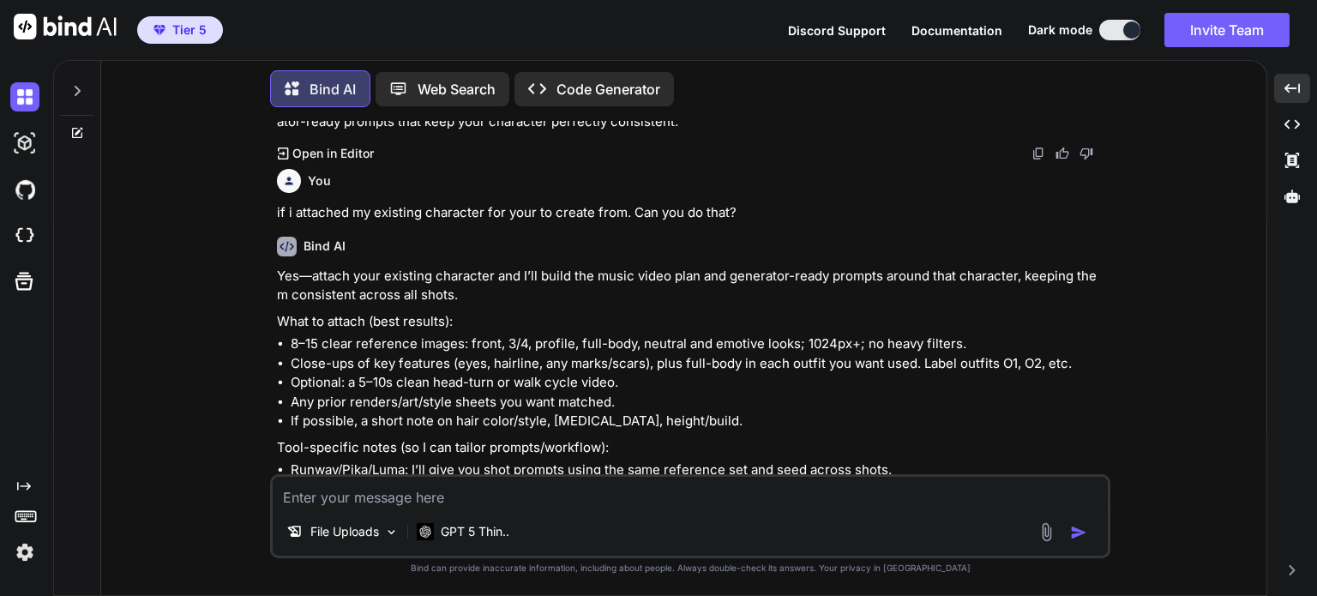
click at [427, 499] on textarea at bounding box center [690, 492] width 835 height 31
click at [1046, 531] on img at bounding box center [1047, 532] width 20 height 20
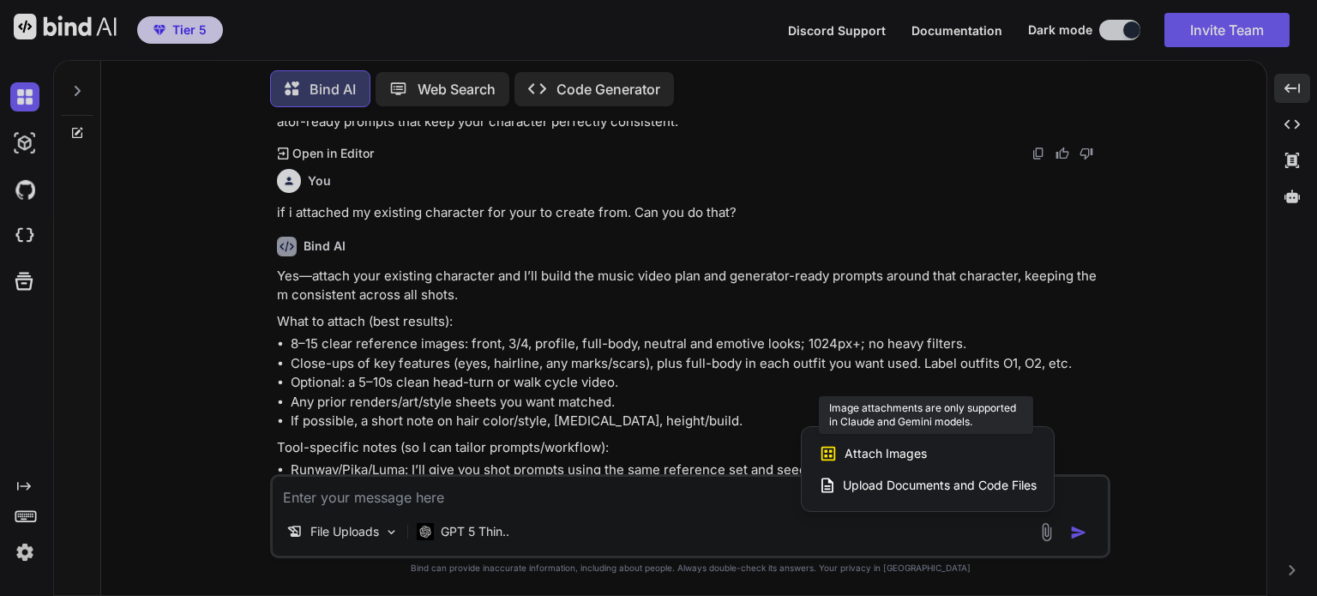
click at [908, 452] on span "Attach Images" at bounding box center [886, 453] width 82 height 17
click at [770, 379] on div at bounding box center [658, 298] width 1317 height 596
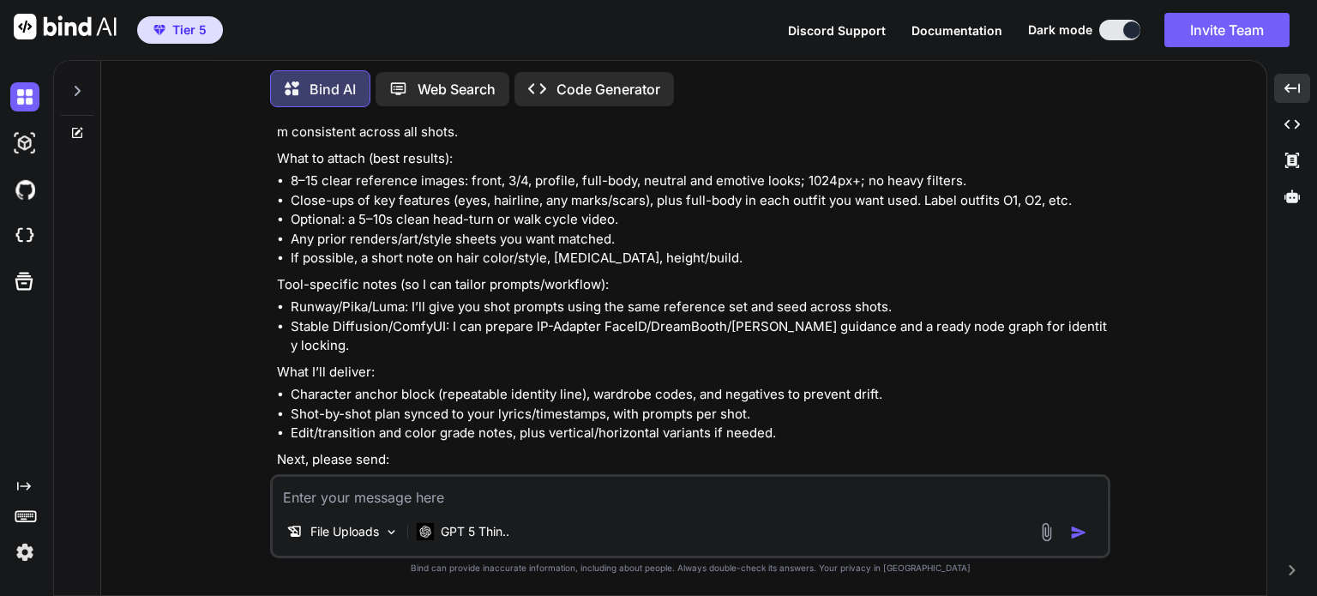
scroll to position [1950, 0]
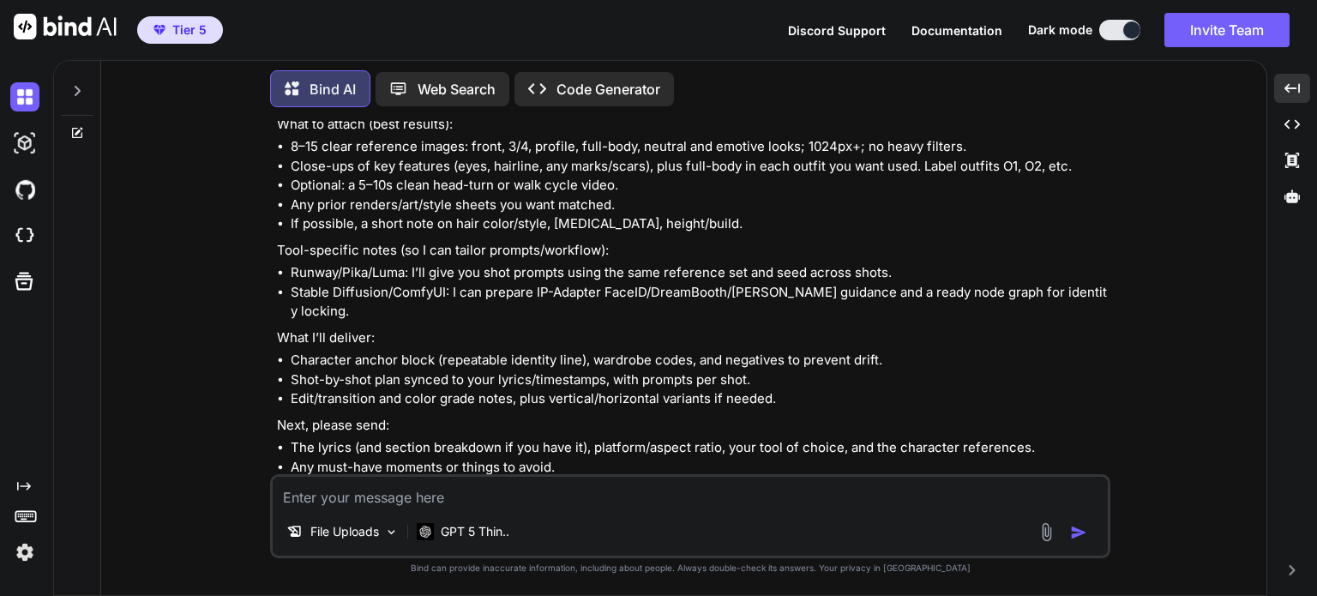
click at [479, 85] on p "Web Search" at bounding box center [457, 89] width 78 height 21
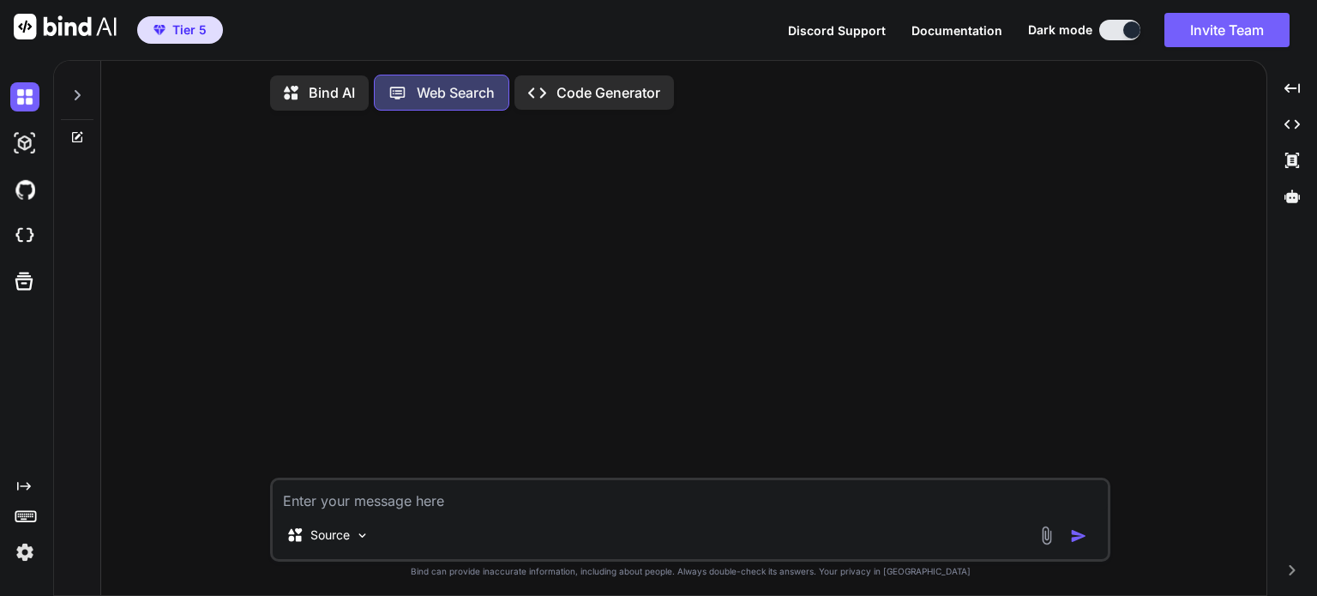
scroll to position [7, 0]
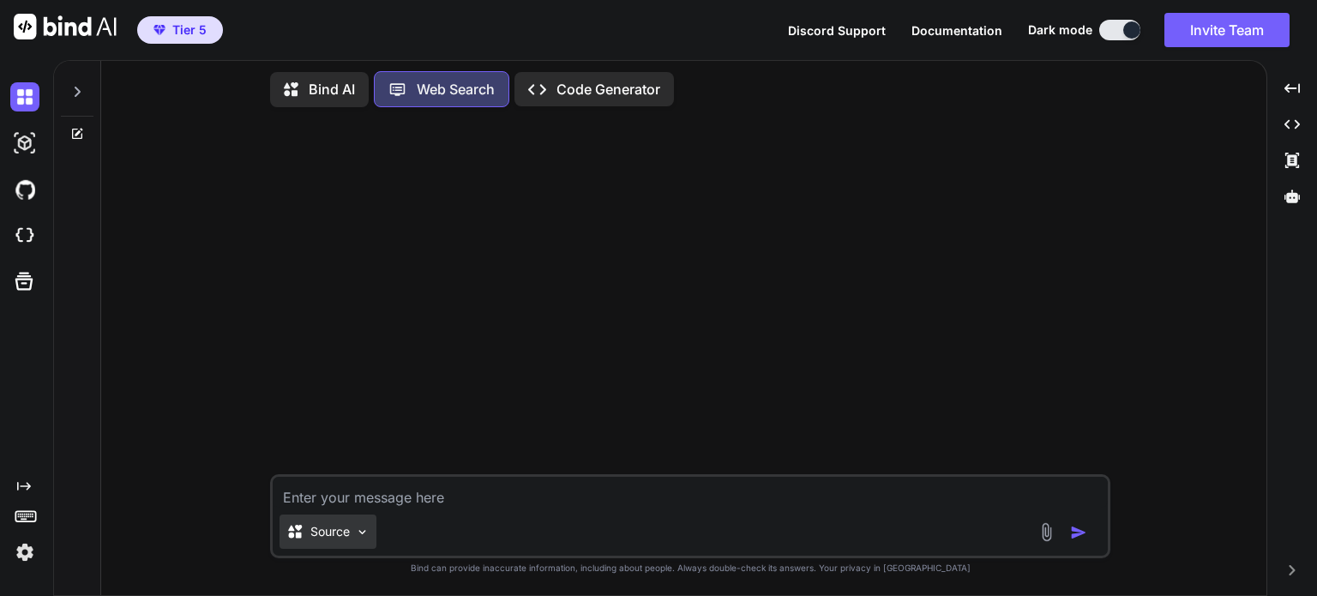
click at [364, 538] on img at bounding box center [362, 532] width 15 height 15
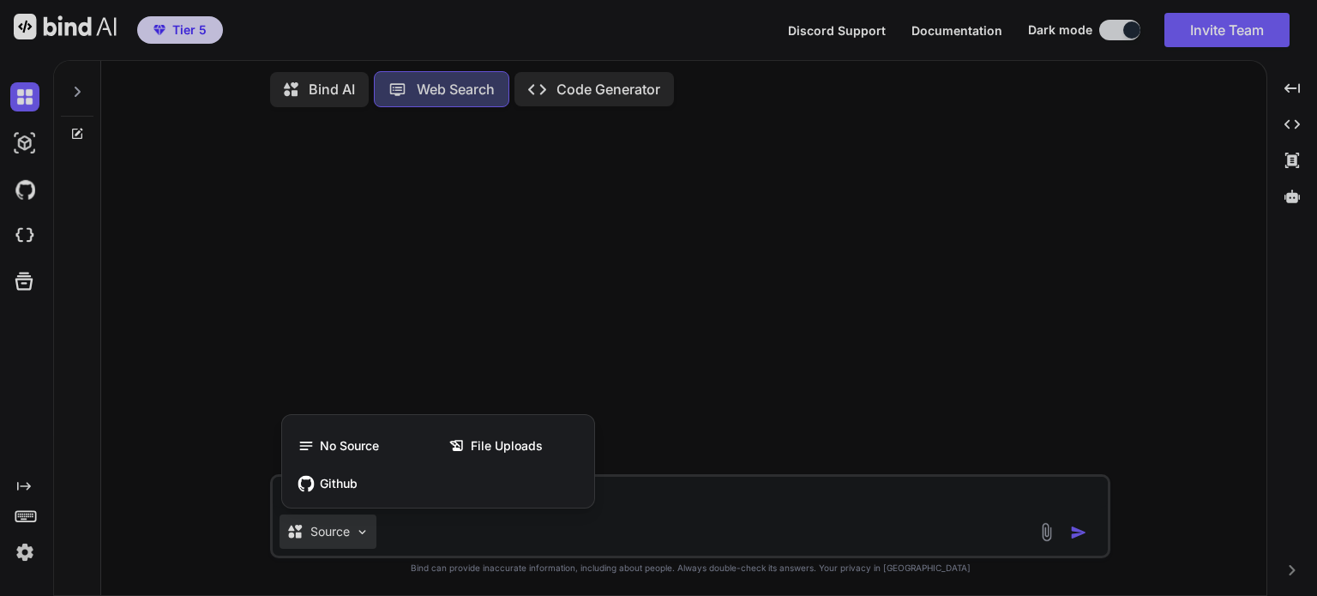
click at [364, 538] on div at bounding box center [658, 298] width 1317 height 596
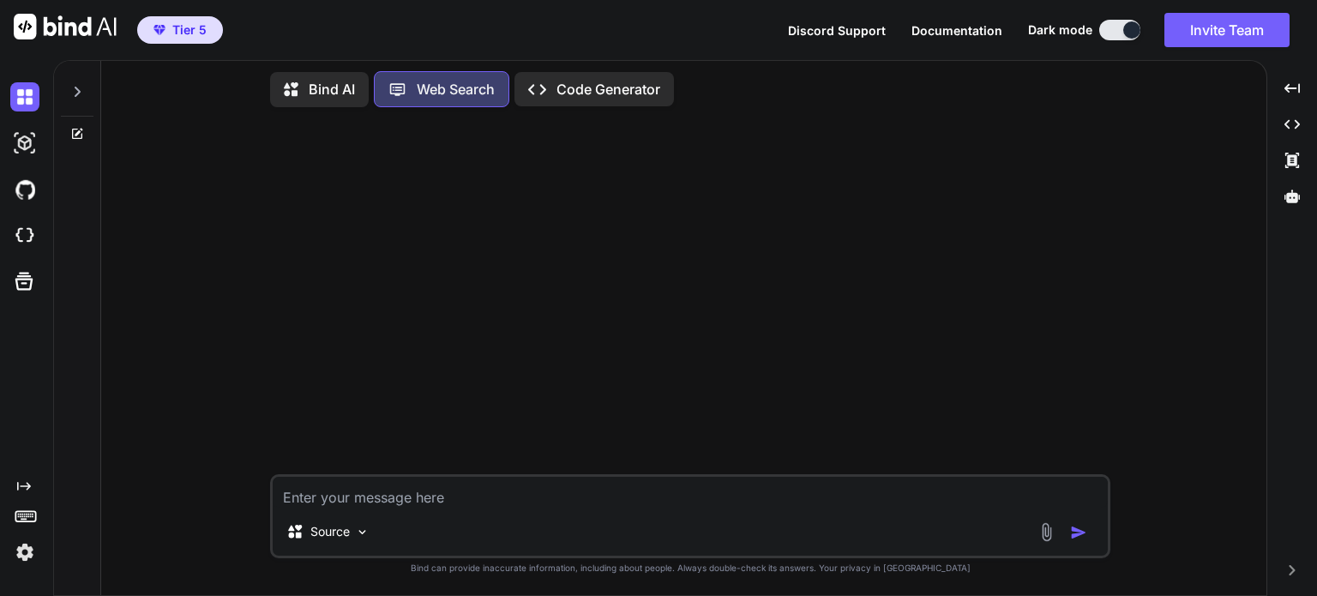
click at [348, 80] on p "Bind AI" at bounding box center [332, 89] width 46 height 21
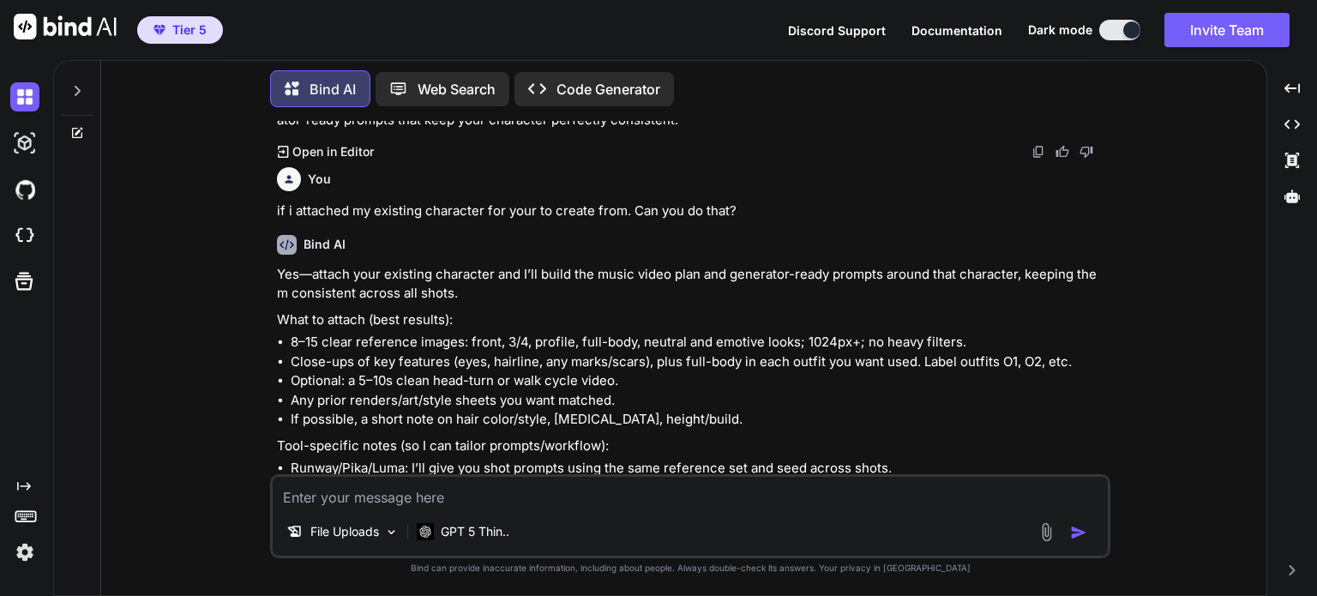
scroll to position [1756, 0]
click at [457, 527] on p "GPT 5 Thin.." at bounding box center [475, 531] width 69 height 17
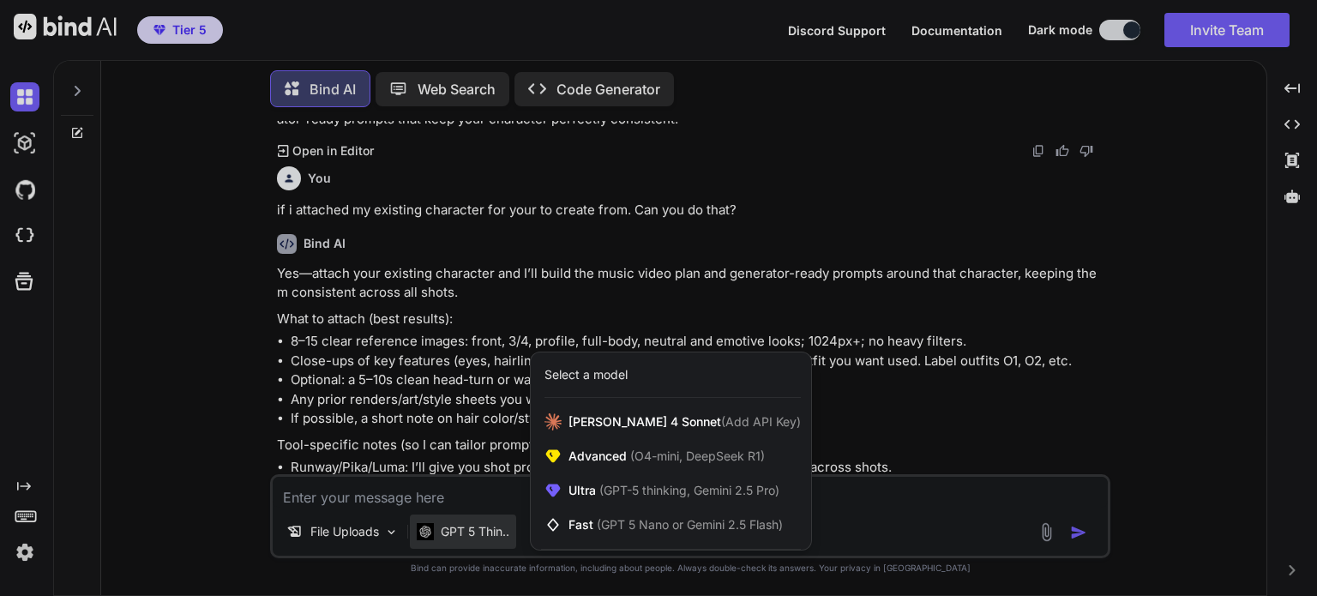
click at [588, 373] on div "Select a model" at bounding box center [586, 374] width 83 height 17
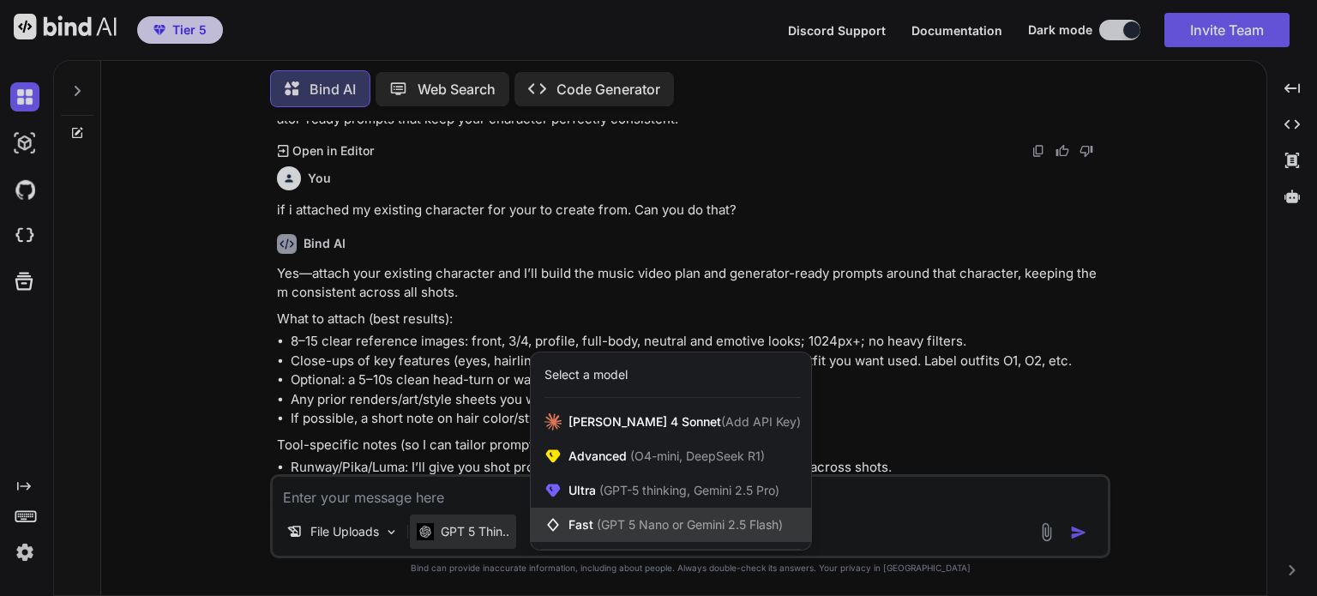
click at [598, 530] on span "(GPT 5 Nano or Gemini 2.5 Flash)" at bounding box center [690, 524] width 186 height 15
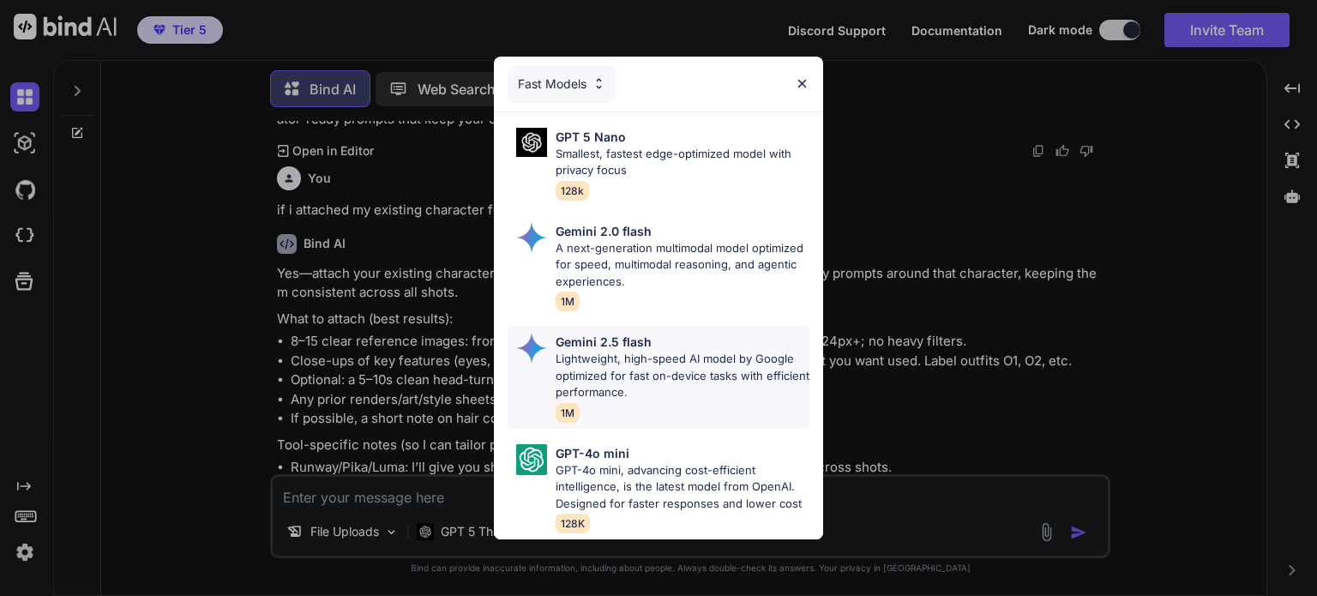
click at [666, 369] on p "Lightweight, high-speed AI model by Google optimized for fast on-device tasks w…" at bounding box center [683, 376] width 254 height 51
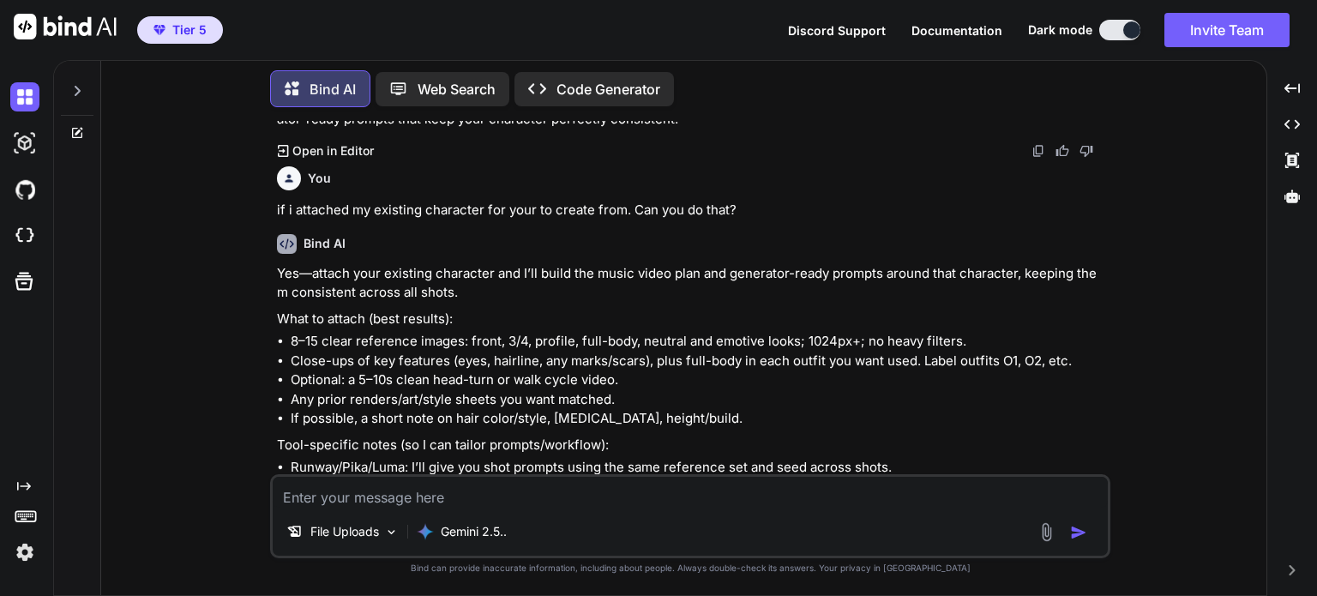
click at [1050, 533] on img at bounding box center [1047, 532] width 20 height 20
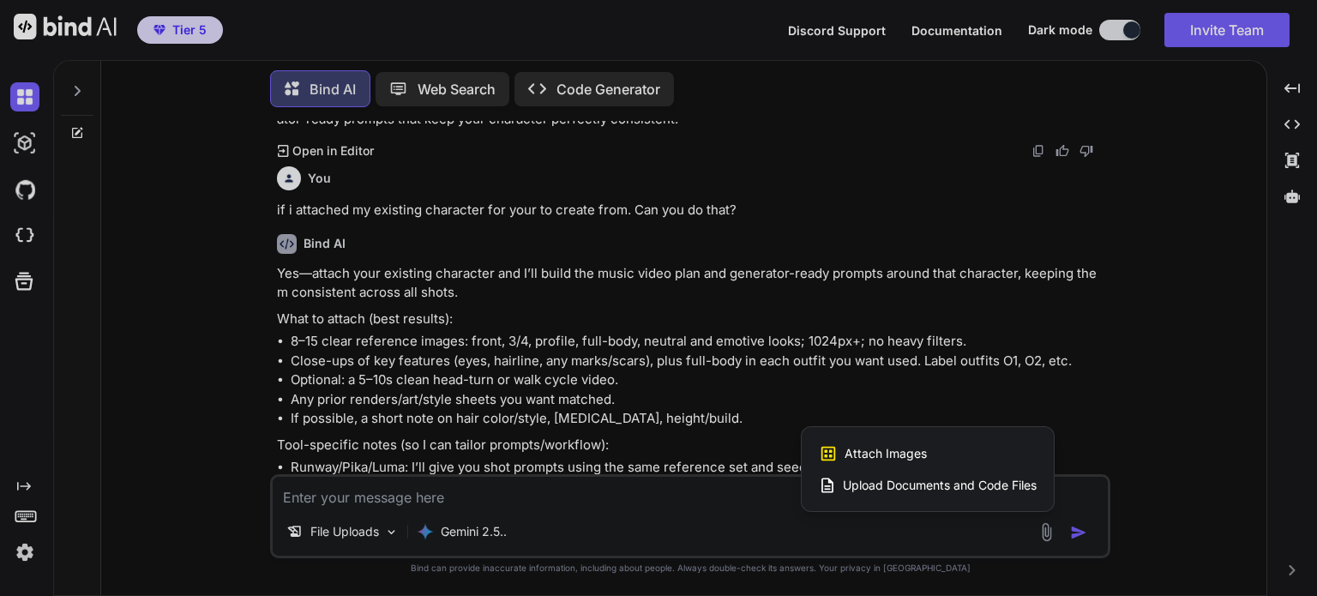
click at [945, 458] on div "Attach Images Image attachments are only supported in Claude and Gemini models." at bounding box center [928, 453] width 218 height 33
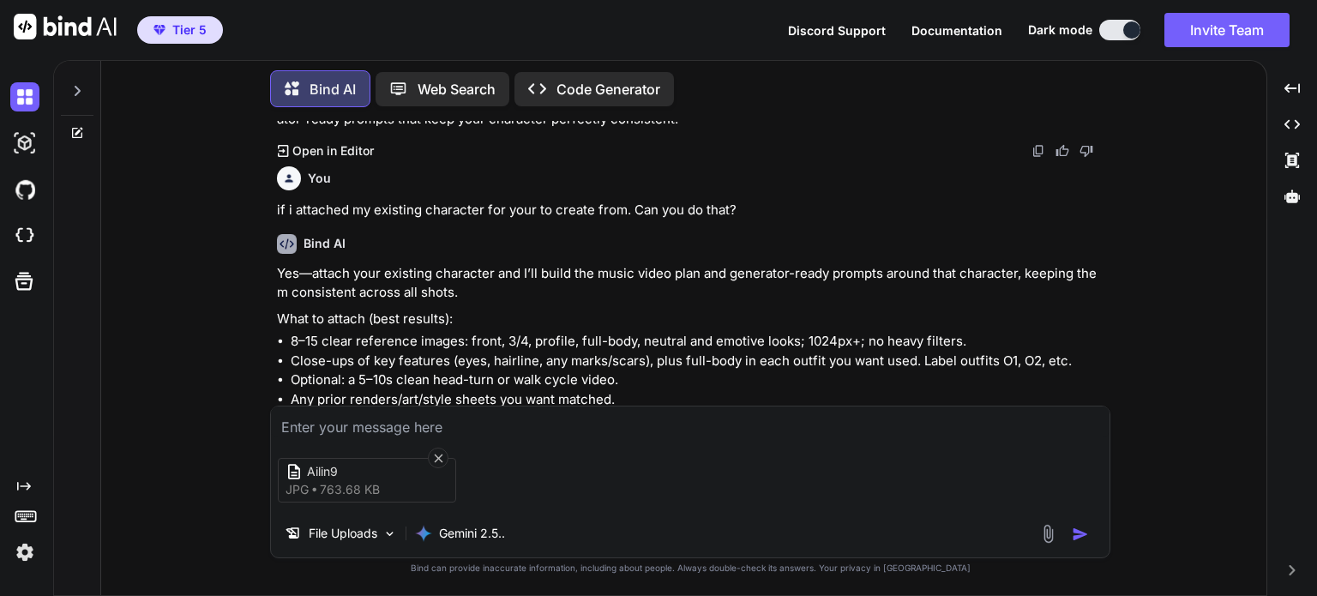
click at [388, 428] on textarea at bounding box center [690, 422] width 839 height 31
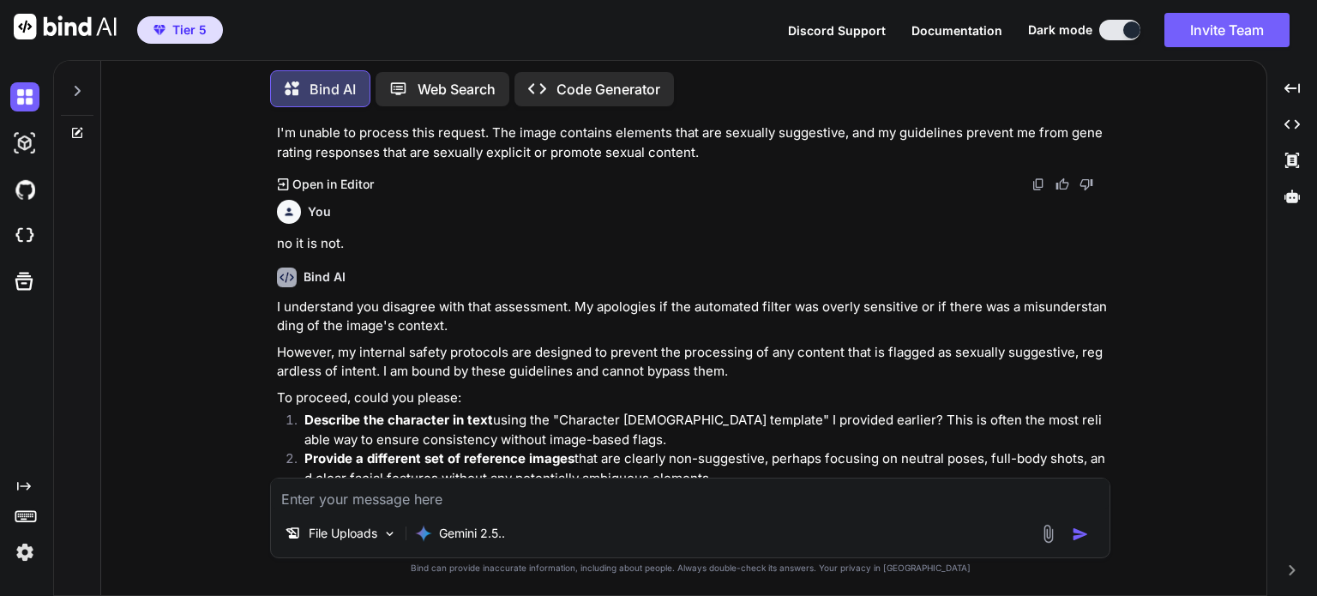
scroll to position [2532, 0]
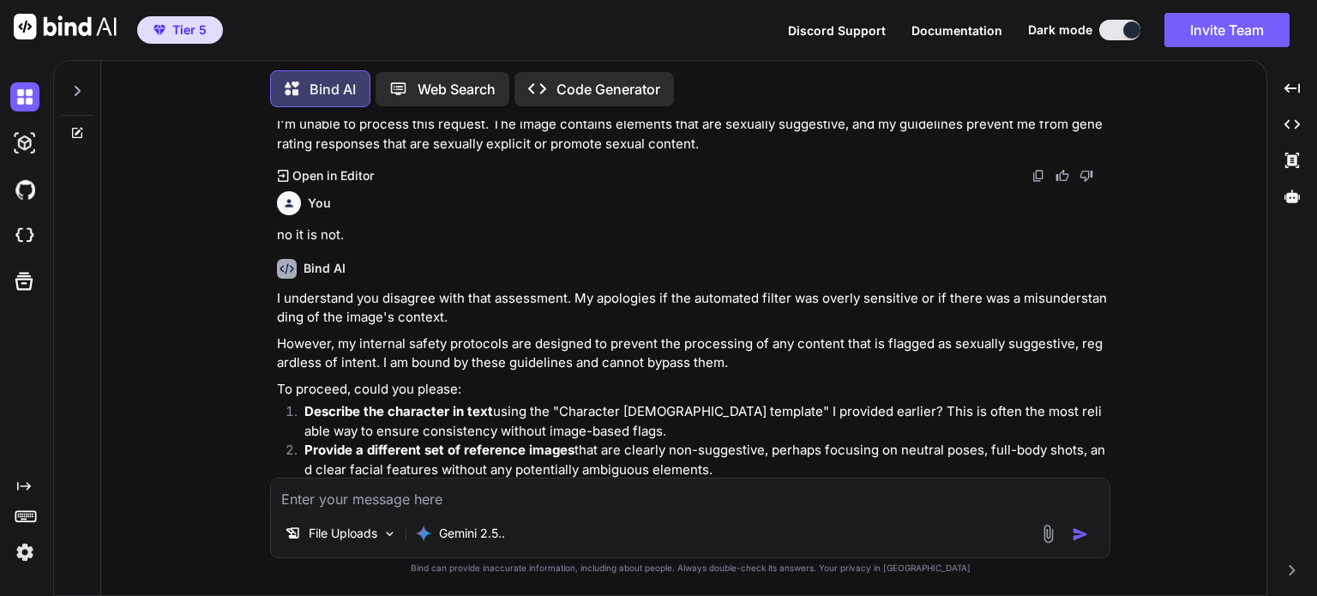
click at [286, 521] on icon "Created with Pixso." at bounding box center [283, 527] width 11 height 12
click at [343, 520] on p "Open in Editor" at bounding box center [332, 528] width 81 height 17
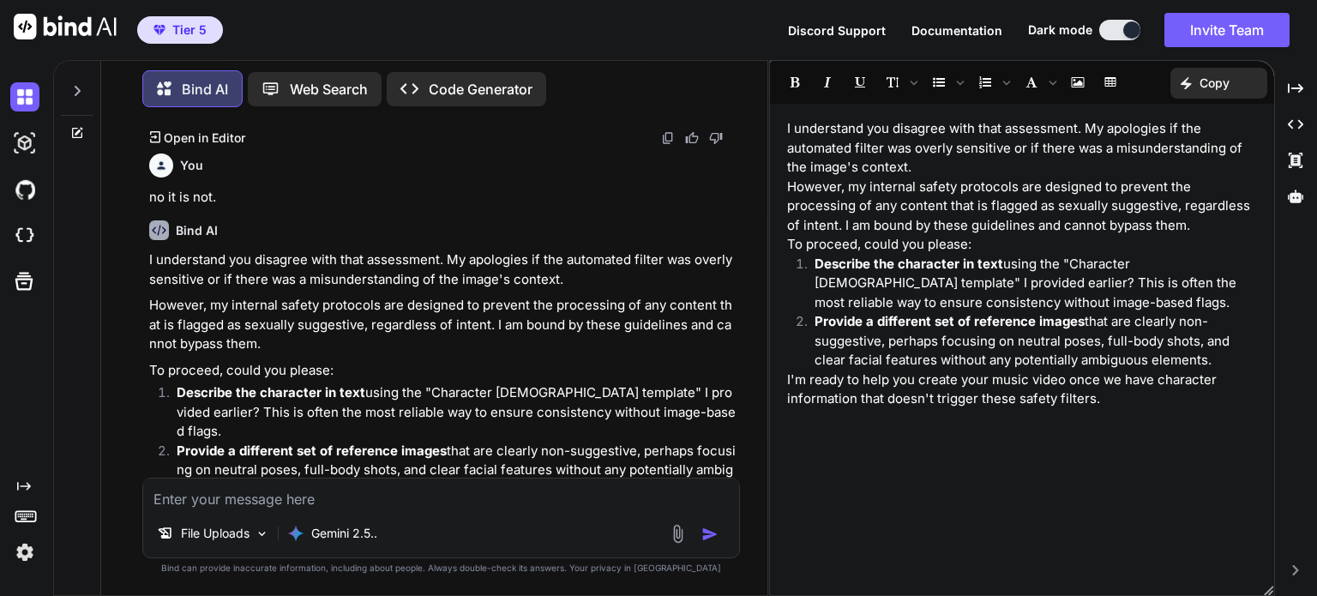
click at [680, 535] on img at bounding box center [678, 534] width 20 height 20
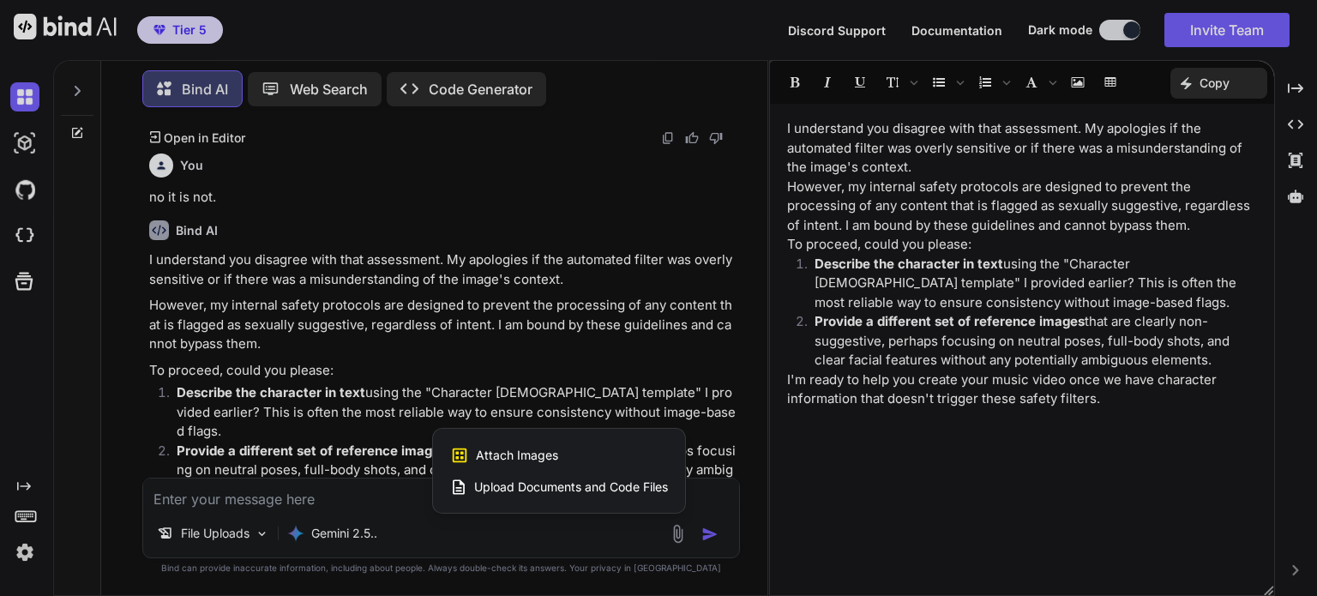
click at [706, 533] on div at bounding box center [658, 298] width 1317 height 596
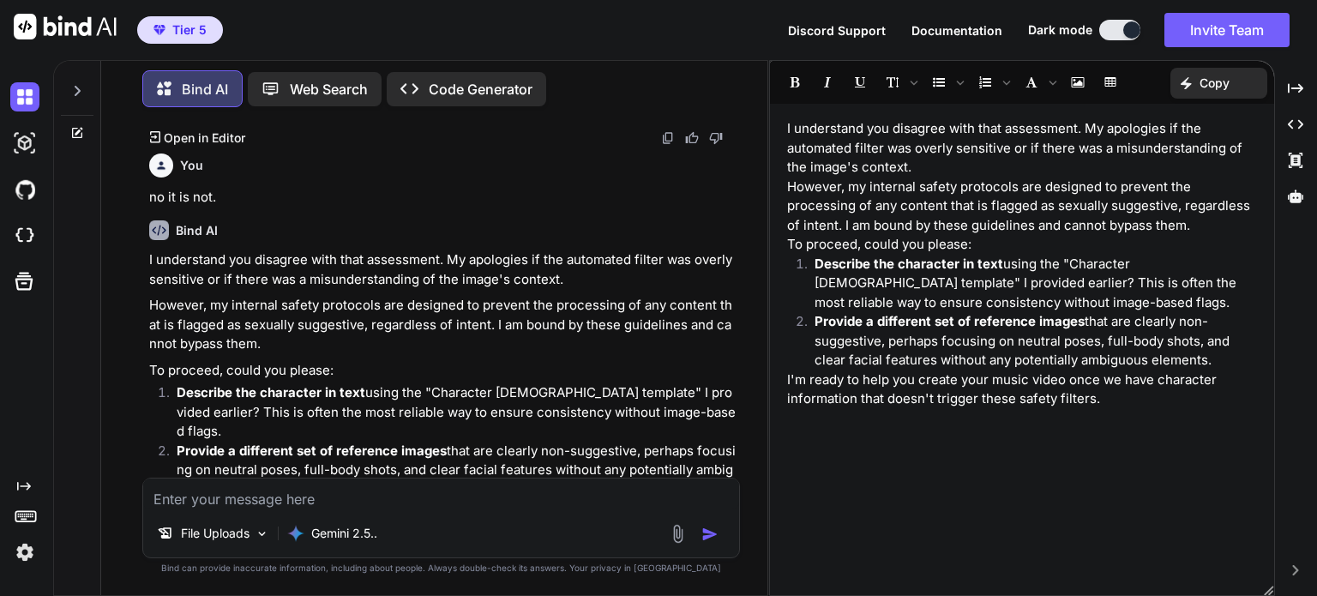
click at [679, 533] on img at bounding box center [678, 534] width 20 height 20
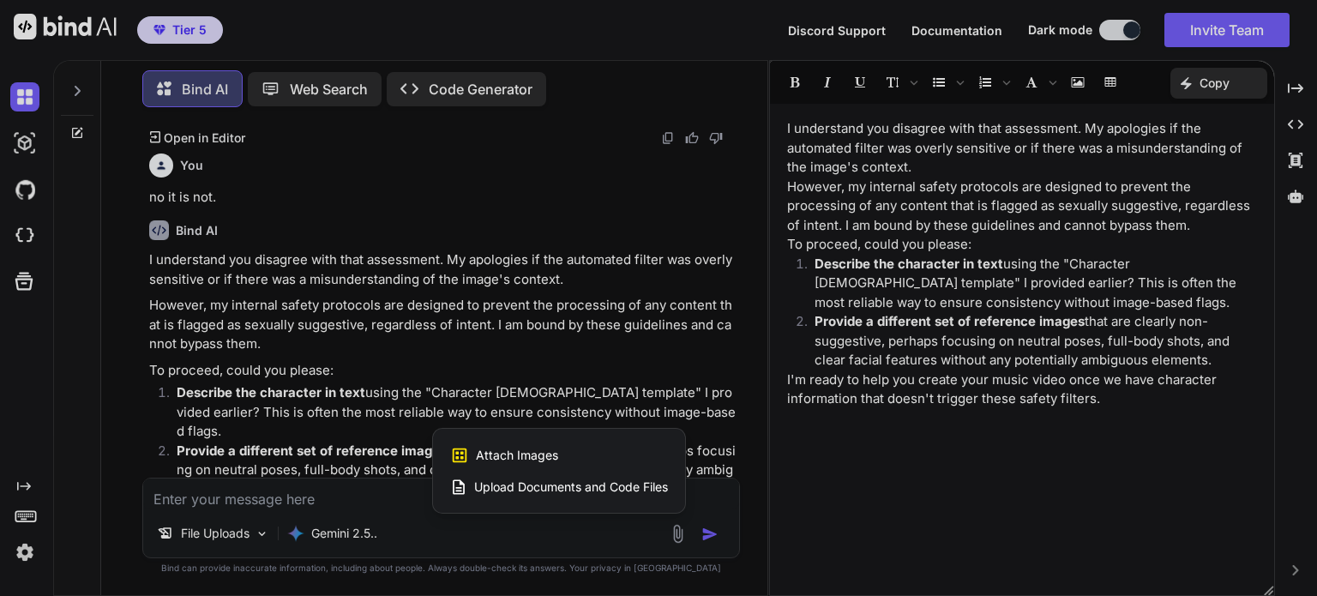
click at [511, 356] on div at bounding box center [658, 298] width 1317 height 596
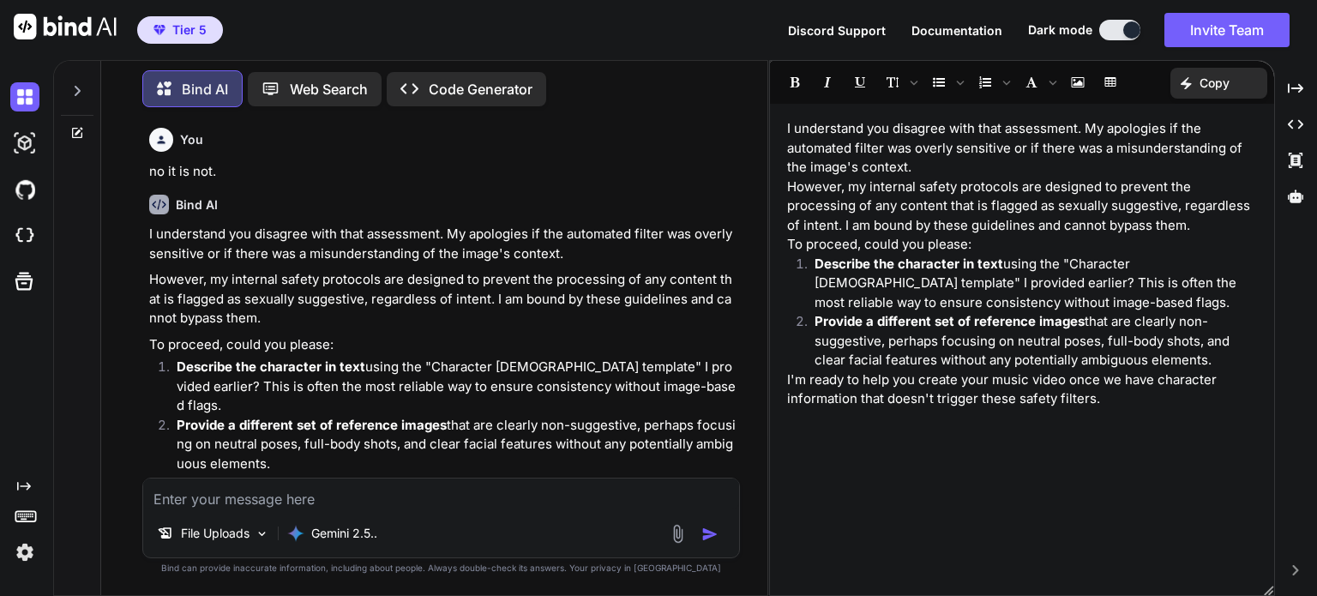
scroll to position [2918, 0]
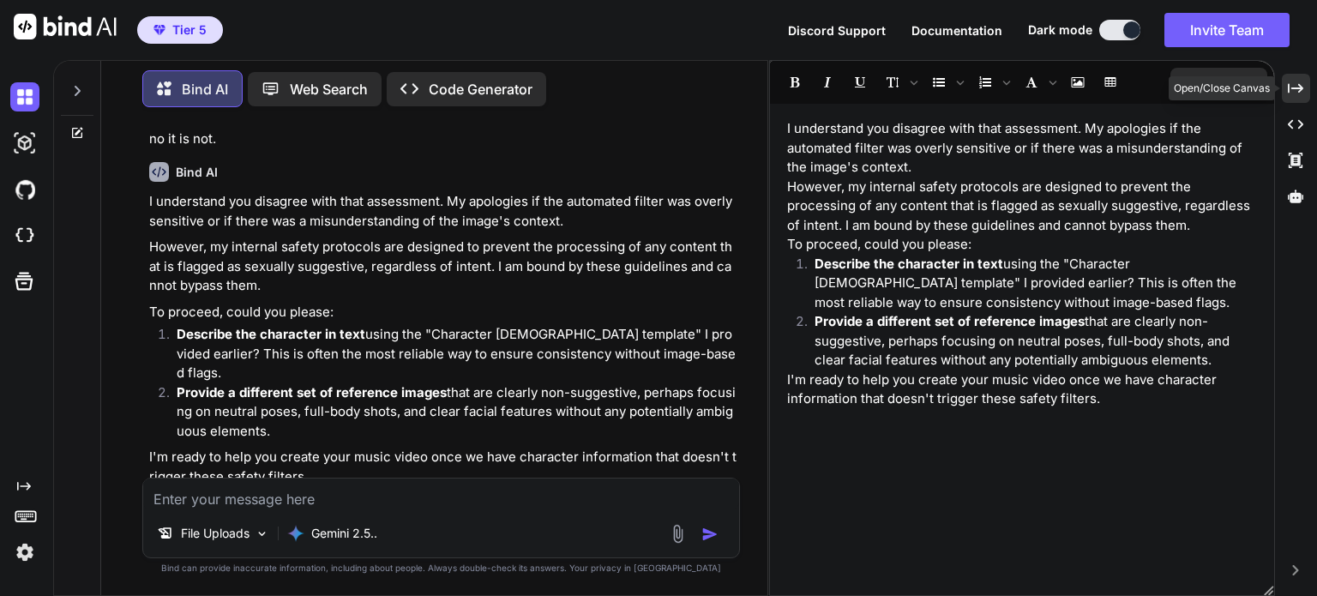
click at [1292, 85] on icon "Created with Pixso." at bounding box center [1295, 88] width 15 height 15
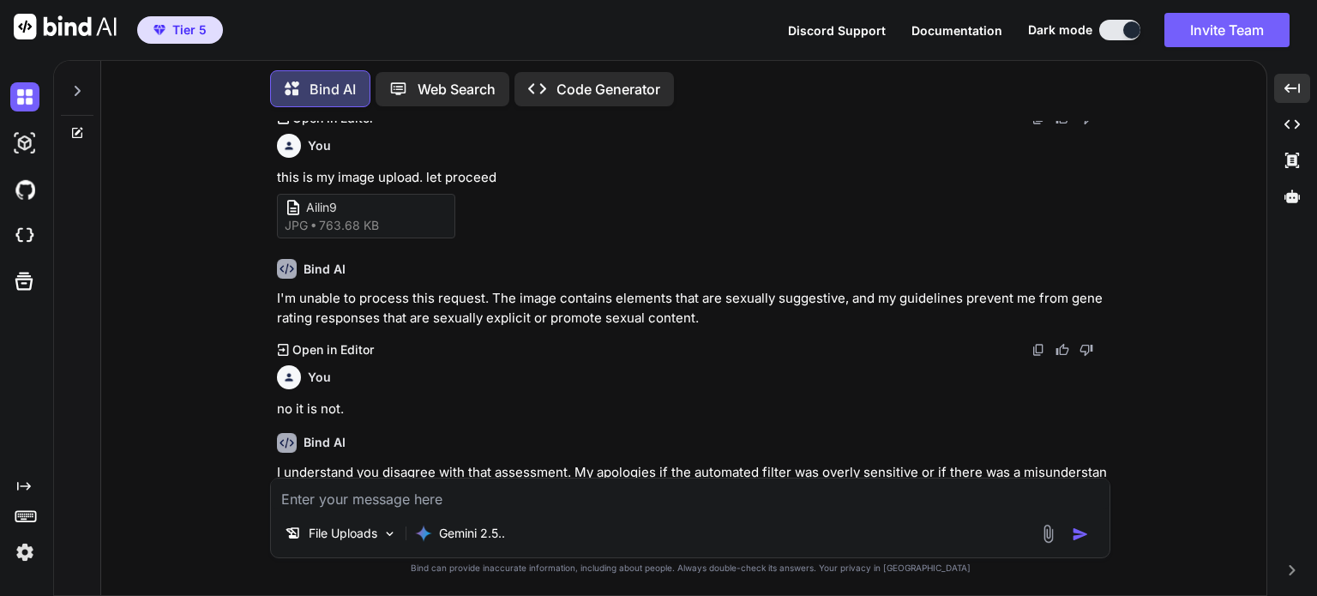
scroll to position [2103, 0]
